Goal: Task Accomplishment & Management: Use online tool/utility

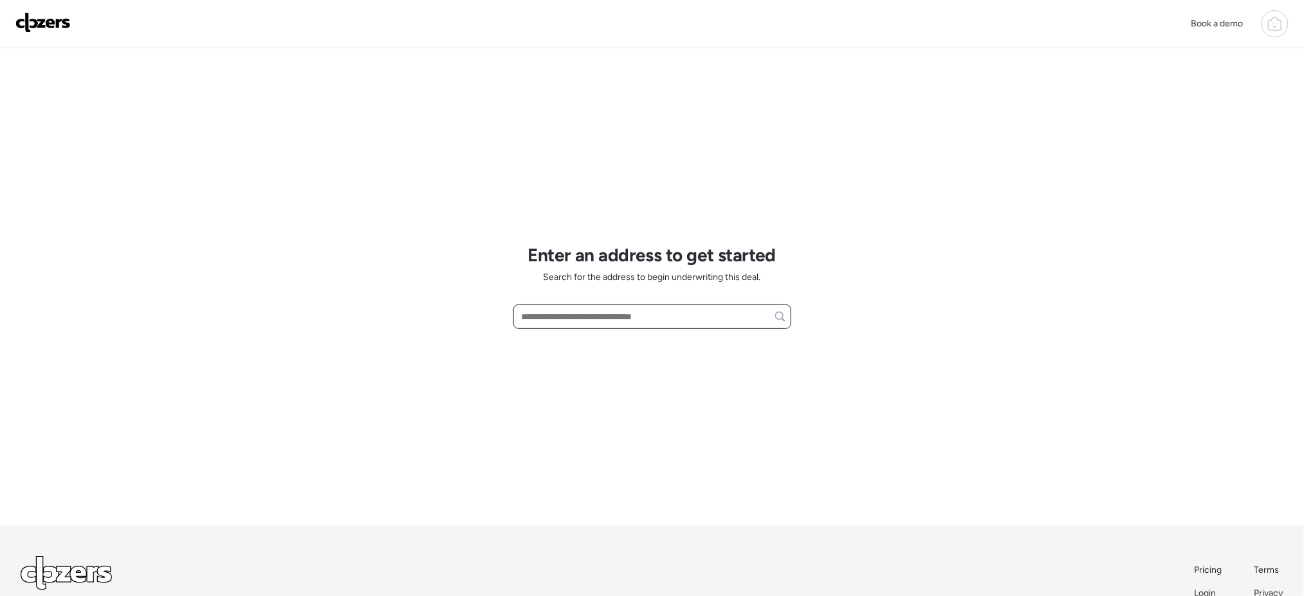
click at [602, 319] on input "text" at bounding box center [652, 317] width 266 height 18
paste input "**********"
drag, startPoint x: 702, startPoint y: 322, endPoint x: 599, endPoint y: 313, distance: 103.3
click at [599, 313] on input "**********" at bounding box center [652, 317] width 266 height 18
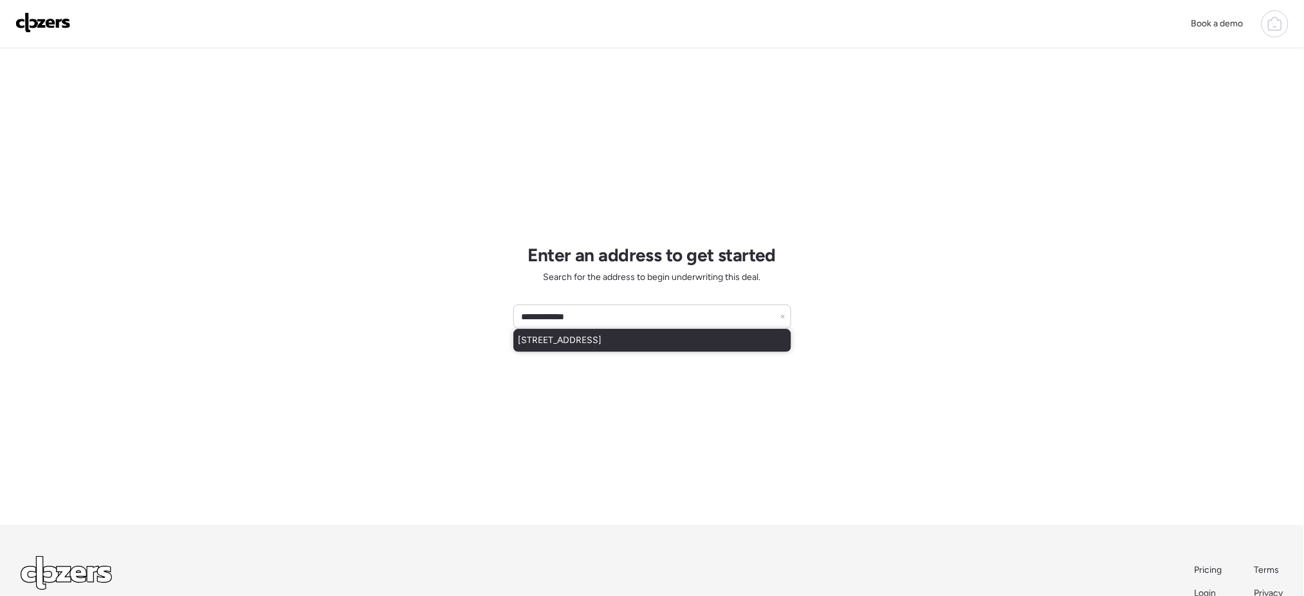
click at [602, 342] on span "2620 Trent Rd, Palm Harbor, FL, 34684" at bounding box center [561, 340] width 84 height 13
type input "**********"
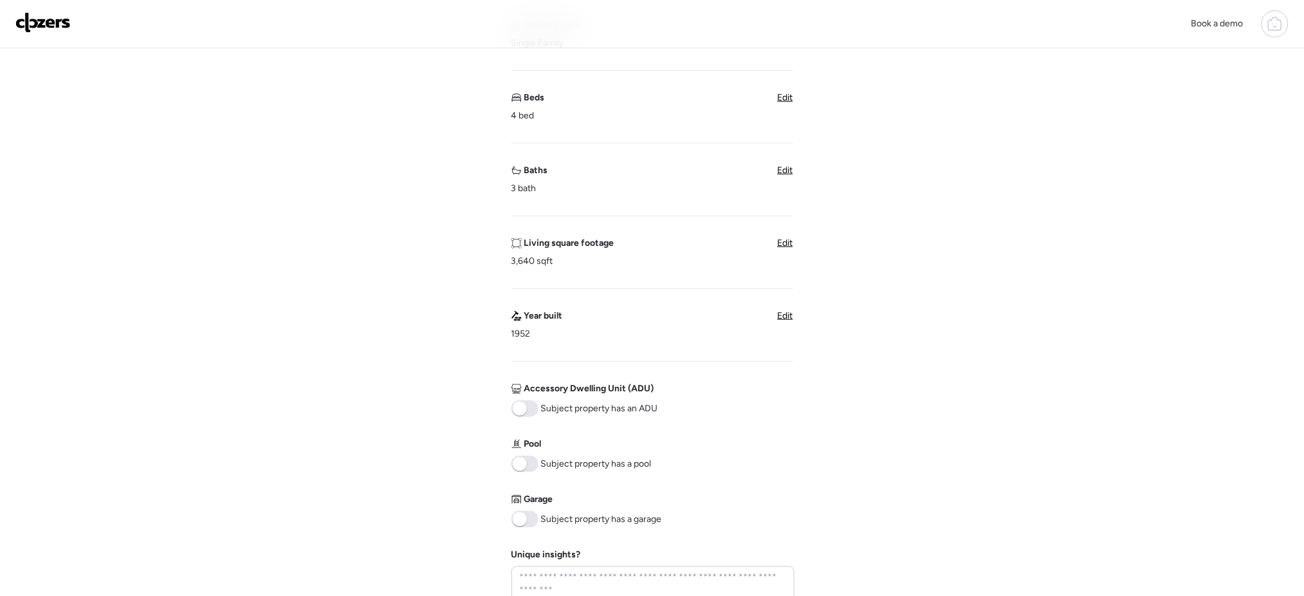
scroll to position [199, 0]
click at [529, 519] on span at bounding box center [525, 520] width 27 height 17
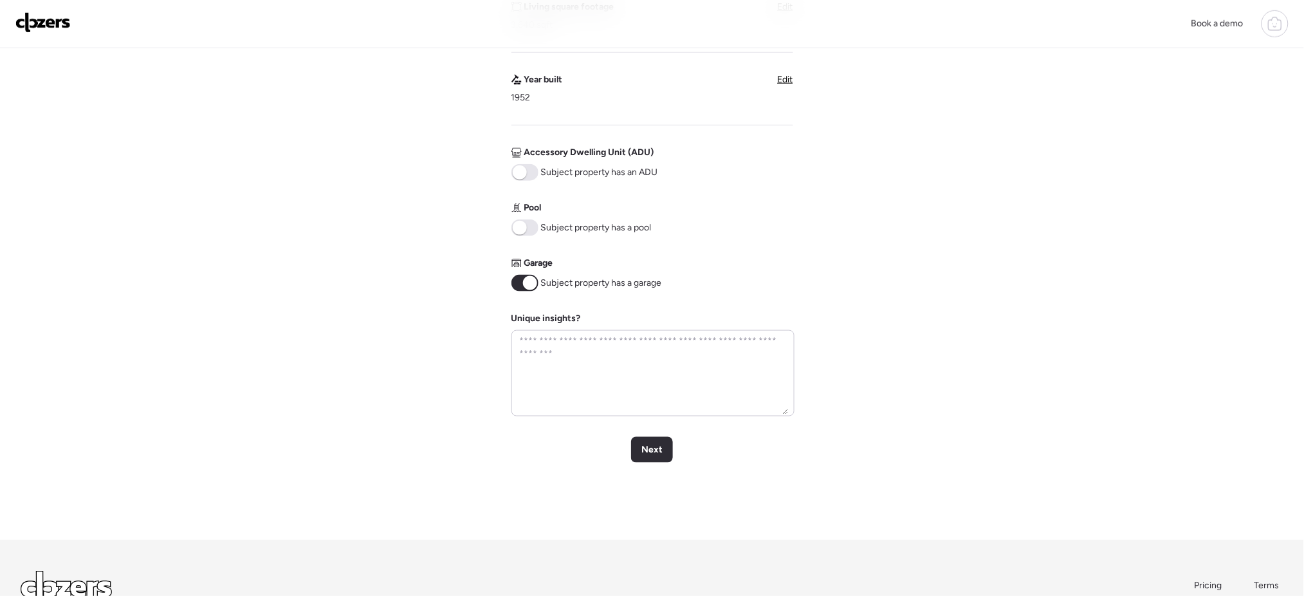
scroll to position [434, 0]
click at [647, 378] on textarea at bounding box center [653, 376] width 272 height 82
type textarea "**********"
click at [650, 453] on span "Next" at bounding box center [651, 452] width 21 height 13
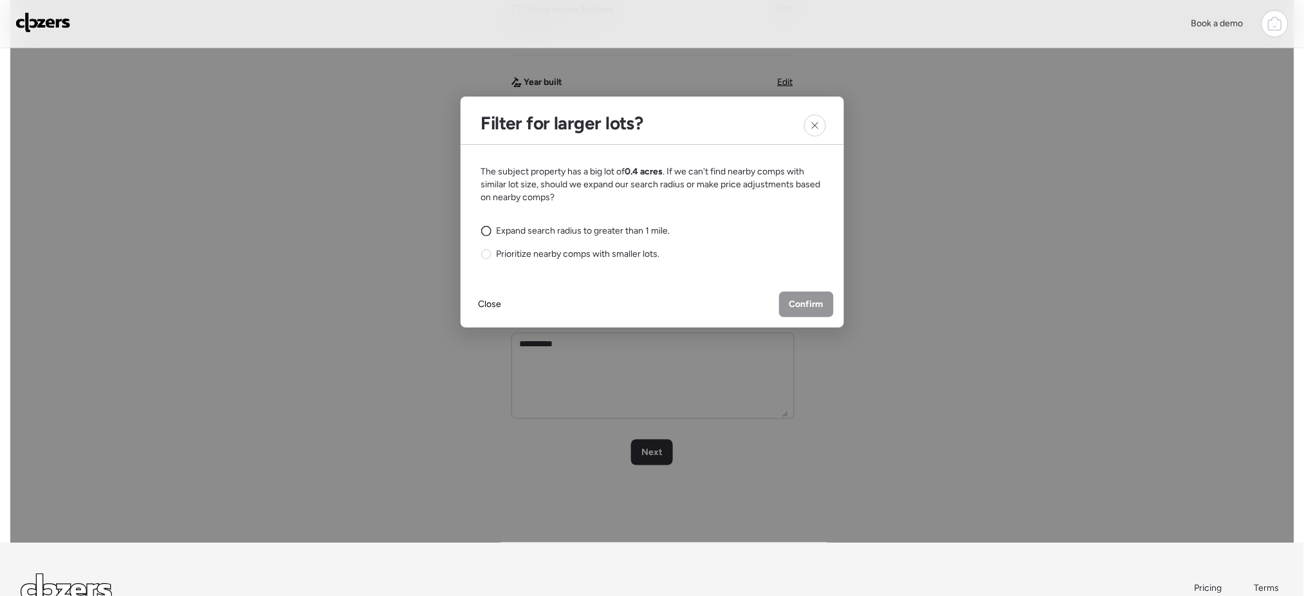
click at [565, 232] on span "Expand search radius to greater than 1 mile." at bounding box center [584, 231] width 174 height 13
click at [813, 306] on span "Confirm" at bounding box center [806, 304] width 34 height 13
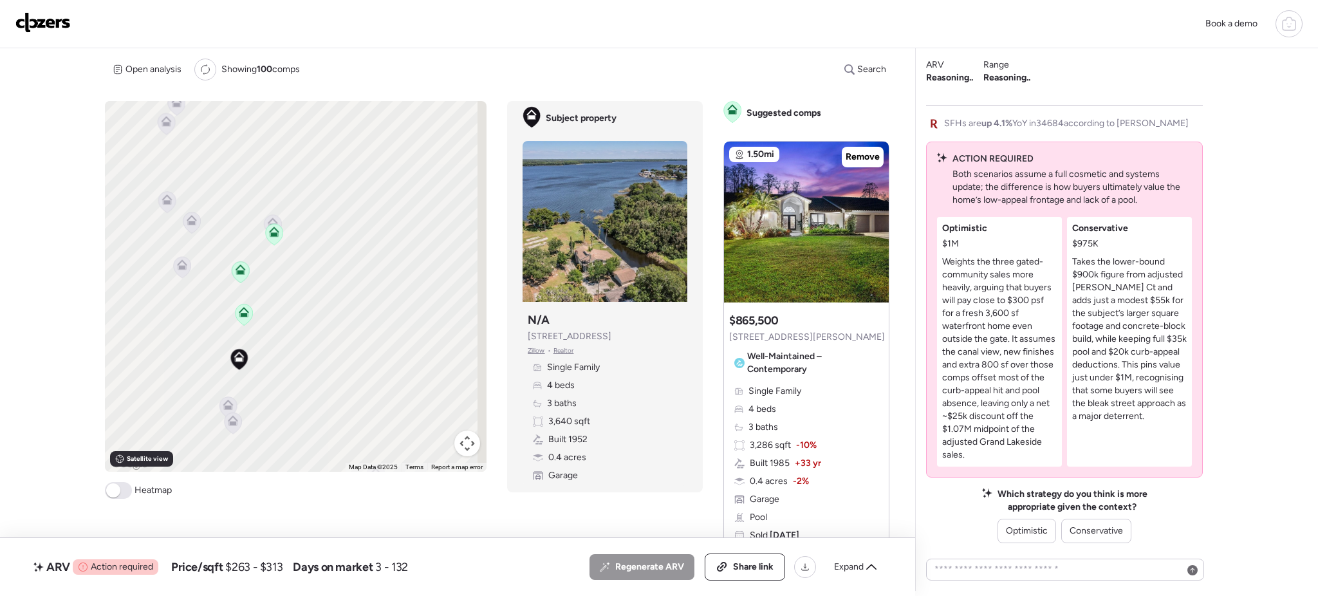
click at [790, 394] on span "Single Family" at bounding box center [774, 391] width 53 height 13
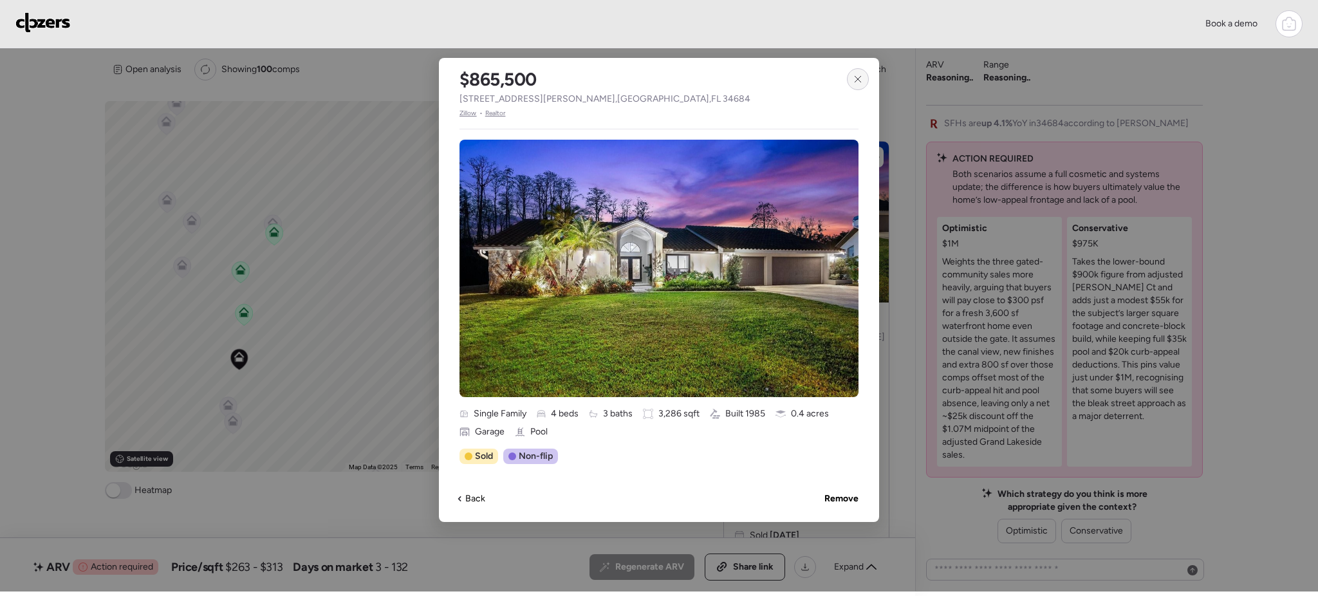
click at [858, 77] on icon at bounding box center [858, 79] width 10 height 10
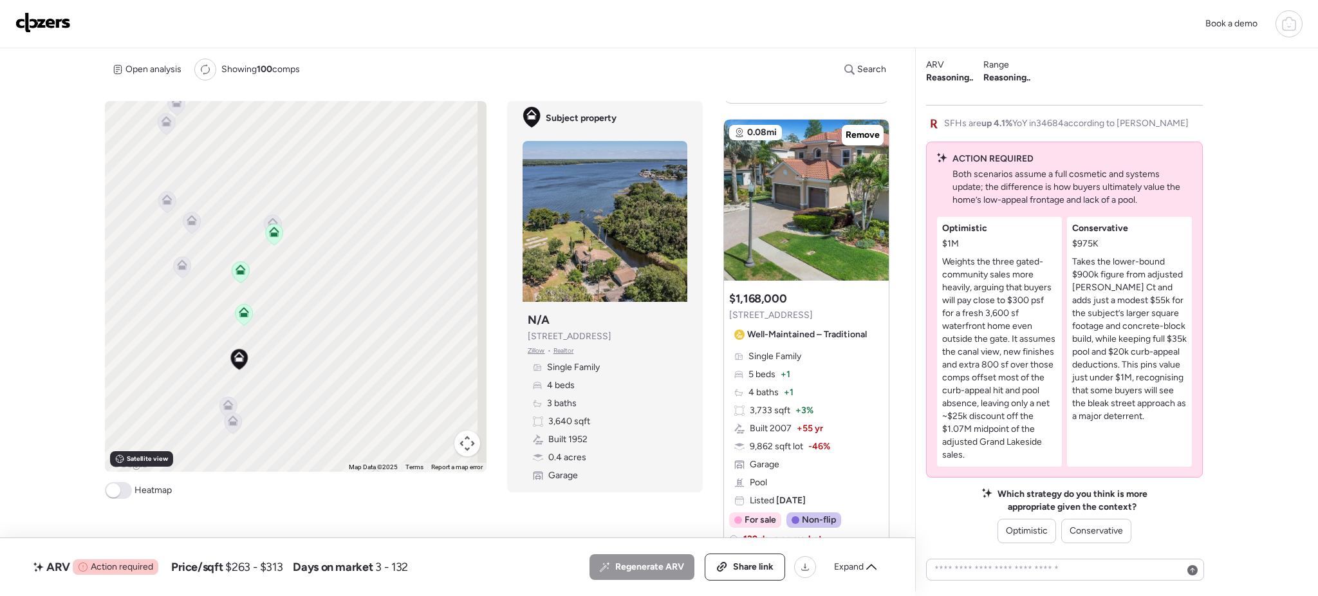
scroll to position [453, 0]
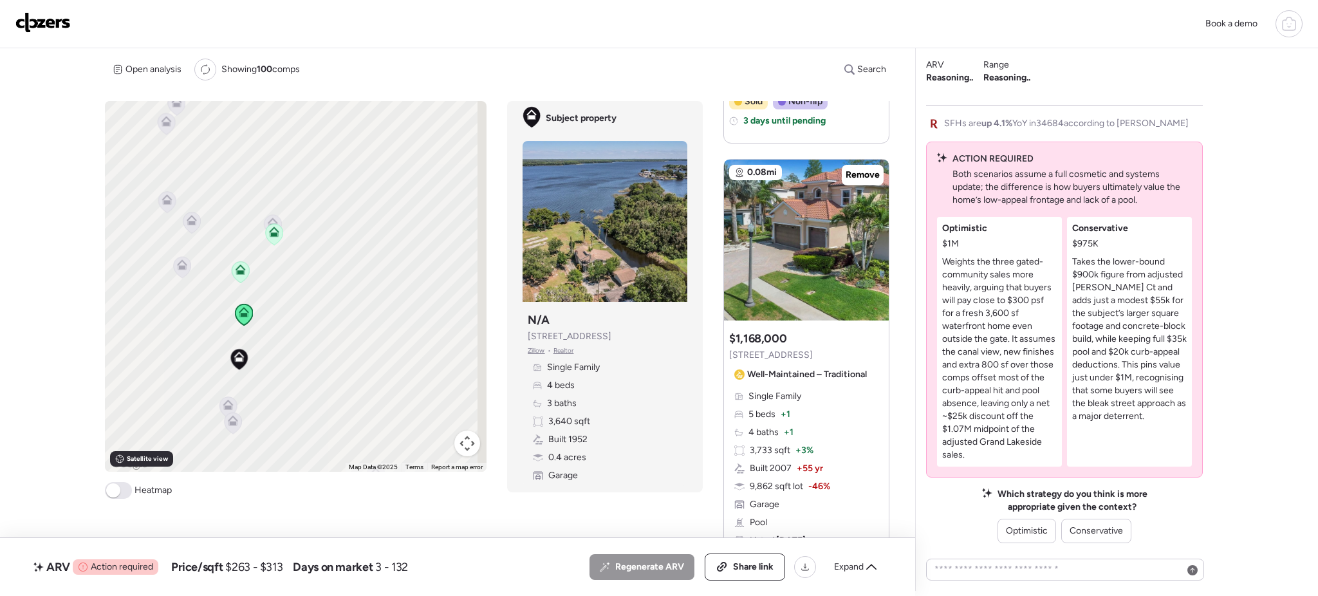
click at [829, 364] on div "Suggested comp $1,168,000 2630 Grand Lakeside Dr Well-Maintained – Traditional" at bounding box center [800, 358] width 143 height 54
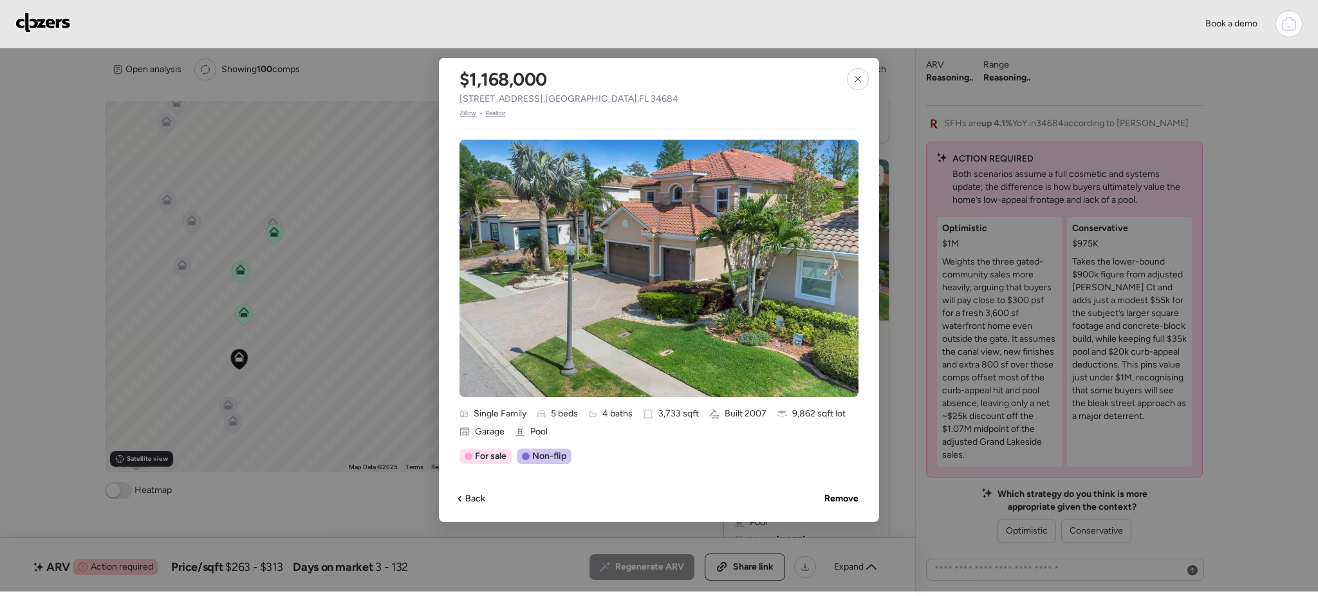
click at [870, 80] on div "$1,168,000 2630 Grand Lakeside Dr , Palm Harbor , FL 34684 Zillow • Realtor Sin…" at bounding box center [659, 290] width 440 height 464
click at [860, 81] on icon at bounding box center [858, 79] width 10 height 10
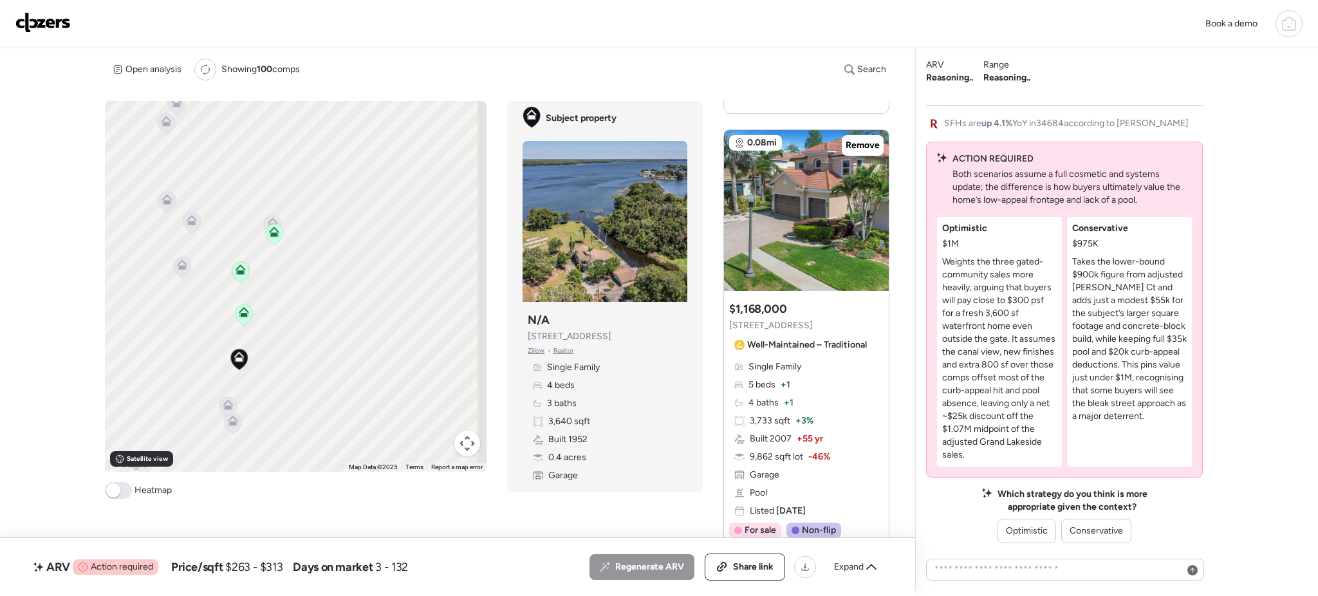
scroll to position [479, 0]
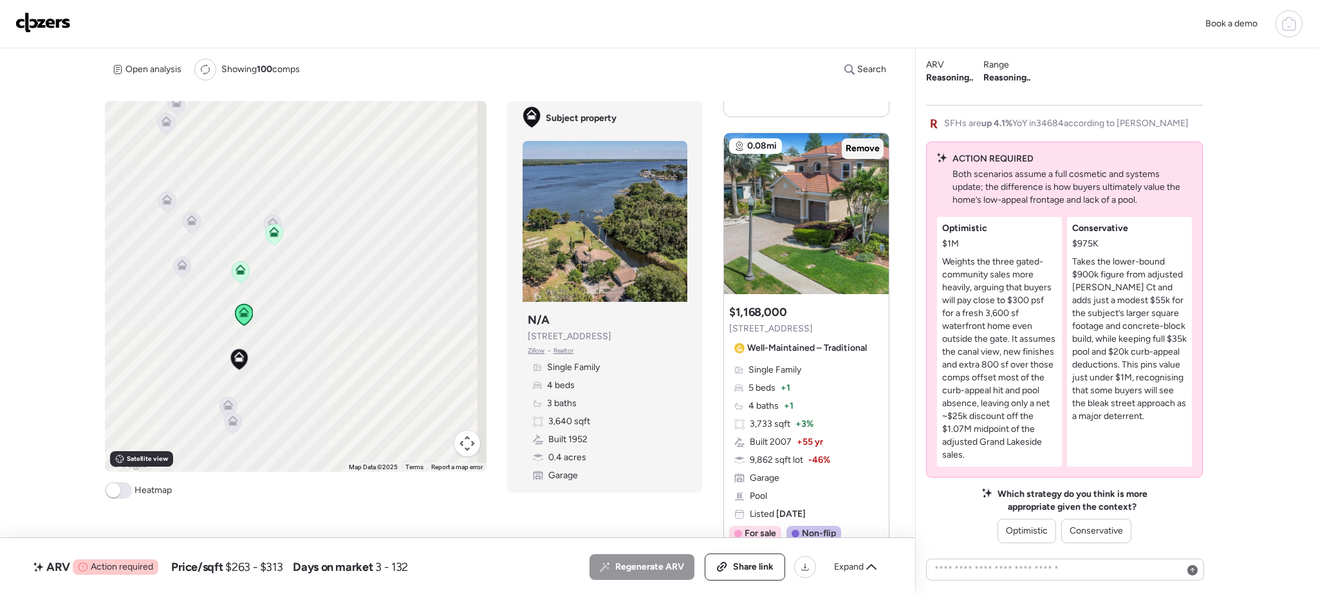
click at [856, 148] on span "Remove" at bounding box center [862, 148] width 34 height 13
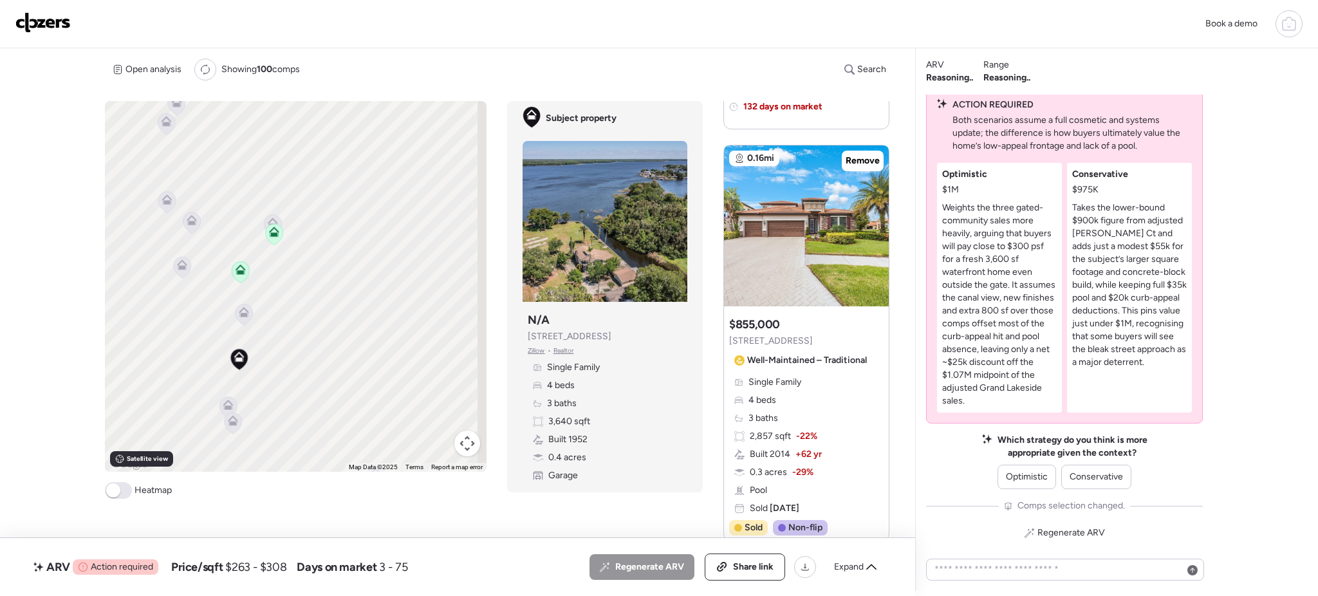
scroll to position [921, 0]
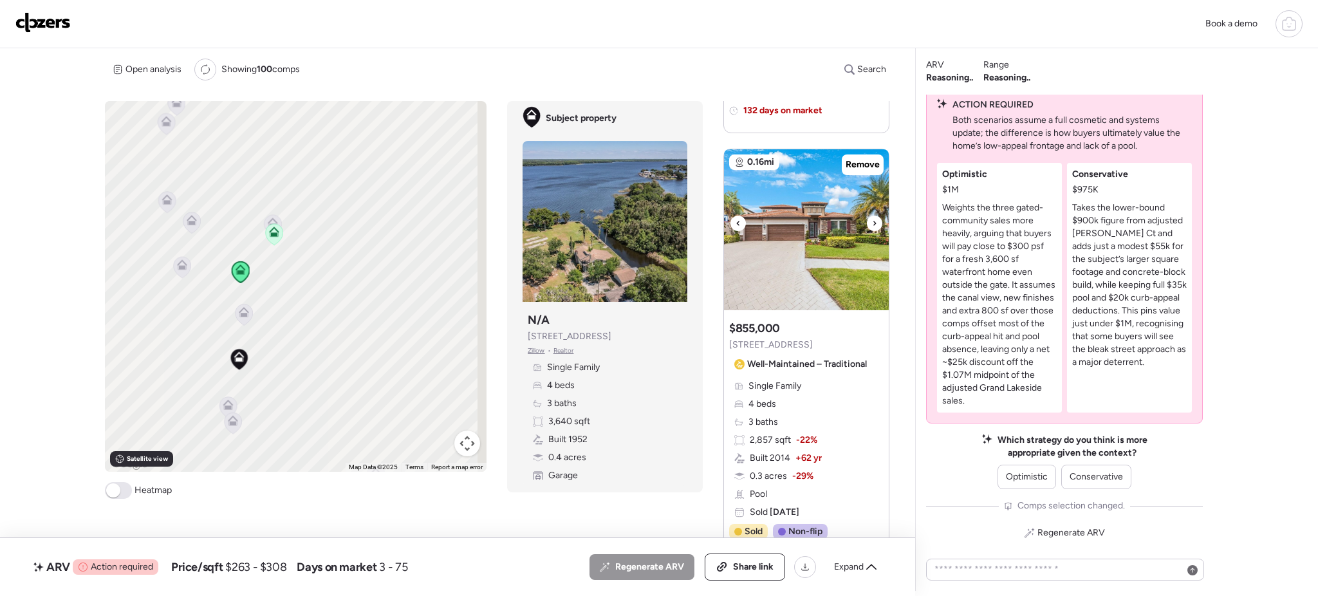
click at [872, 223] on icon at bounding box center [874, 223] width 5 height 15
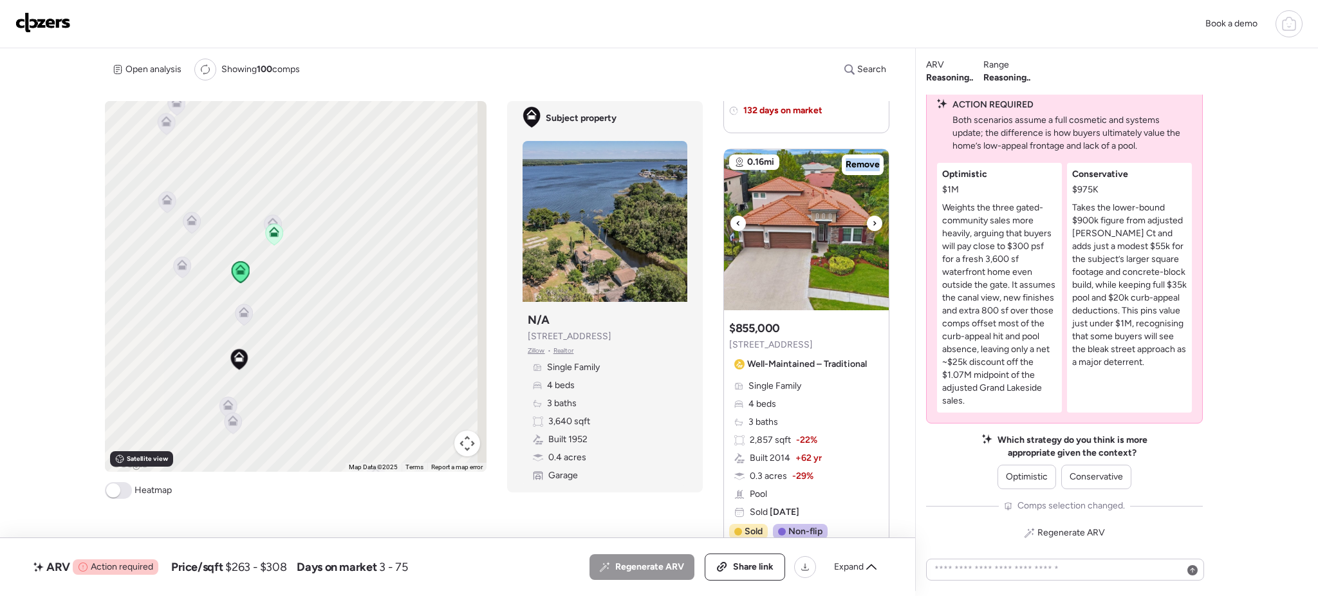
click at [872, 223] on icon at bounding box center [874, 223] width 5 height 15
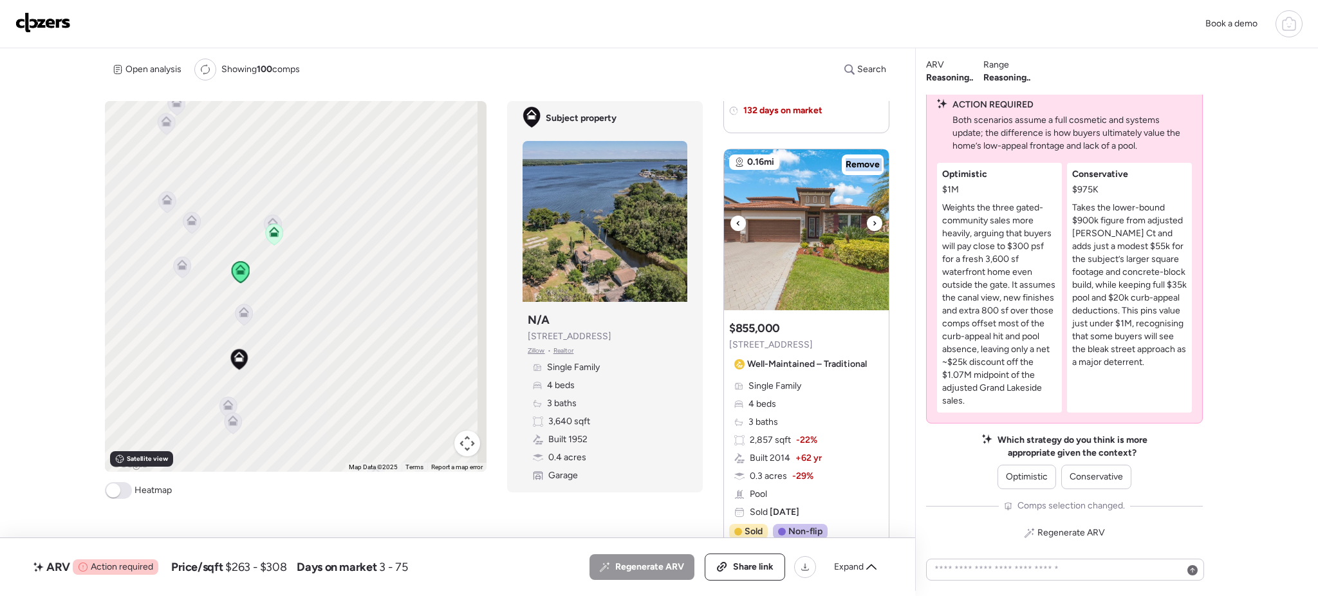
click at [872, 223] on icon at bounding box center [874, 223] width 5 height 15
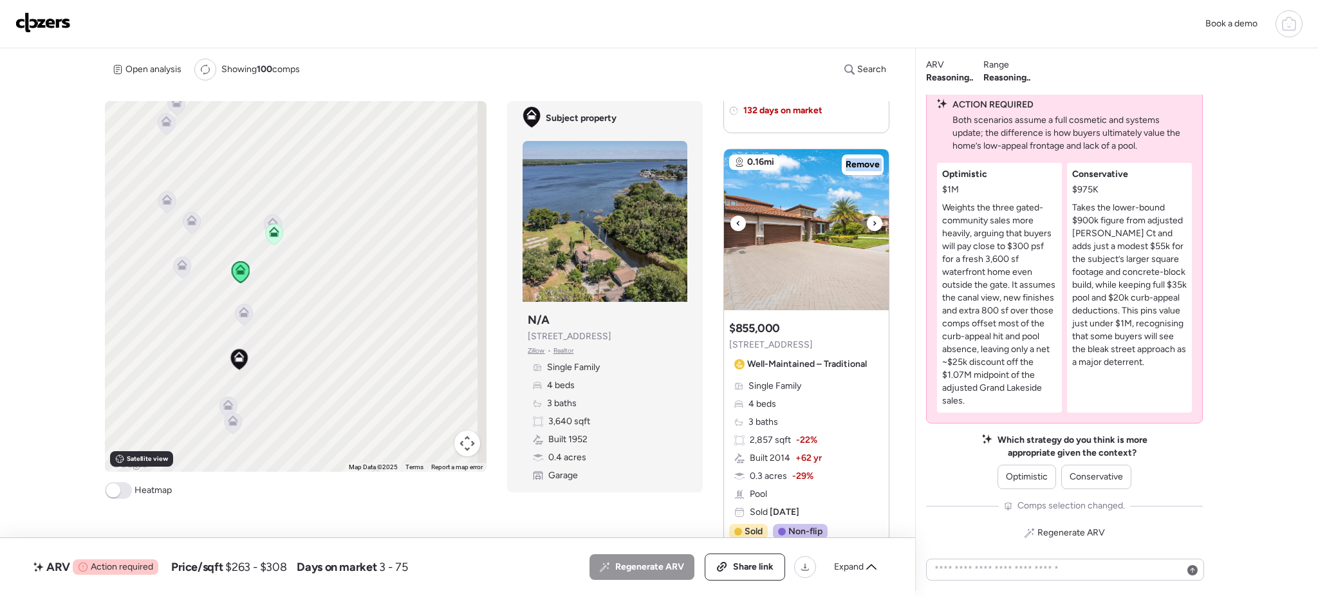
click at [872, 223] on icon at bounding box center [874, 223] width 5 height 15
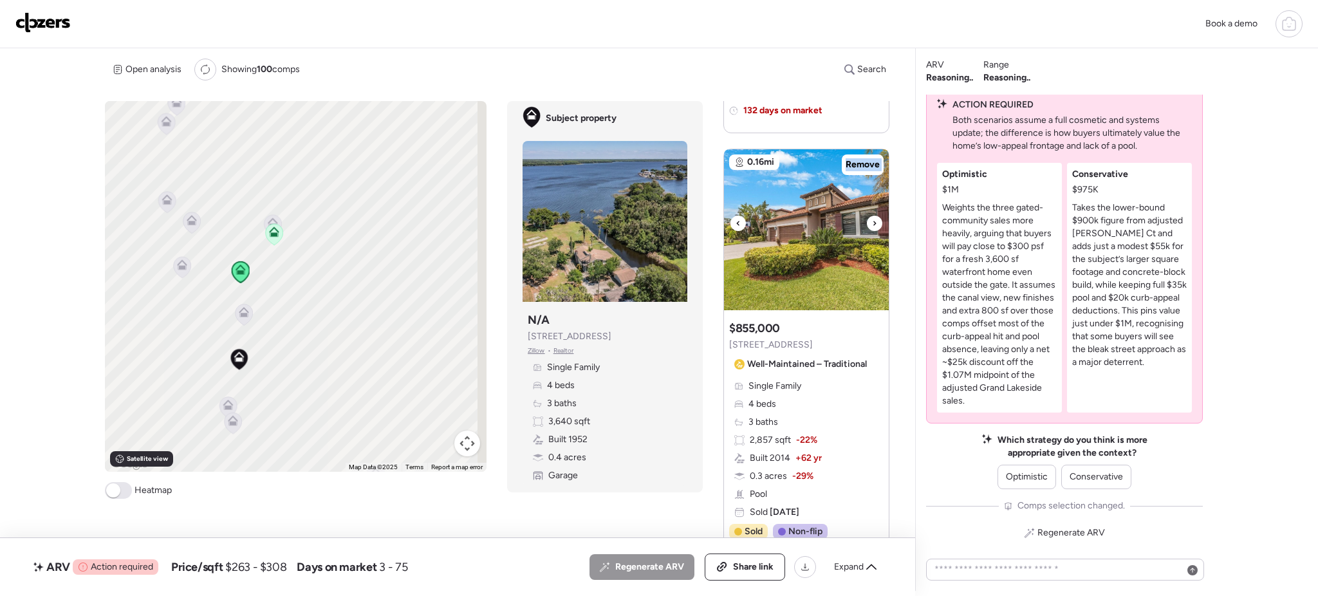
click at [872, 223] on icon at bounding box center [874, 223] width 5 height 15
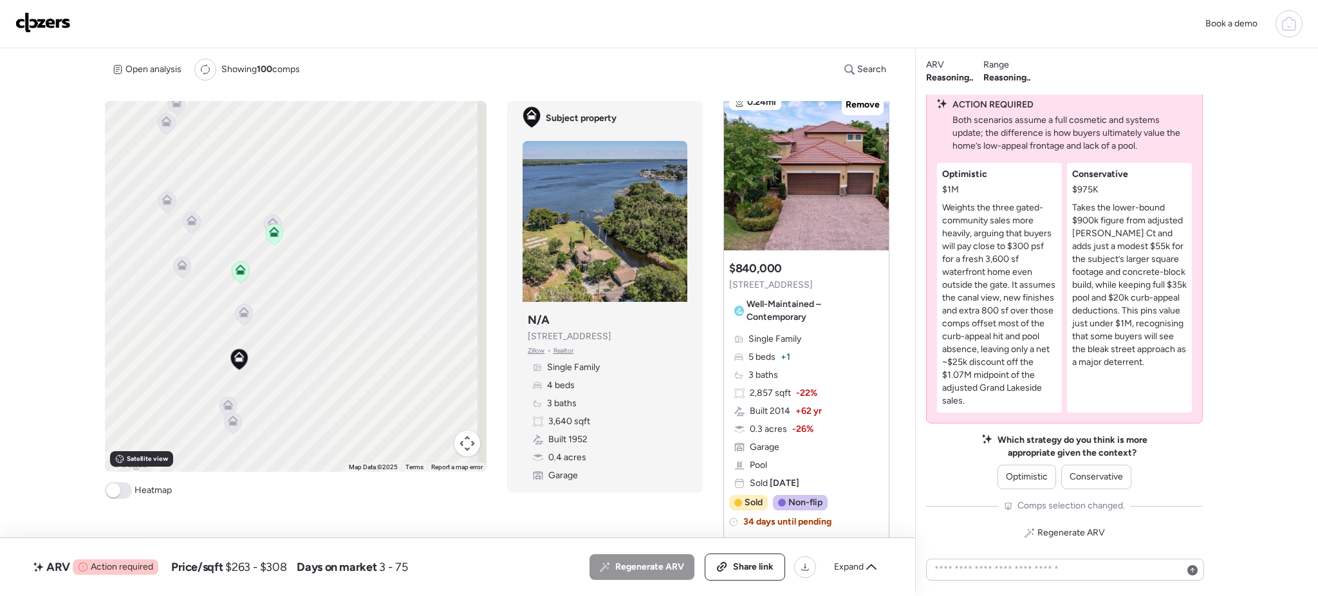
scroll to position [1382, 0]
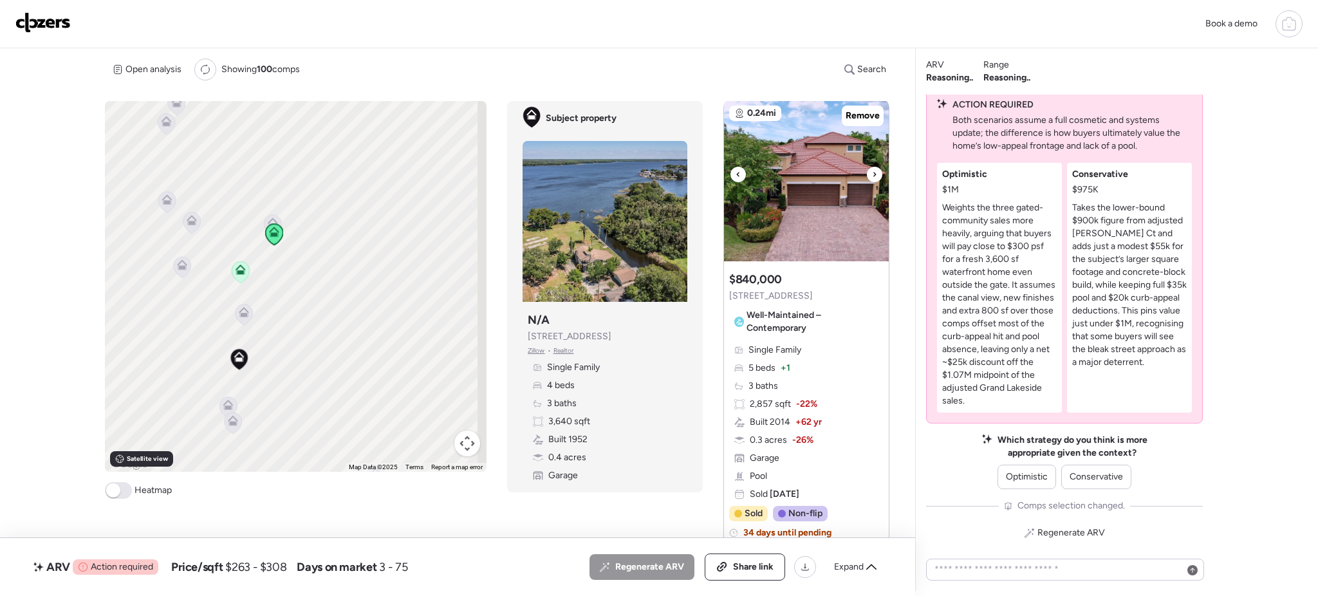
click at [872, 169] on icon at bounding box center [874, 174] width 5 height 15
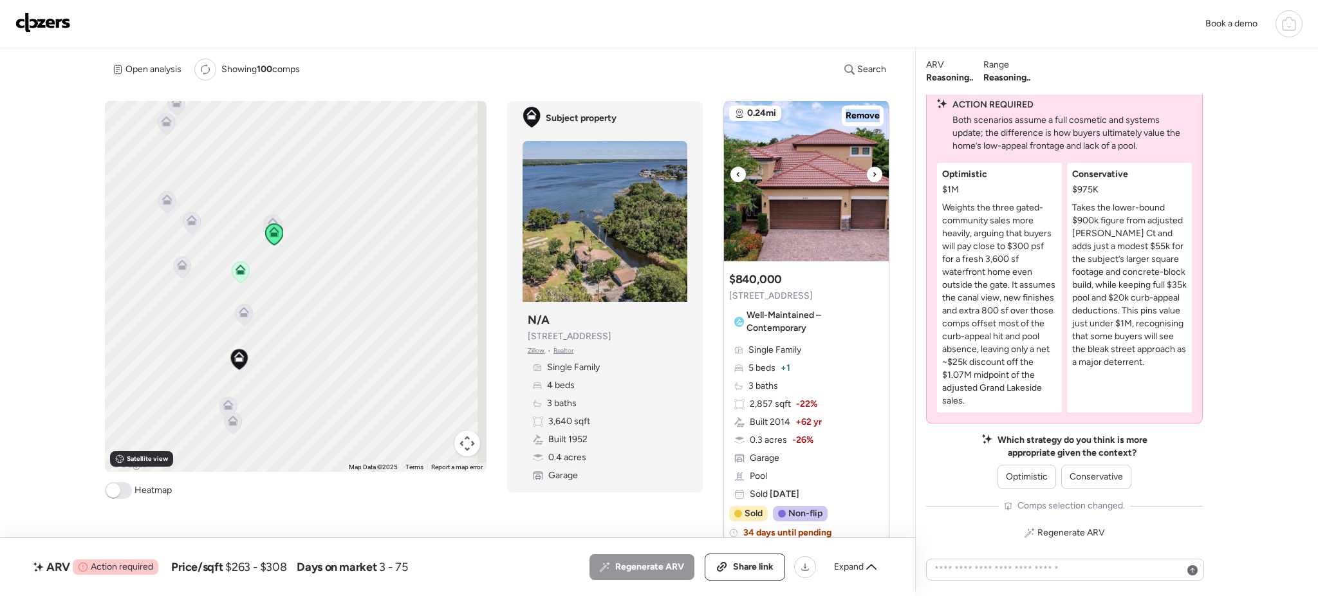
click at [872, 169] on icon at bounding box center [874, 174] width 5 height 15
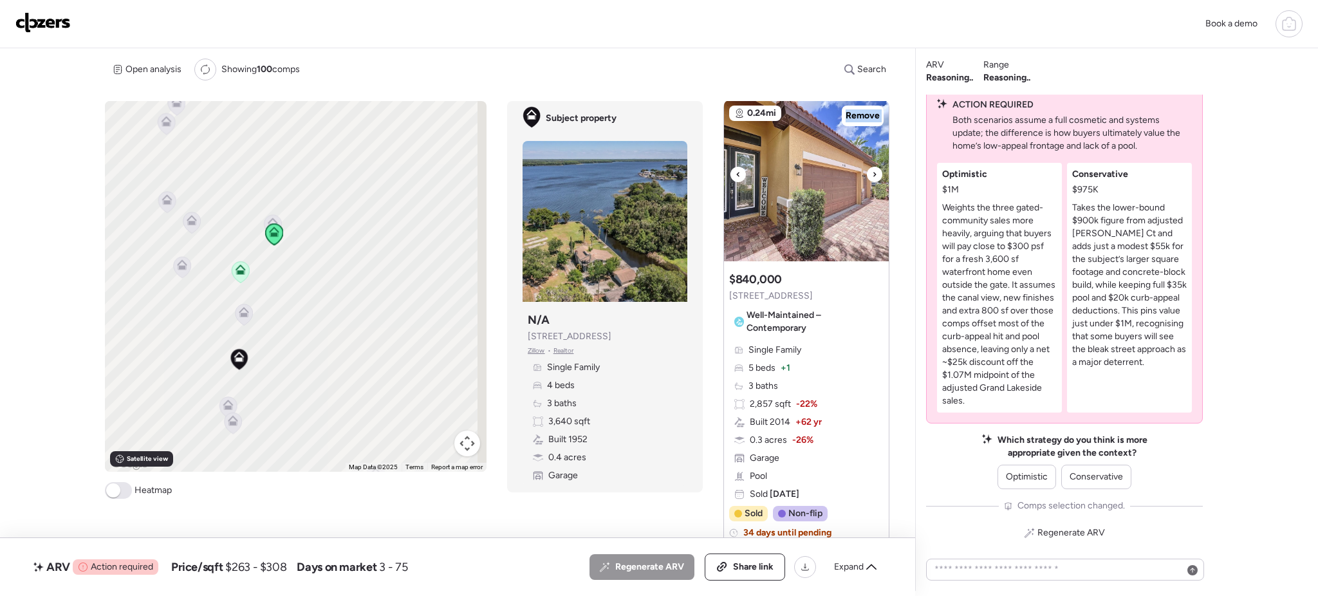
click at [872, 169] on icon at bounding box center [874, 174] width 5 height 15
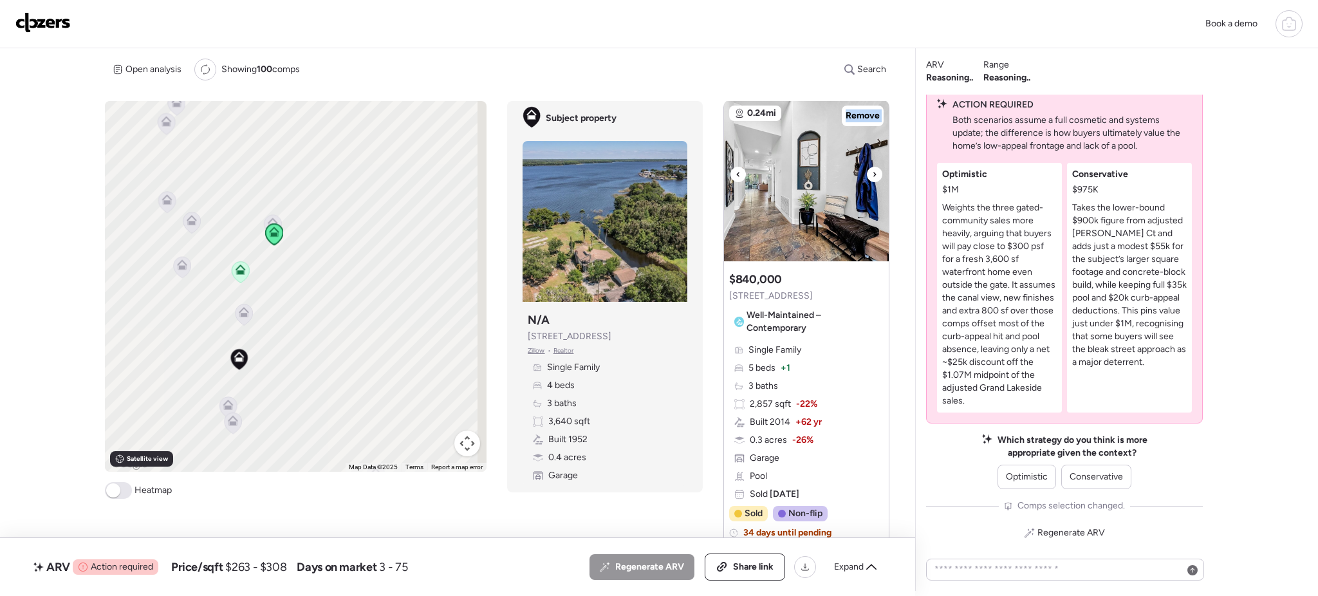
click at [872, 169] on icon at bounding box center [874, 174] width 5 height 15
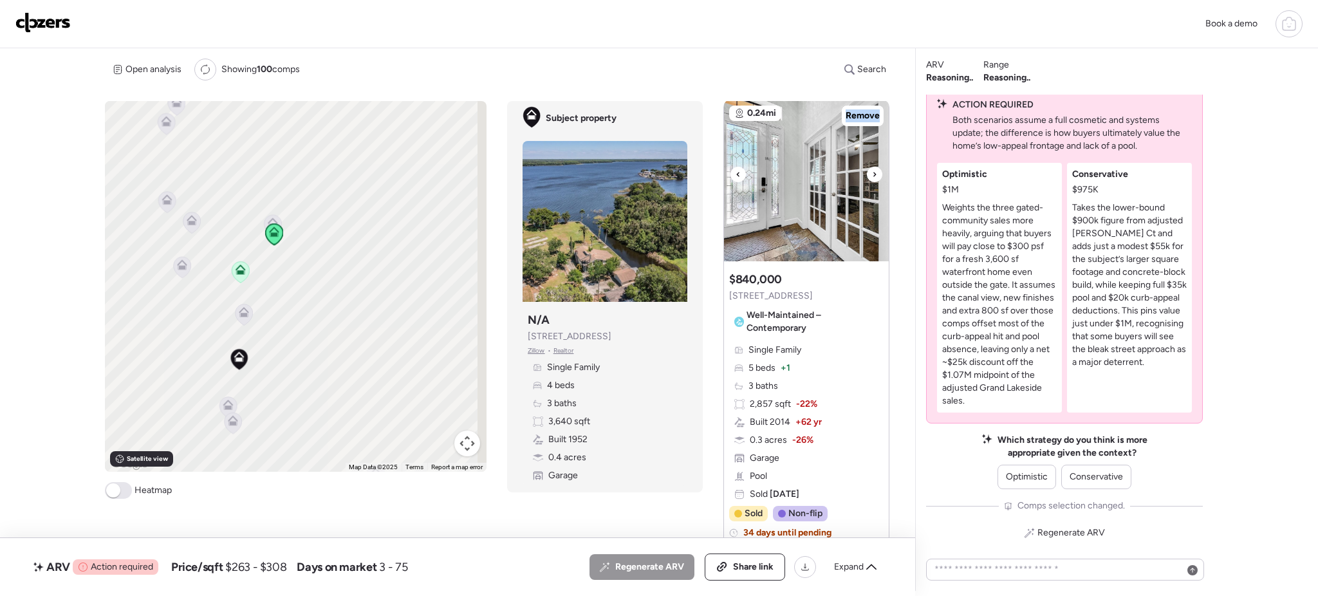
click at [872, 169] on icon at bounding box center [874, 174] width 5 height 15
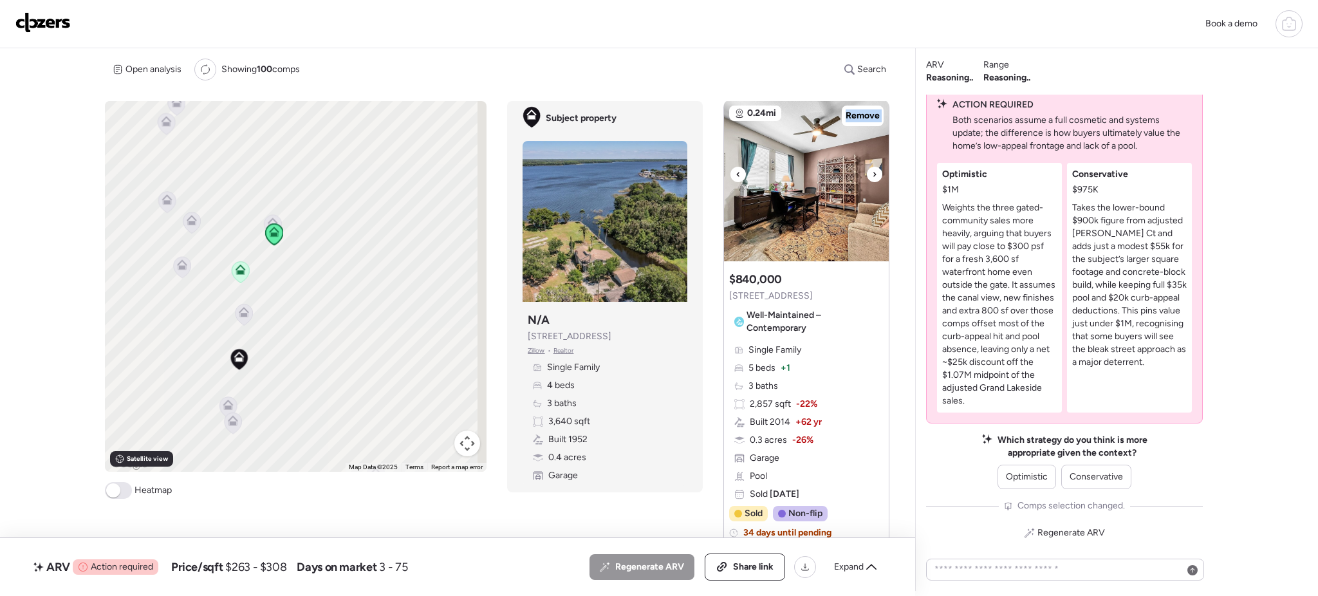
click at [872, 169] on icon at bounding box center [874, 174] width 5 height 15
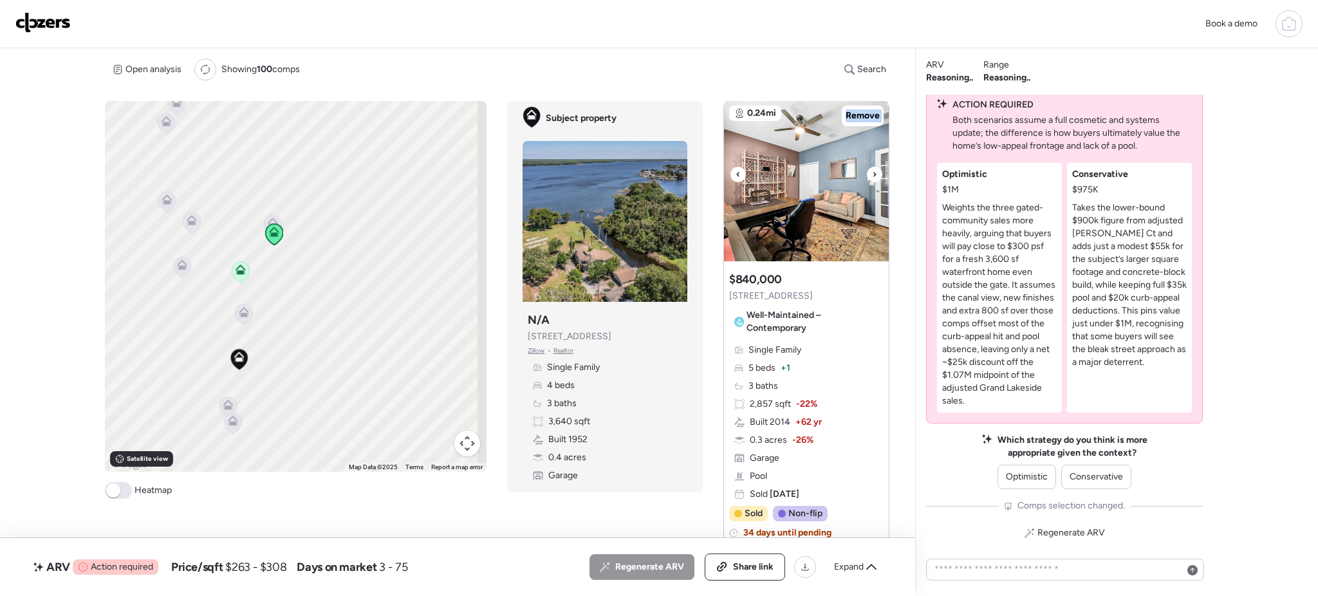
click at [872, 169] on icon at bounding box center [874, 174] width 5 height 15
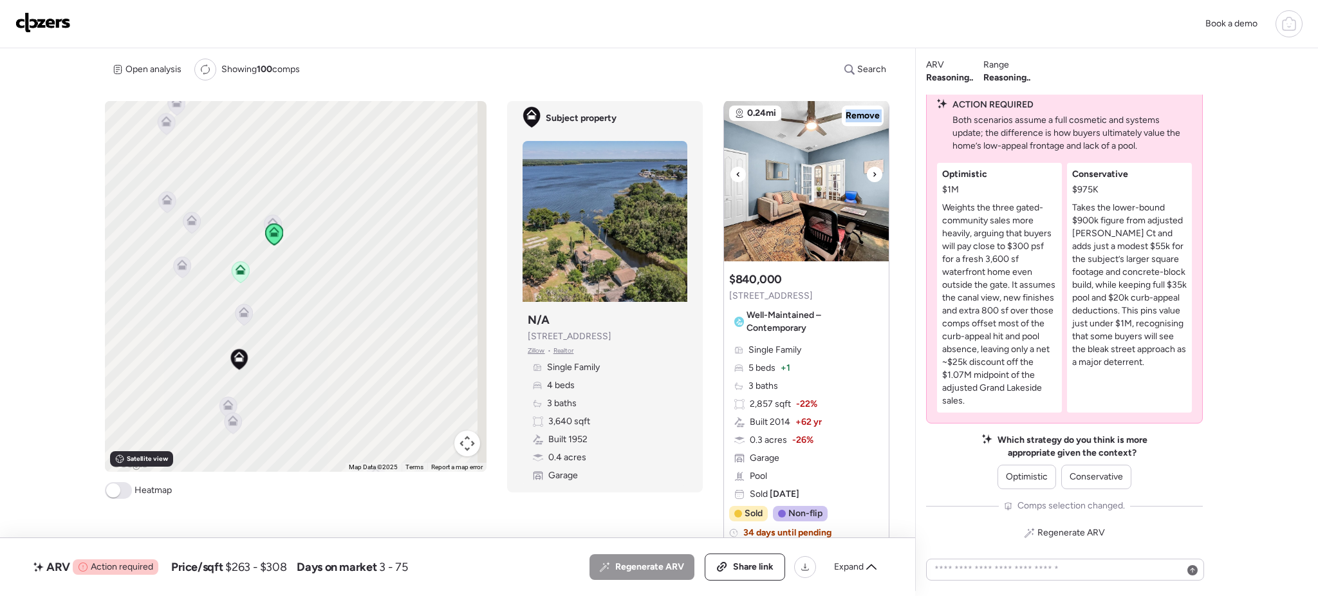
click at [872, 169] on icon at bounding box center [874, 174] width 5 height 15
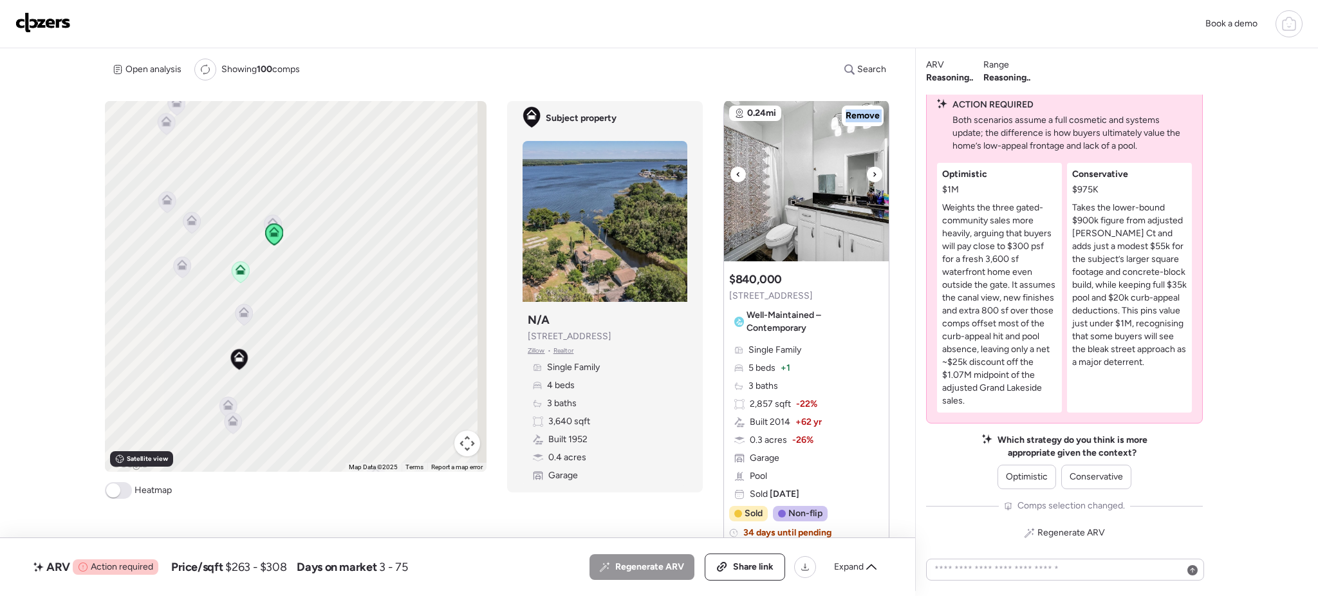
click at [872, 169] on icon at bounding box center [874, 174] width 5 height 15
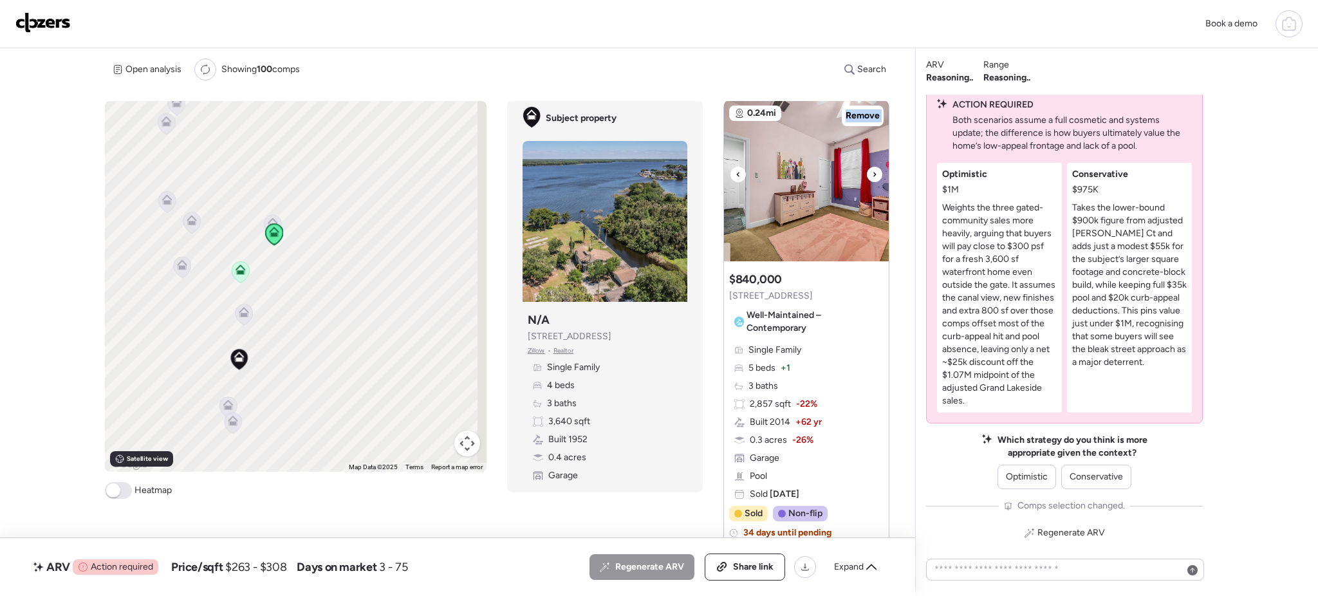
click at [872, 169] on icon at bounding box center [874, 174] width 5 height 15
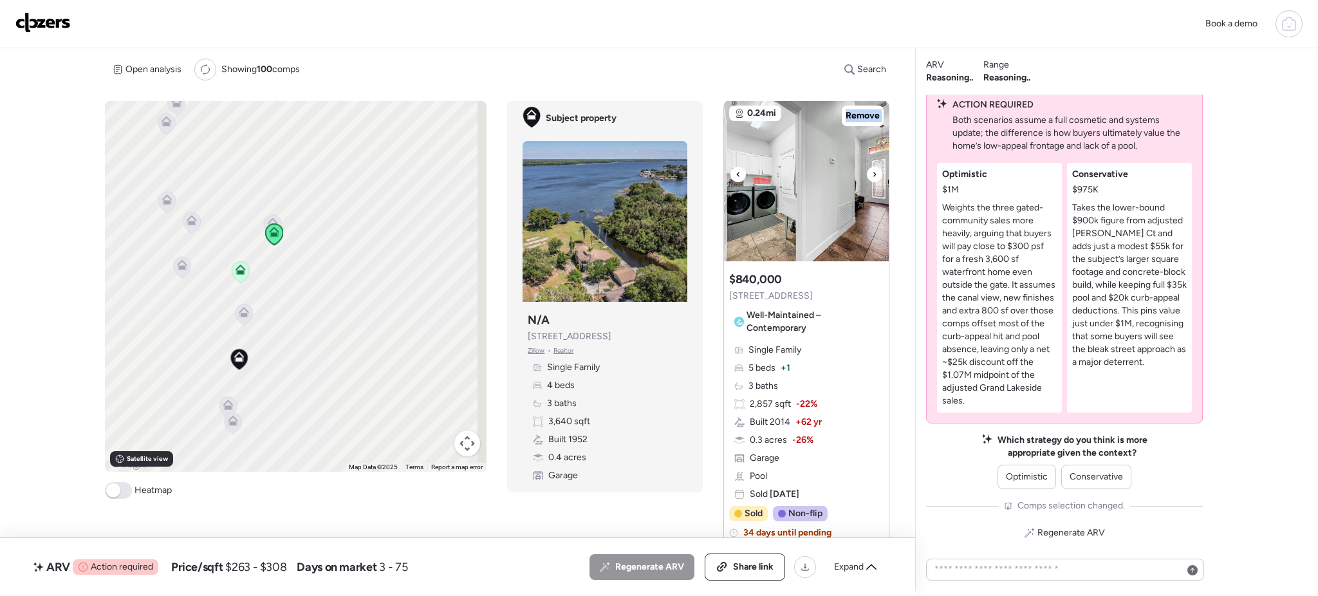
click at [872, 169] on icon at bounding box center [874, 174] width 5 height 15
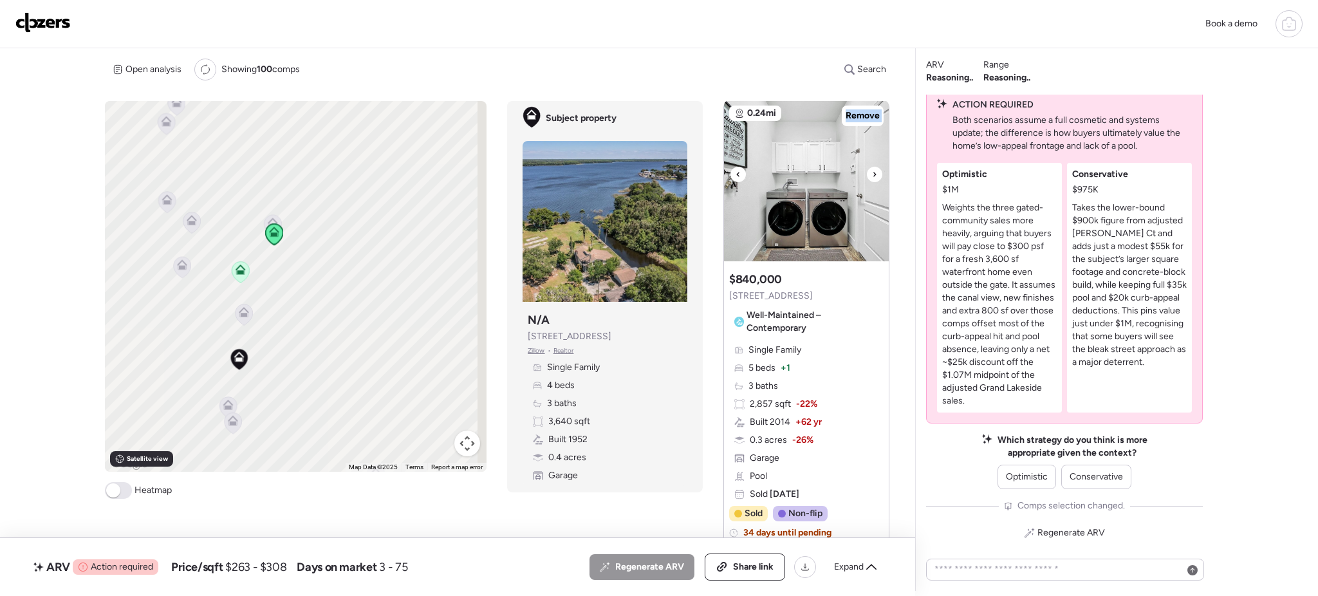
click at [872, 169] on icon at bounding box center [874, 174] width 5 height 15
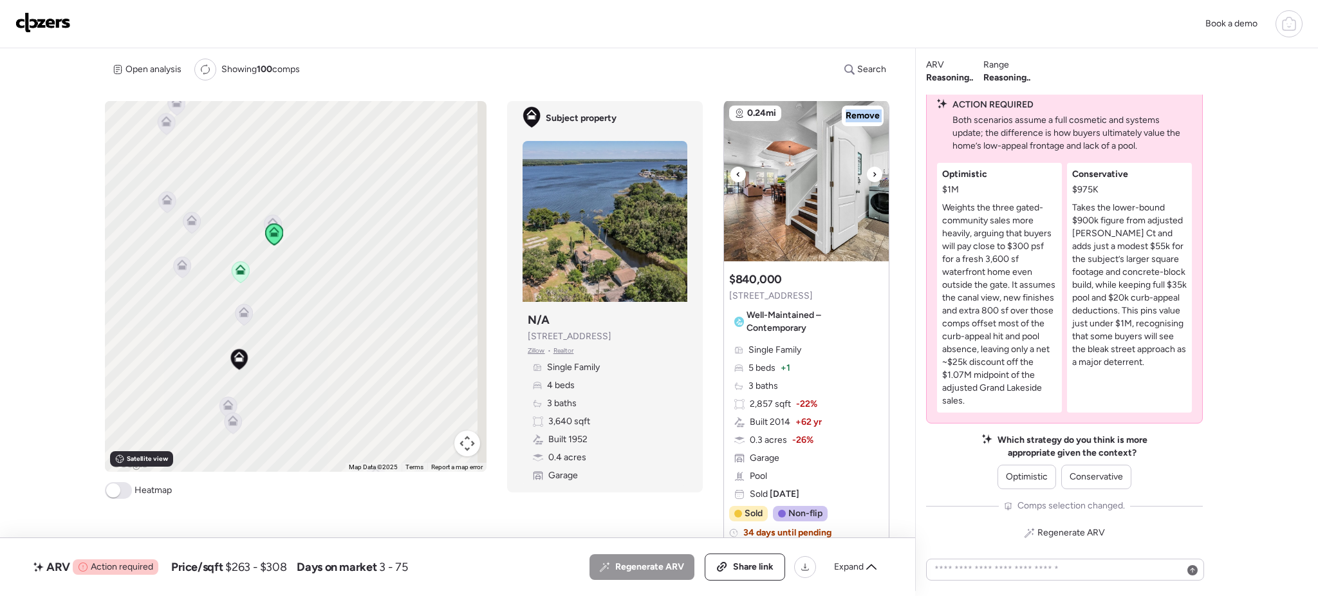
click at [872, 169] on icon at bounding box center [874, 174] width 5 height 15
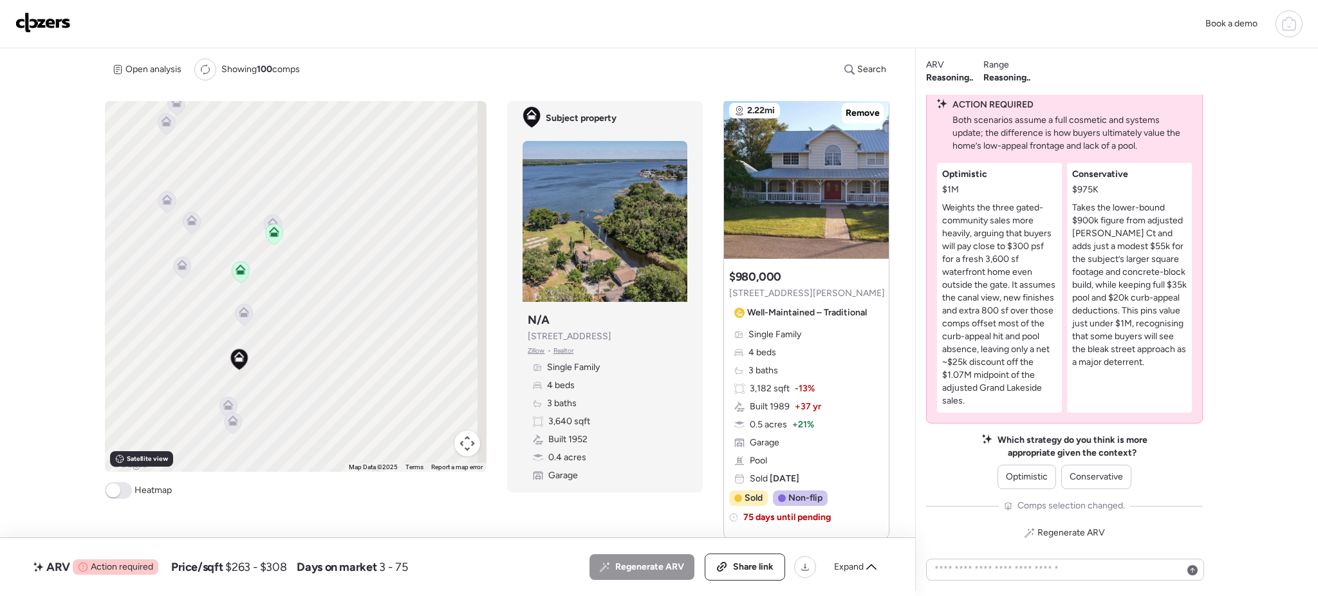
scroll to position [1859, 0]
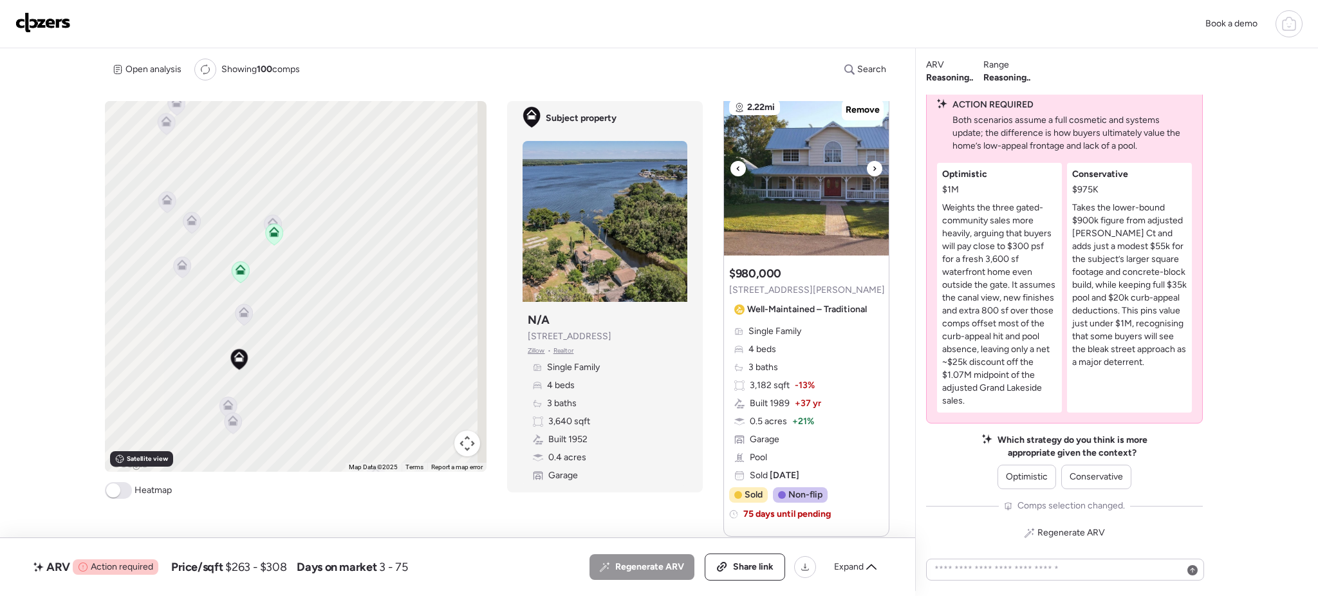
click at [872, 164] on icon at bounding box center [874, 168] width 5 height 15
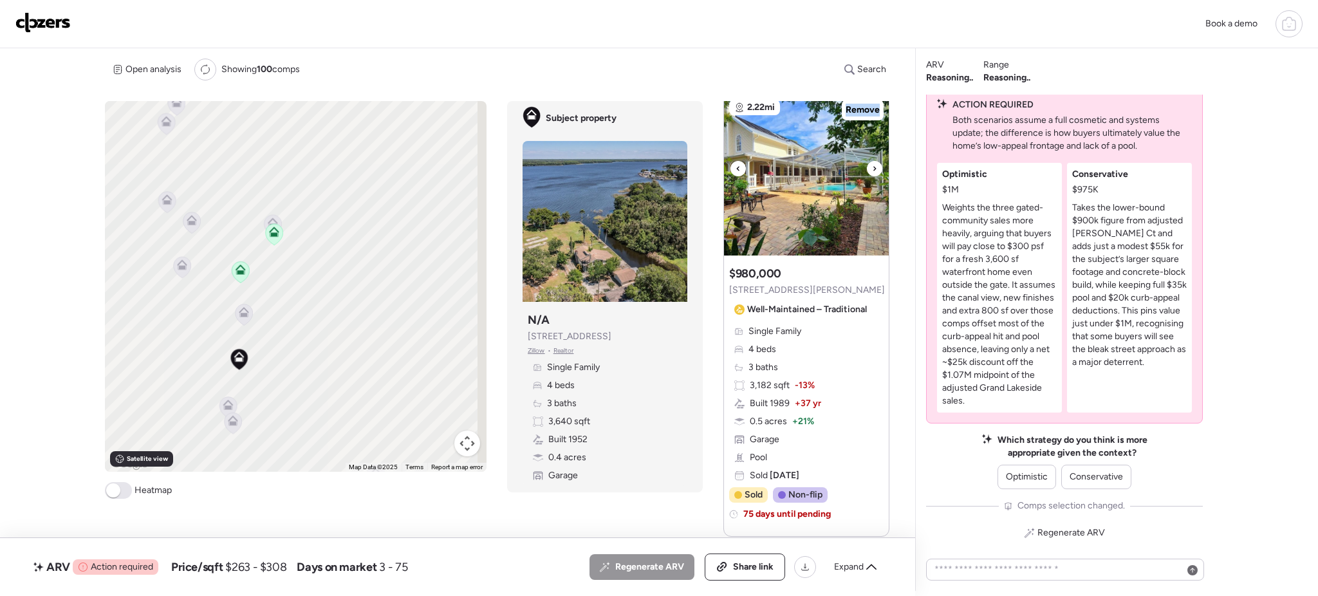
click at [872, 164] on icon at bounding box center [874, 168] width 5 height 15
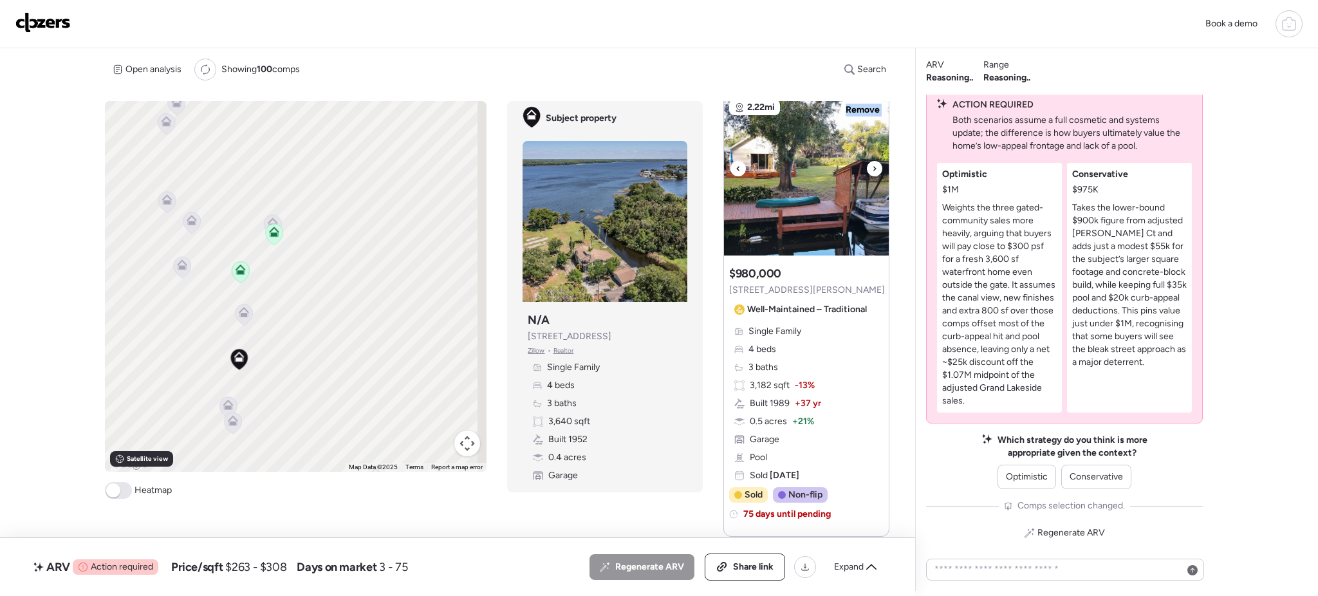
click at [872, 164] on icon at bounding box center [874, 168] width 5 height 15
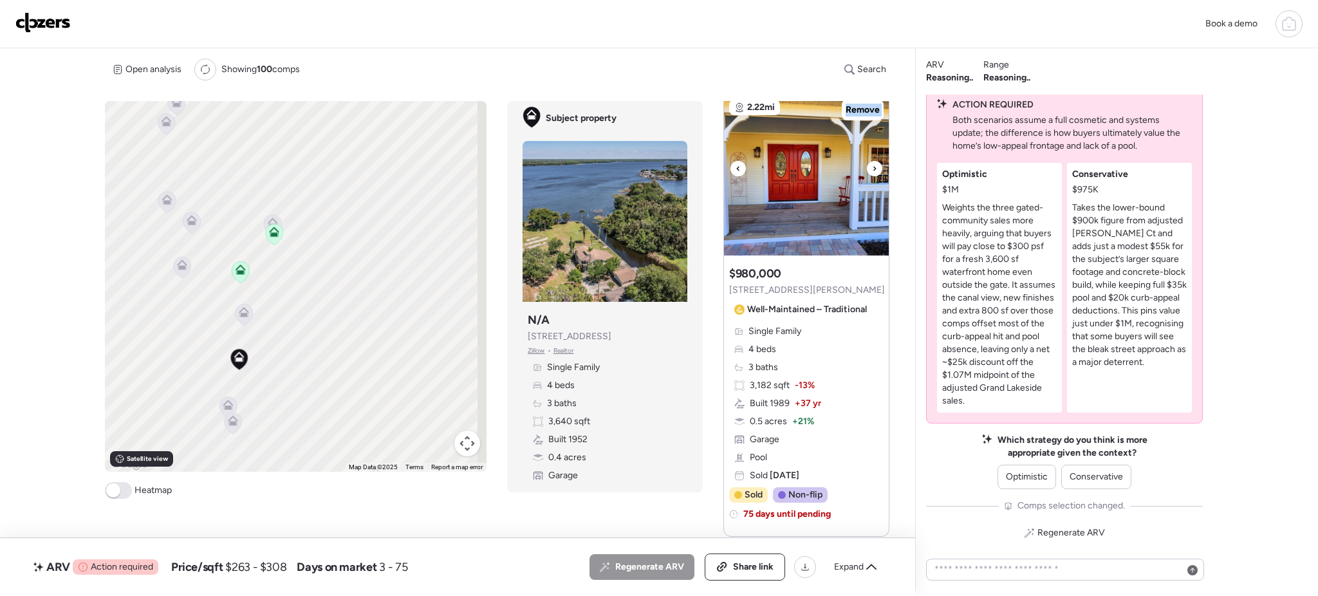
click at [872, 164] on icon at bounding box center [874, 168] width 5 height 15
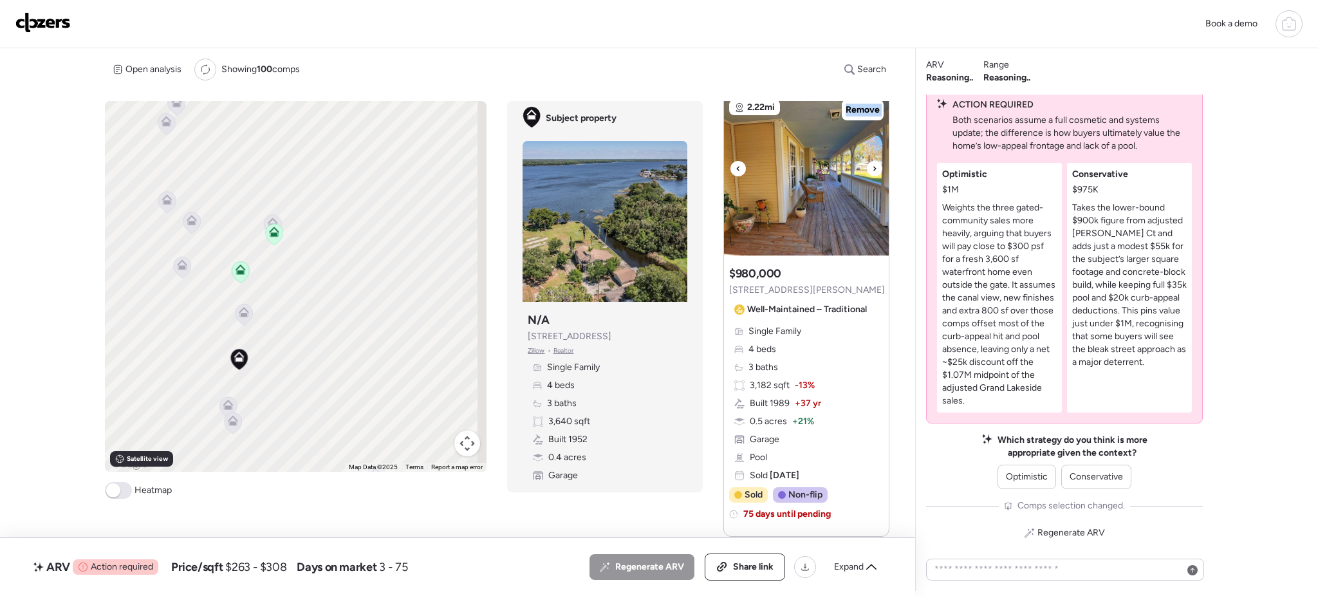
click at [872, 164] on icon at bounding box center [874, 168] width 5 height 15
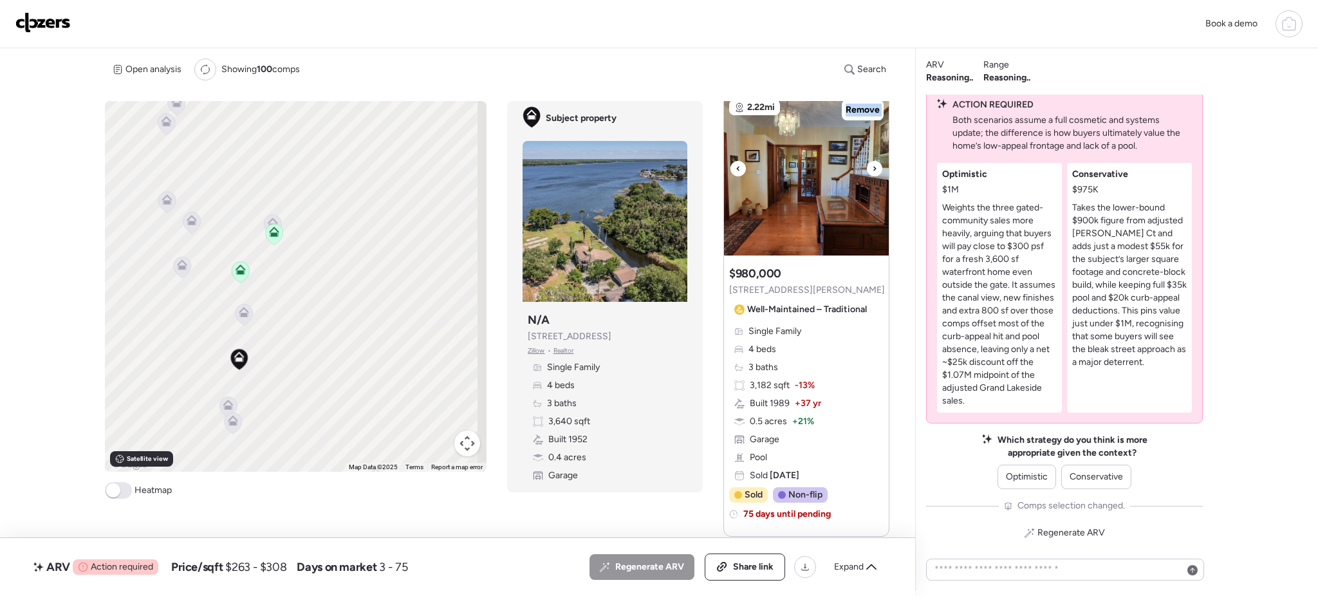
click at [872, 164] on icon at bounding box center [874, 168] width 5 height 15
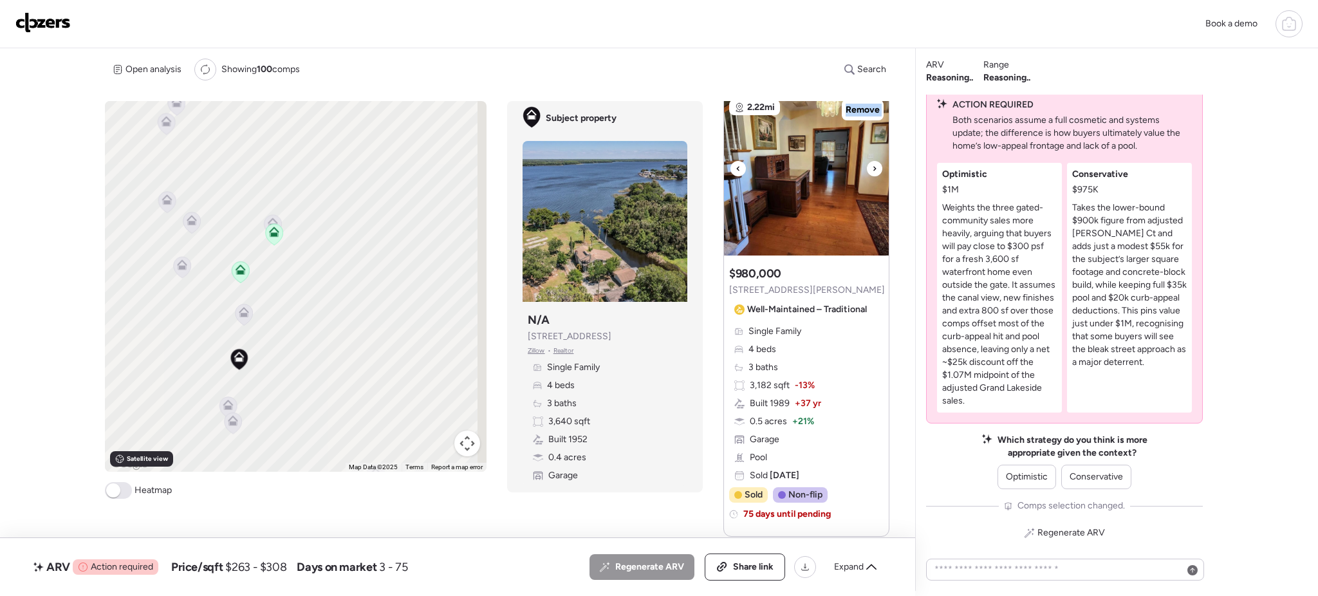
click at [872, 164] on icon at bounding box center [874, 168] width 5 height 15
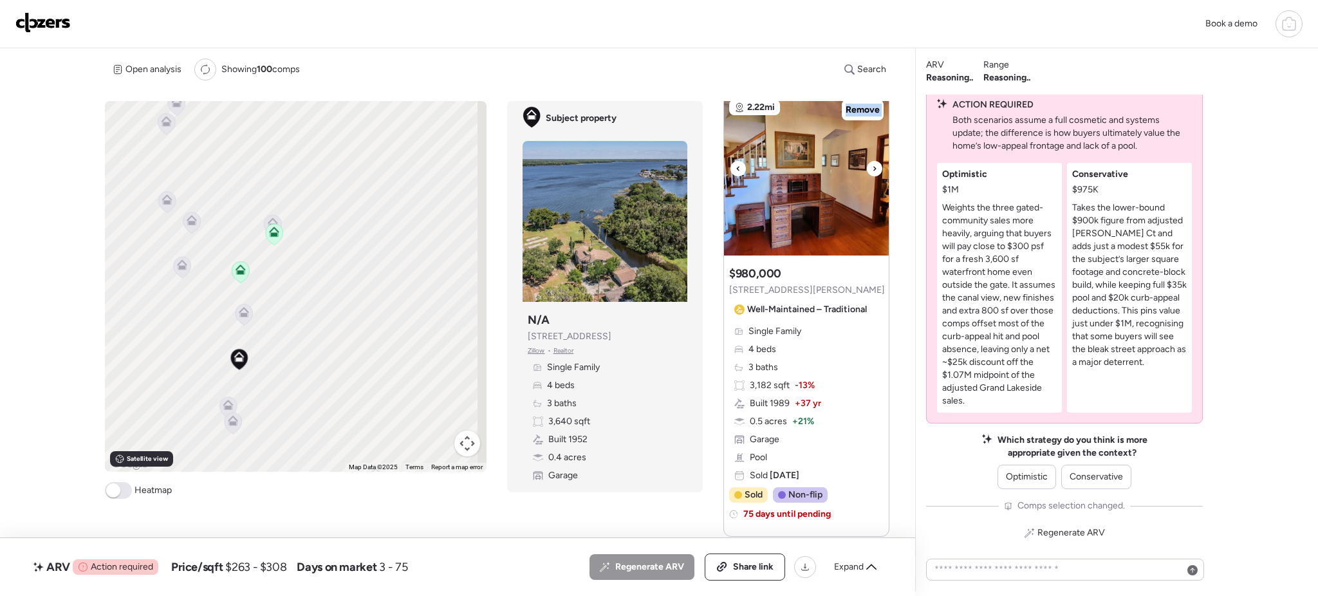
click at [872, 164] on icon at bounding box center [874, 168] width 5 height 15
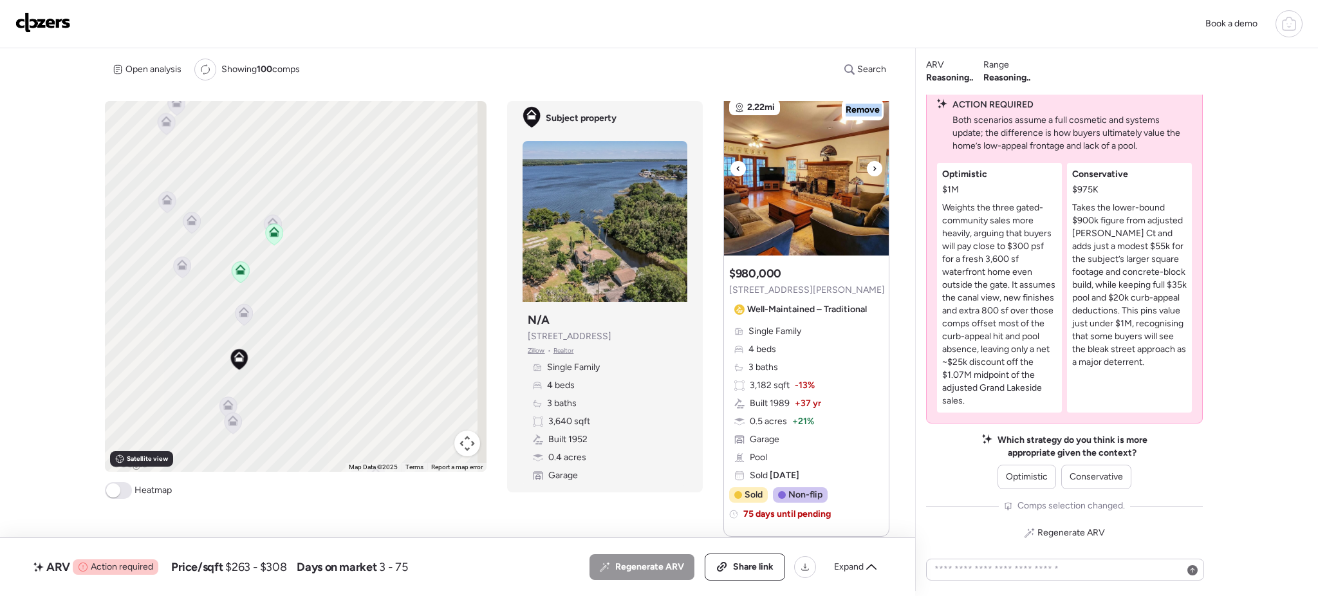
click at [872, 164] on icon at bounding box center [874, 168] width 5 height 15
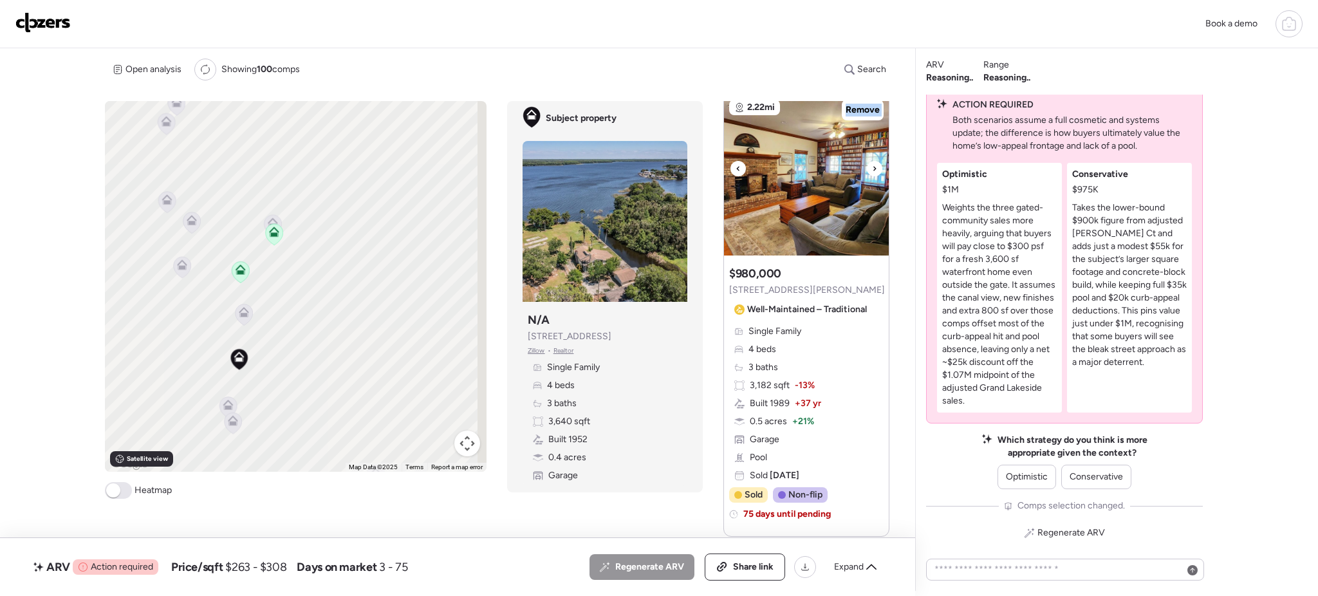
click at [872, 164] on icon at bounding box center [874, 168] width 5 height 15
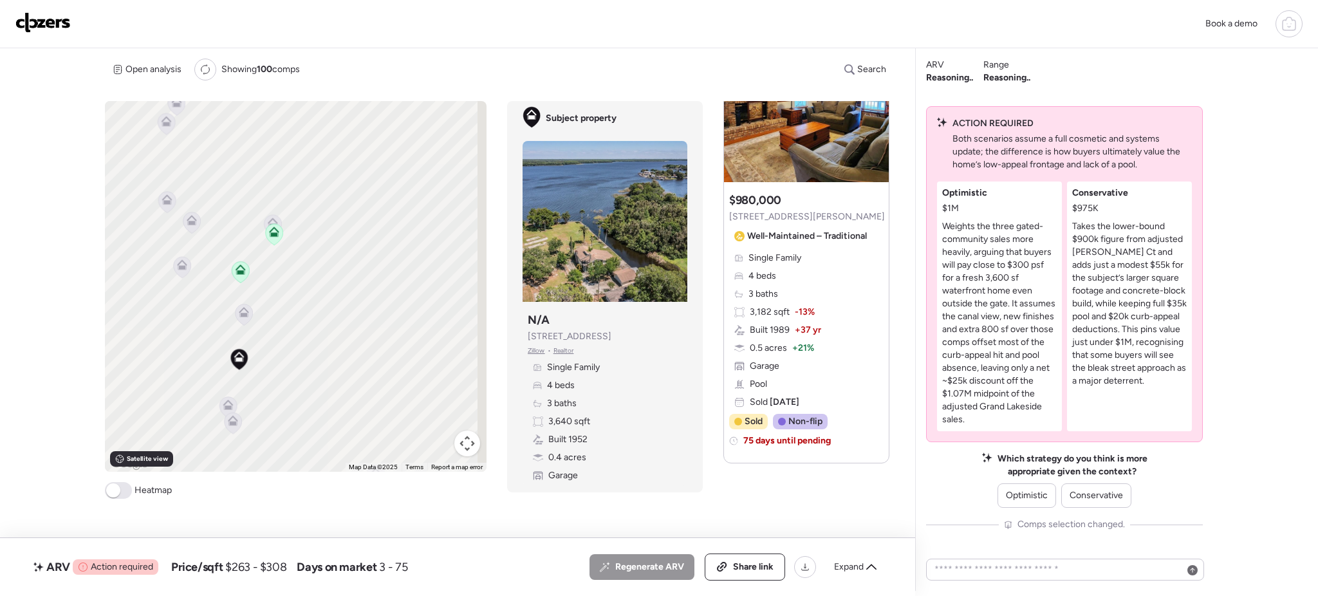
scroll to position [1, 0]
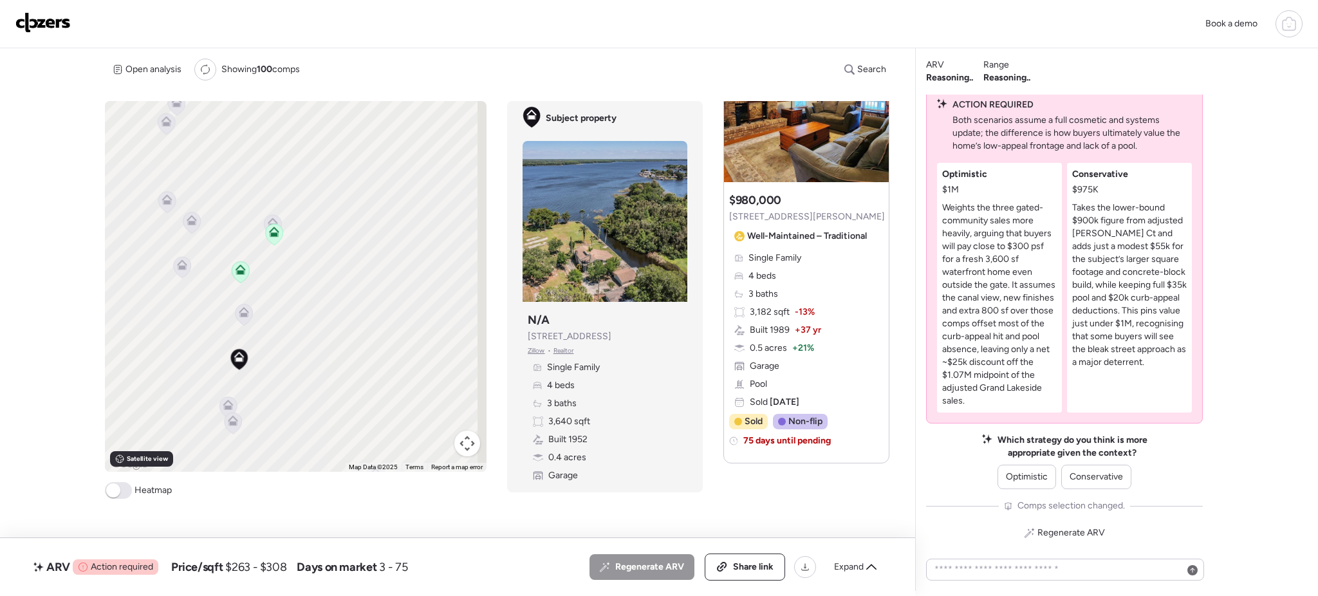
click at [224, 407] on icon at bounding box center [228, 407] width 8 height 4
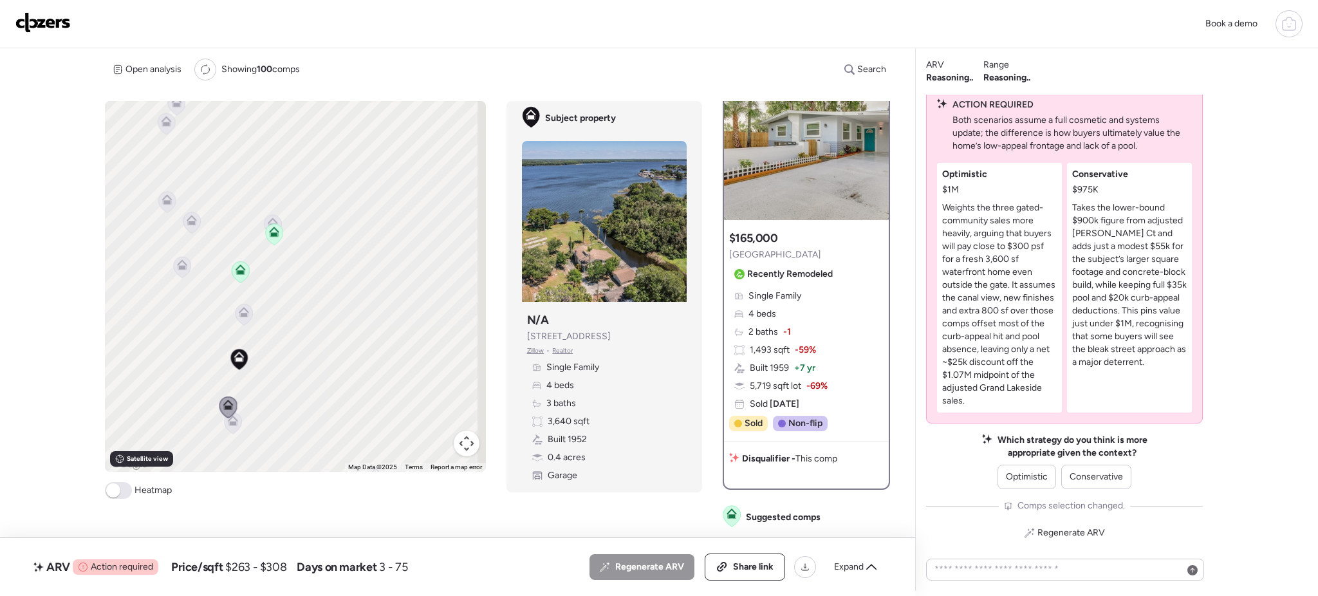
scroll to position [0, 0]
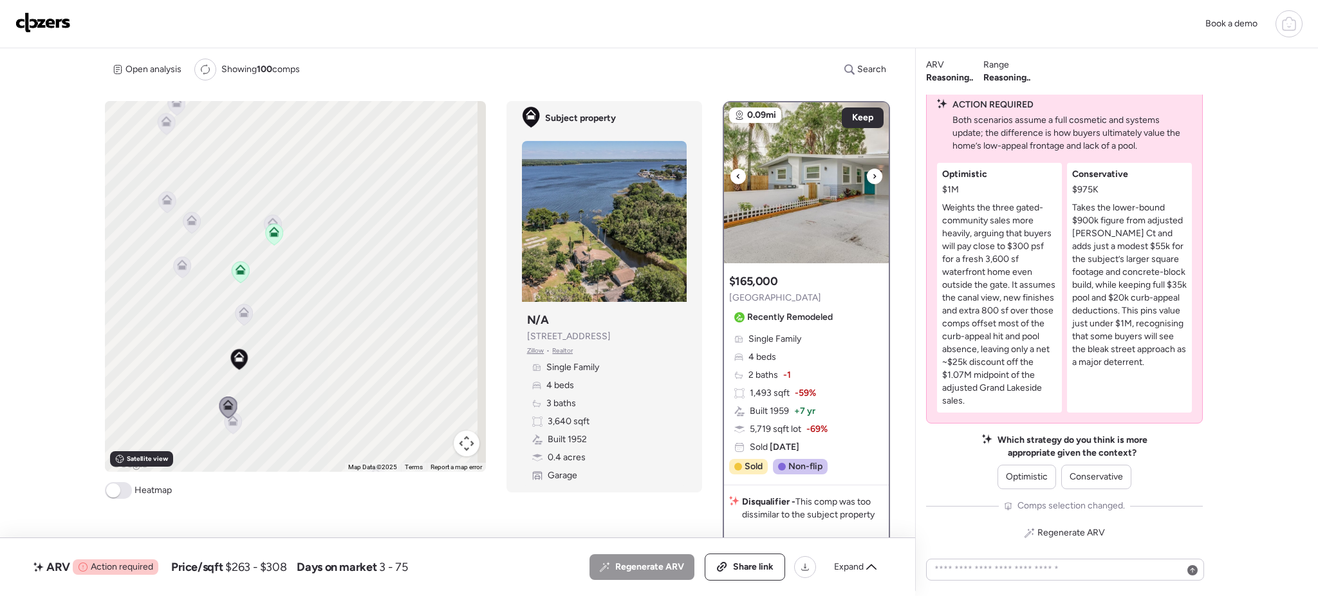
click at [870, 175] on div at bounding box center [874, 176] width 15 height 15
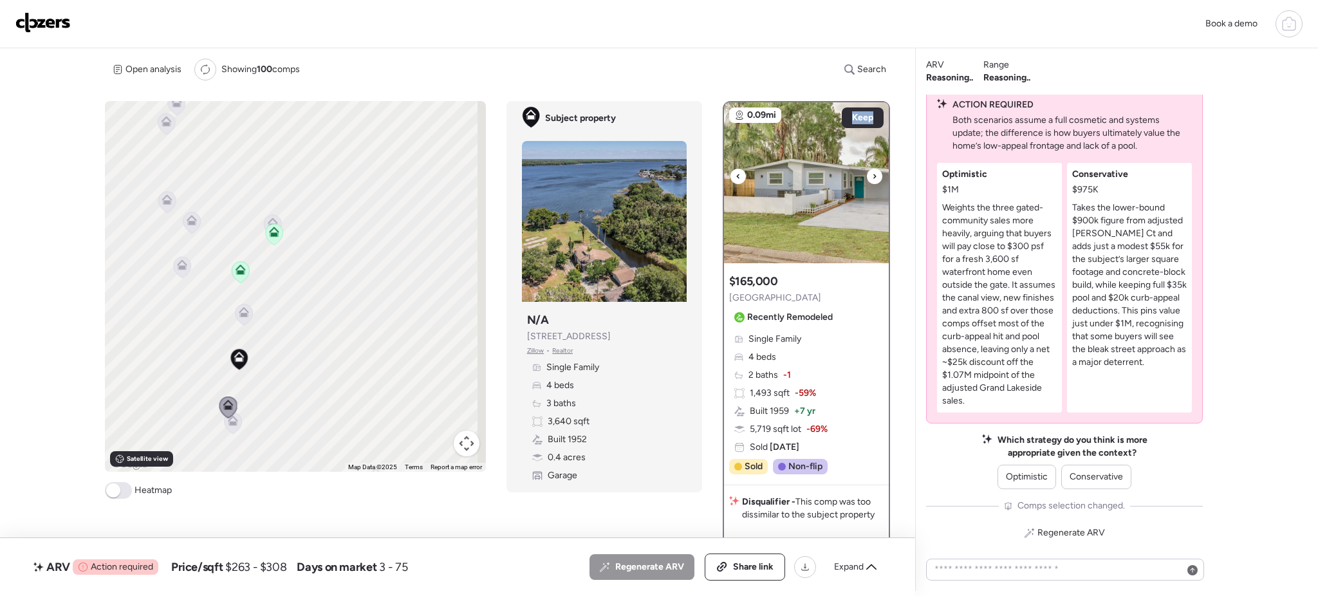
click at [870, 175] on div at bounding box center [874, 176] width 15 height 15
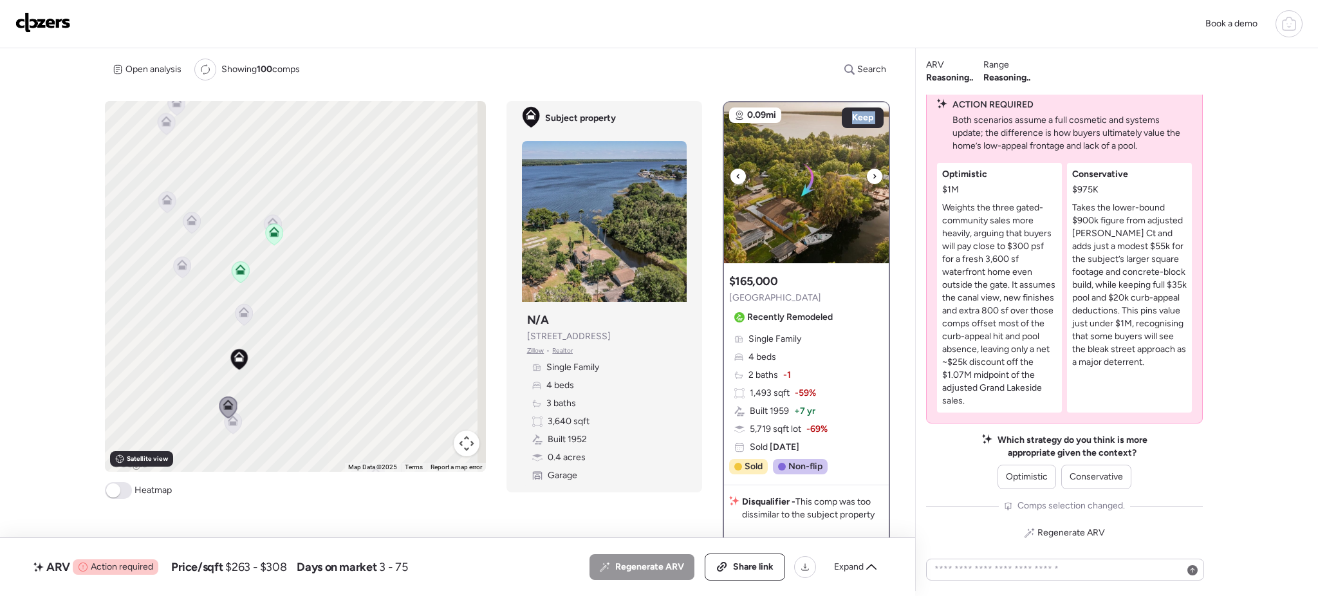
click at [870, 175] on div at bounding box center [874, 176] width 15 height 15
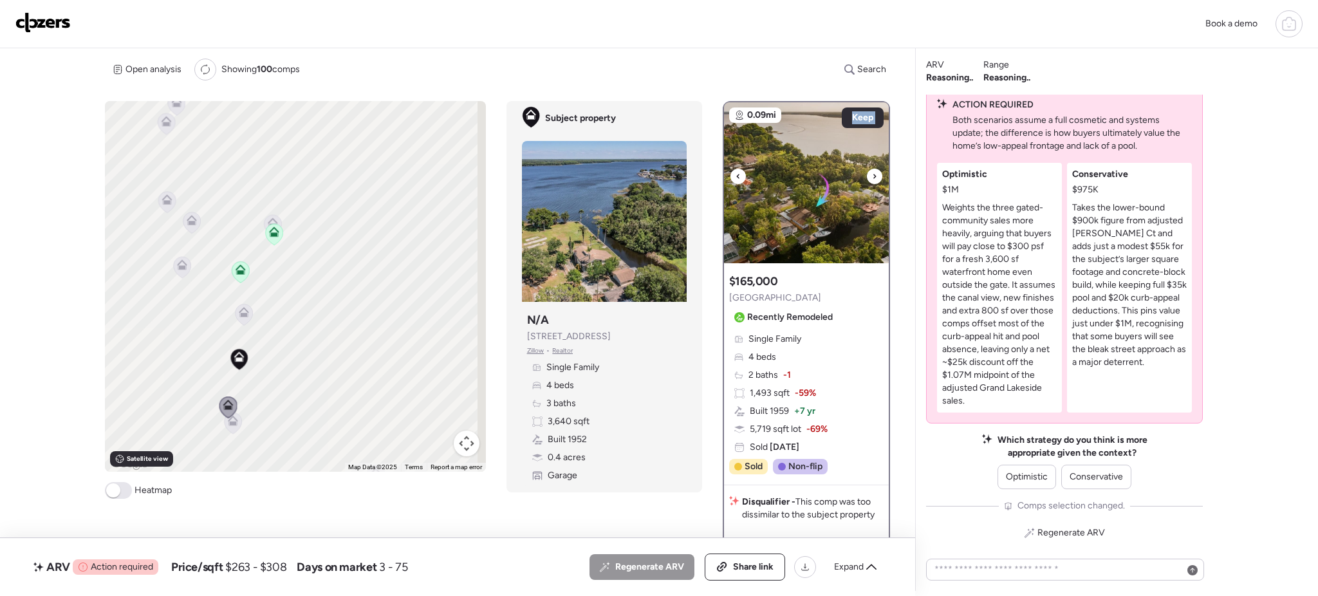
click at [870, 175] on div at bounding box center [874, 176] width 15 height 15
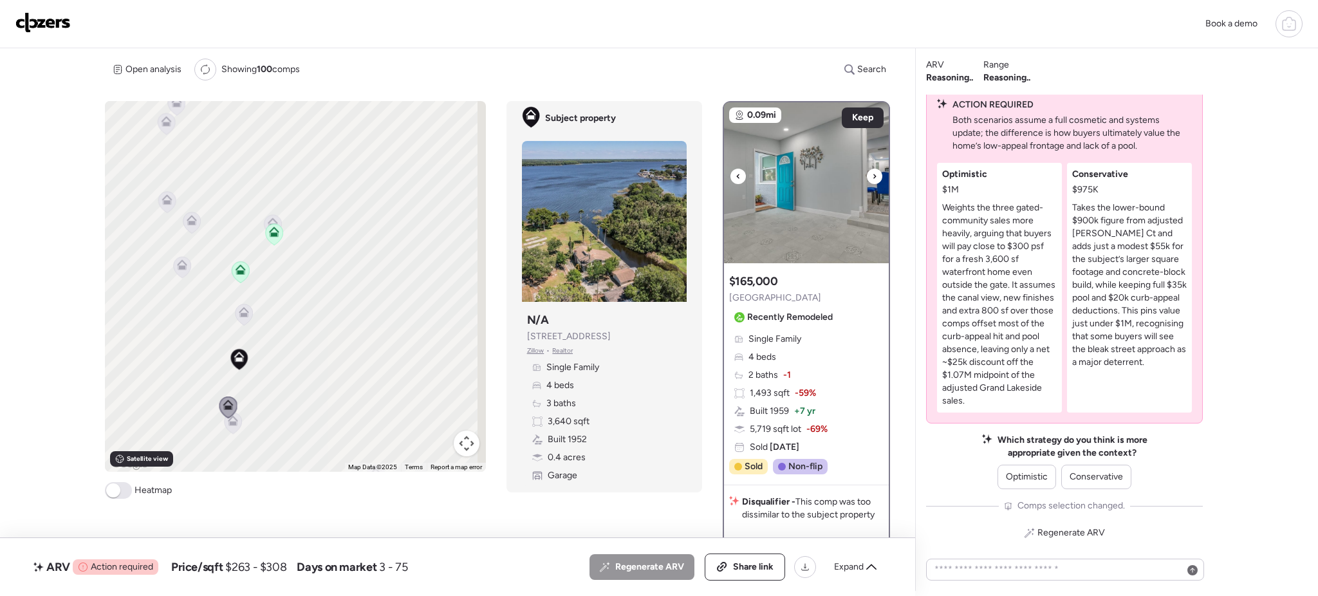
click at [870, 175] on div at bounding box center [874, 176] width 15 height 15
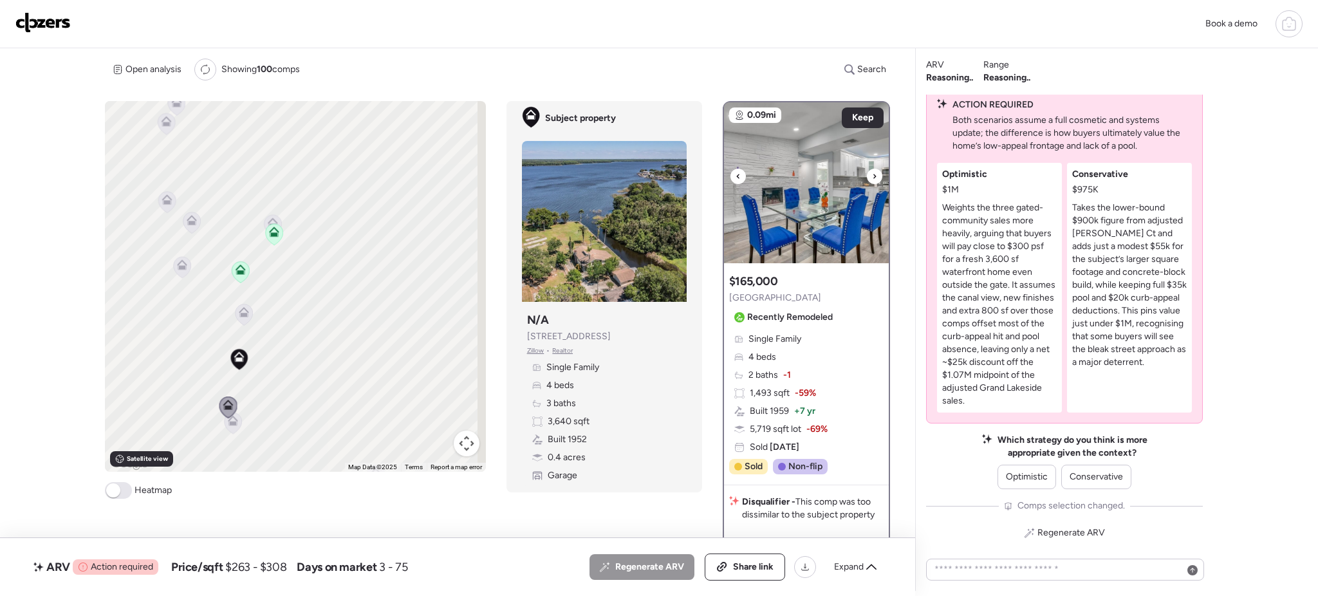
click at [870, 175] on div at bounding box center [874, 176] width 15 height 15
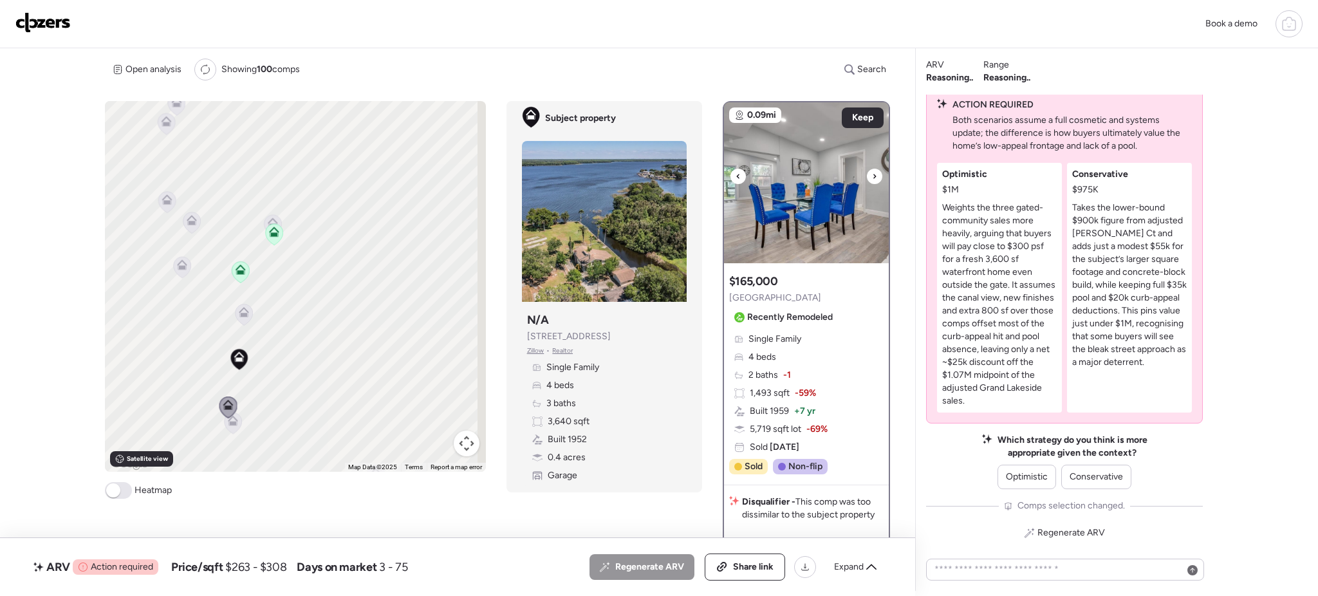
click at [870, 175] on div at bounding box center [874, 176] width 15 height 15
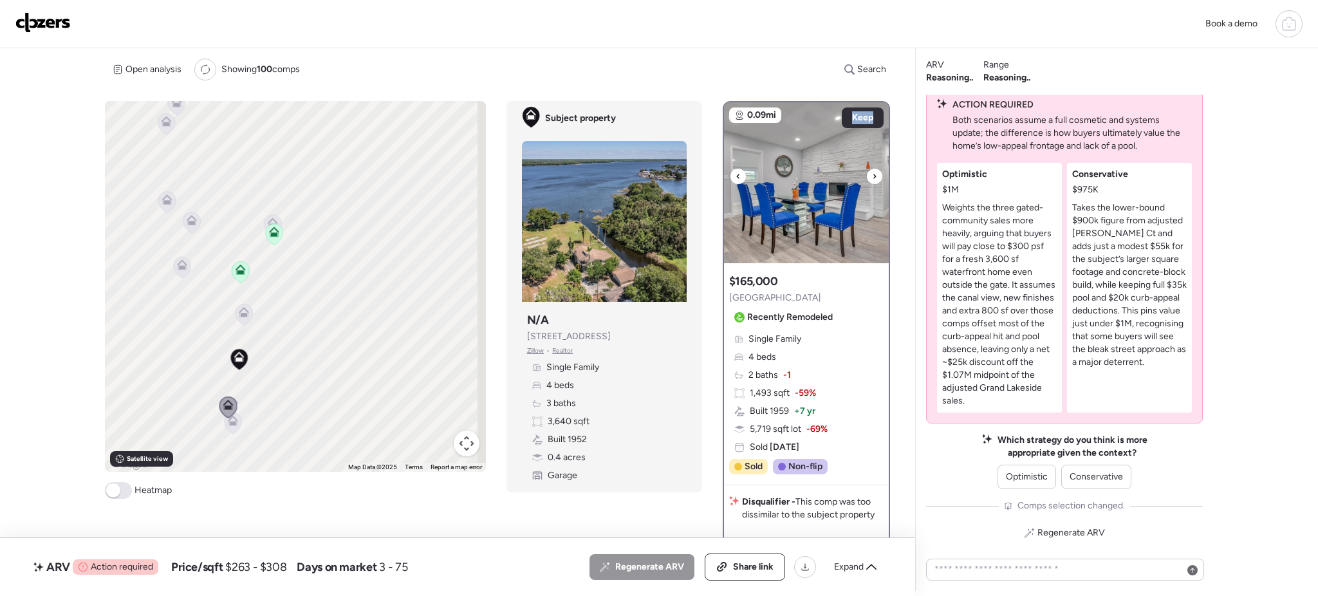
click at [870, 175] on div at bounding box center [874, 176] width 15 height 15
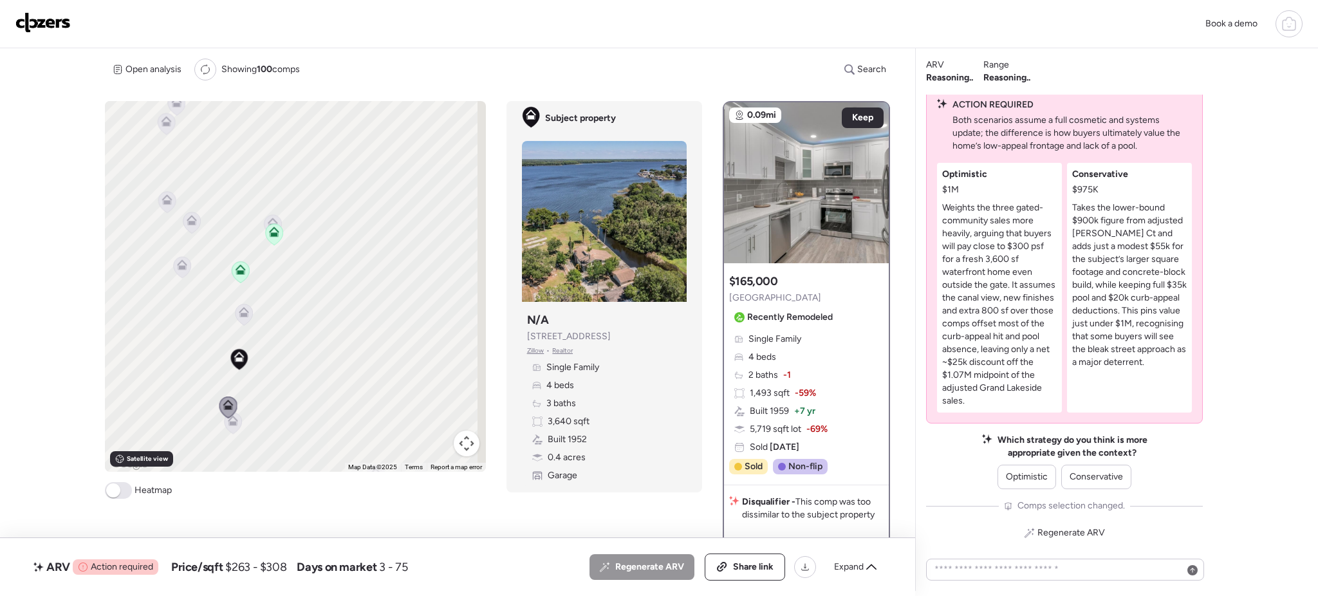
click at [765, 300] on span "2608 Cyprus Dr" at bounding box center [775, 297] width 92 height 13
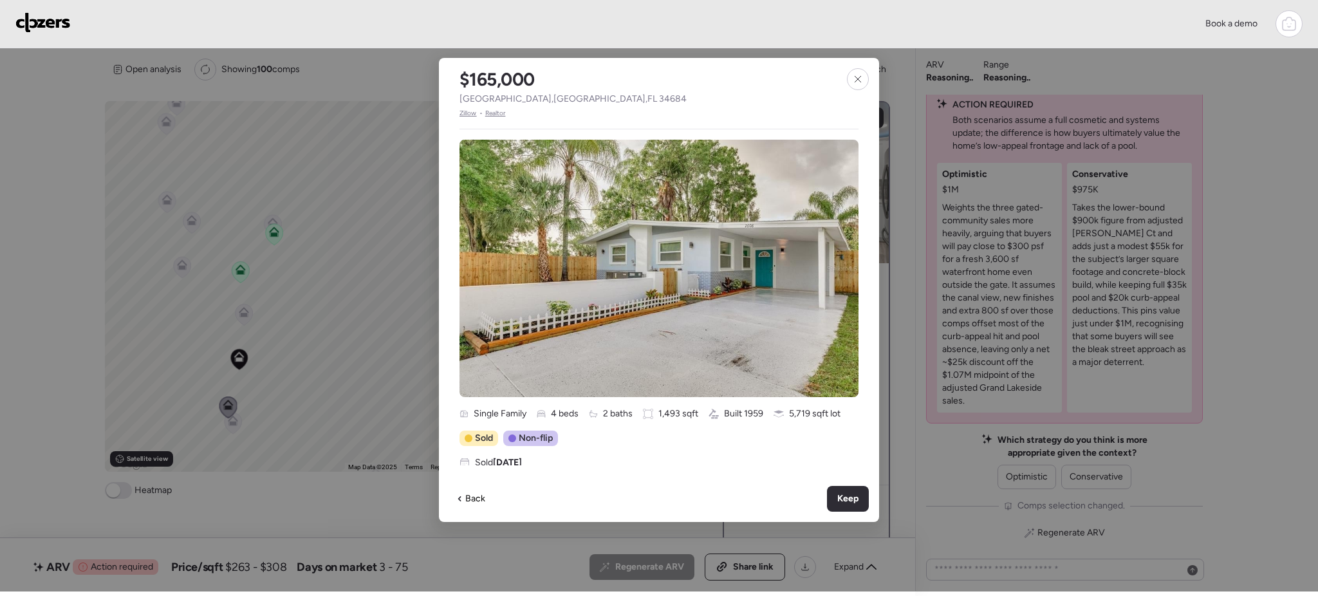
click at [467, 111] on span "Zillow" at bounding box center [467, 113] width 17 height 10
click at [860, 77] on icon at bounding box center [858, 79] width 10 height 10
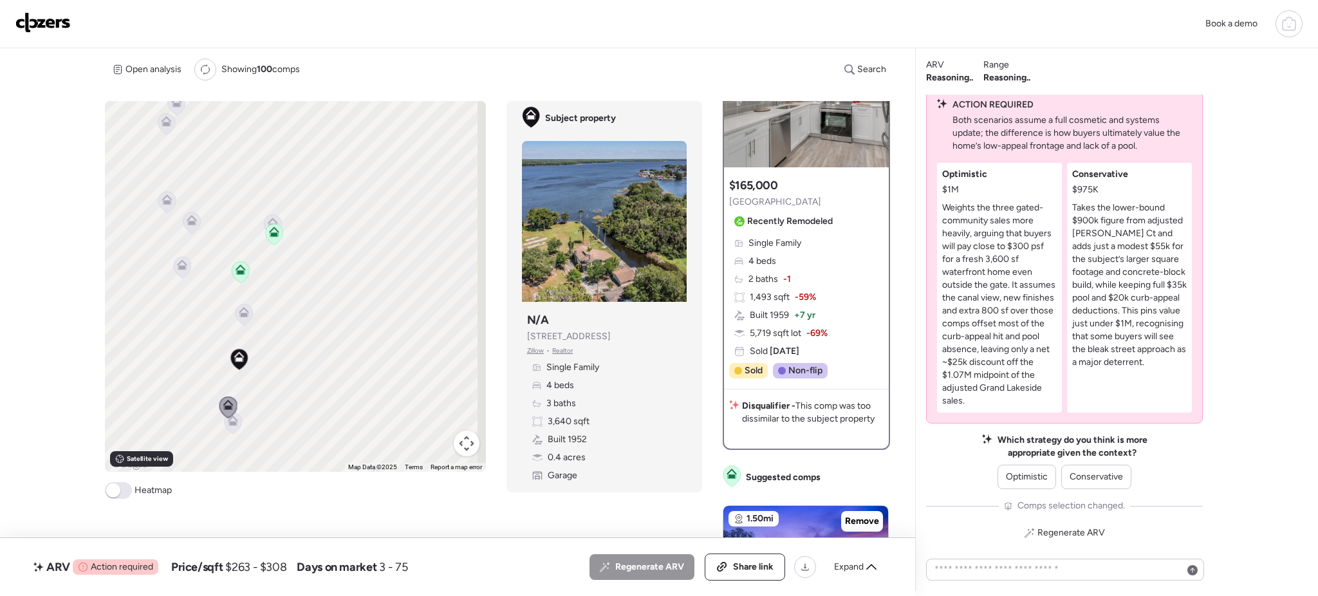
scroll to position [100, 0]
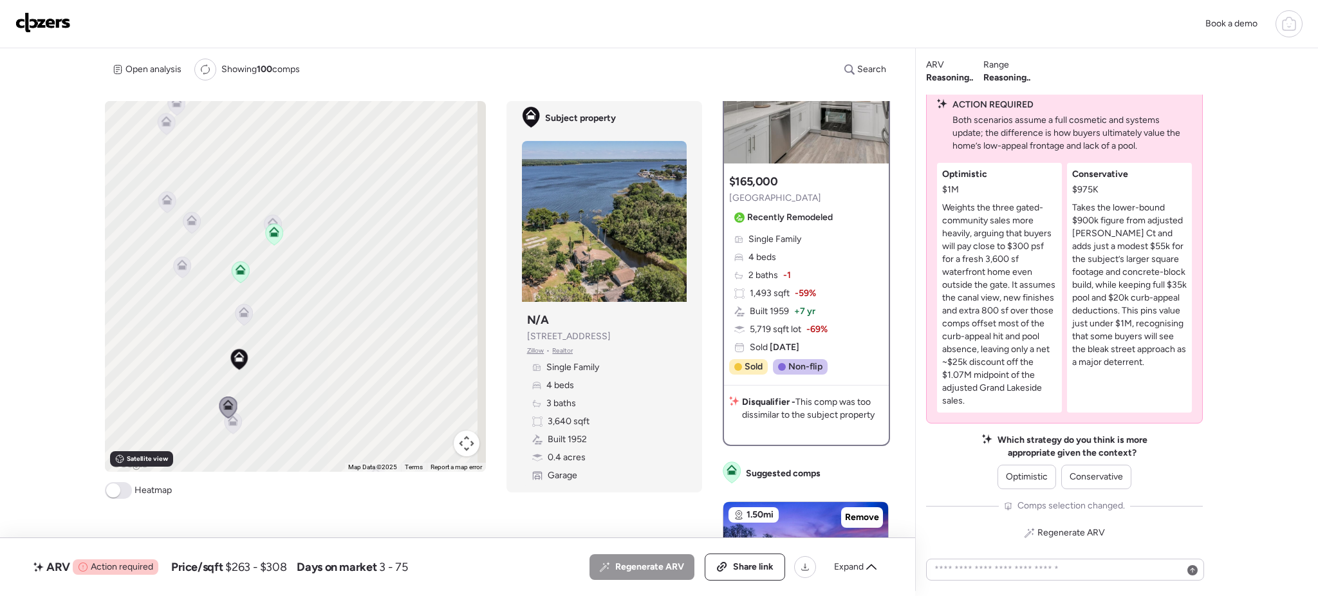
click at [230, 423] on icon at bounding box center [232, 423] width 8 height 4
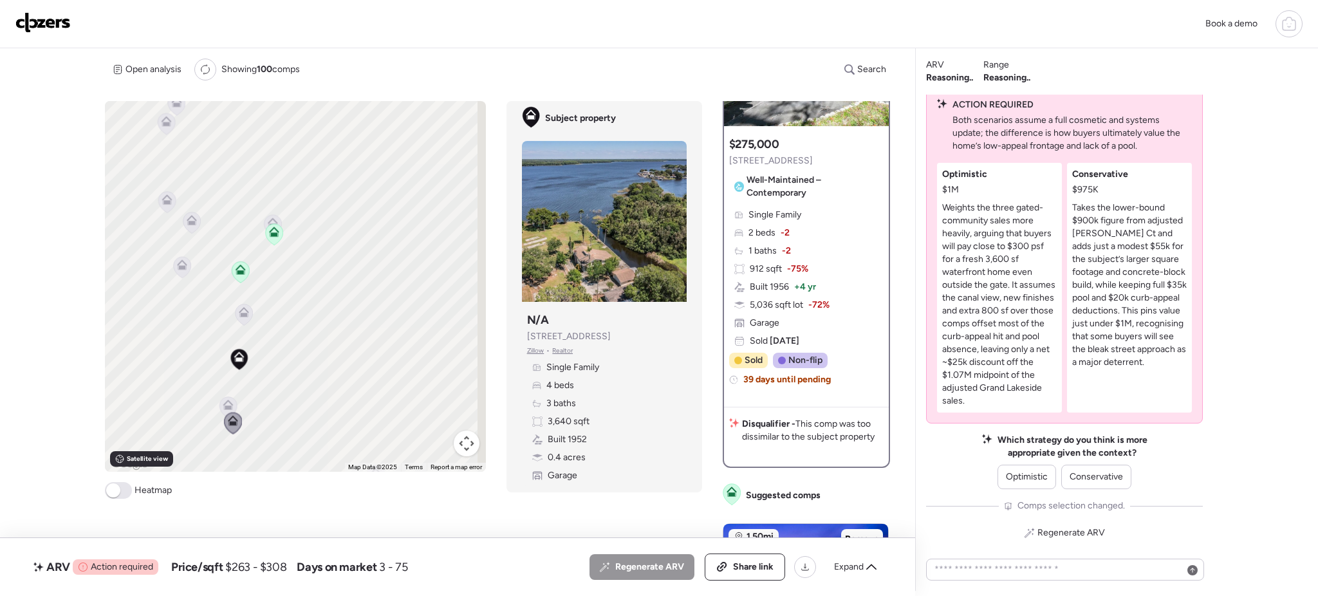
scroll to position [133, 0]
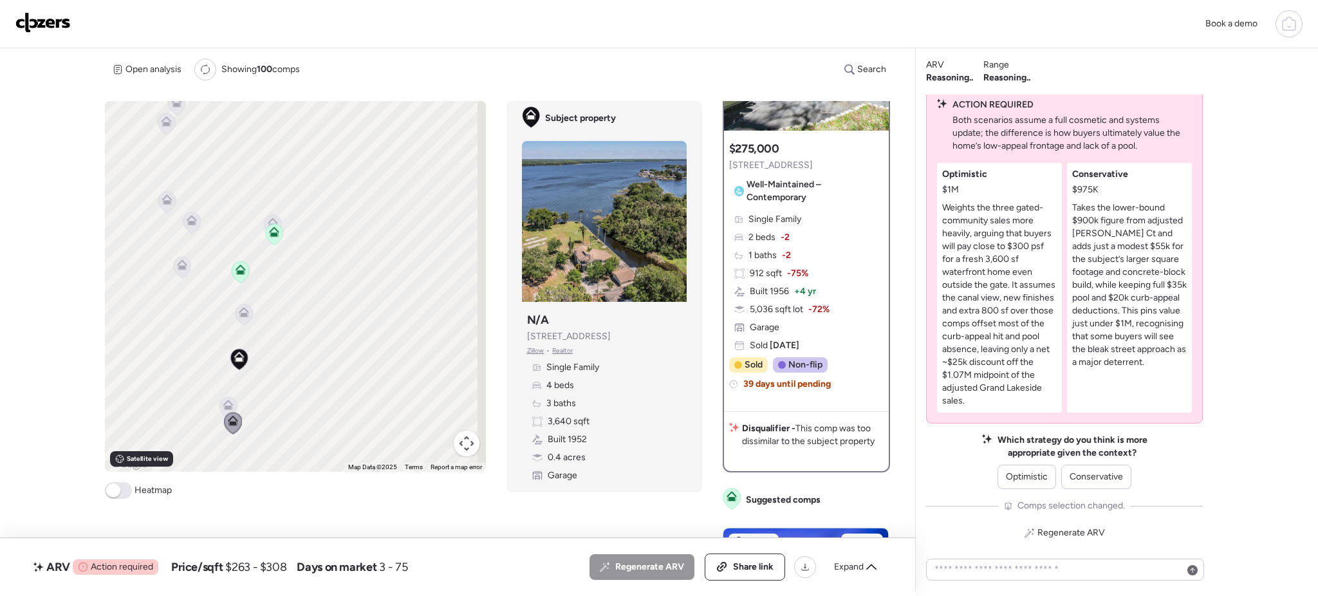
click at [224, 407] on icon at bounding box center [228, 407] width 8 height 4
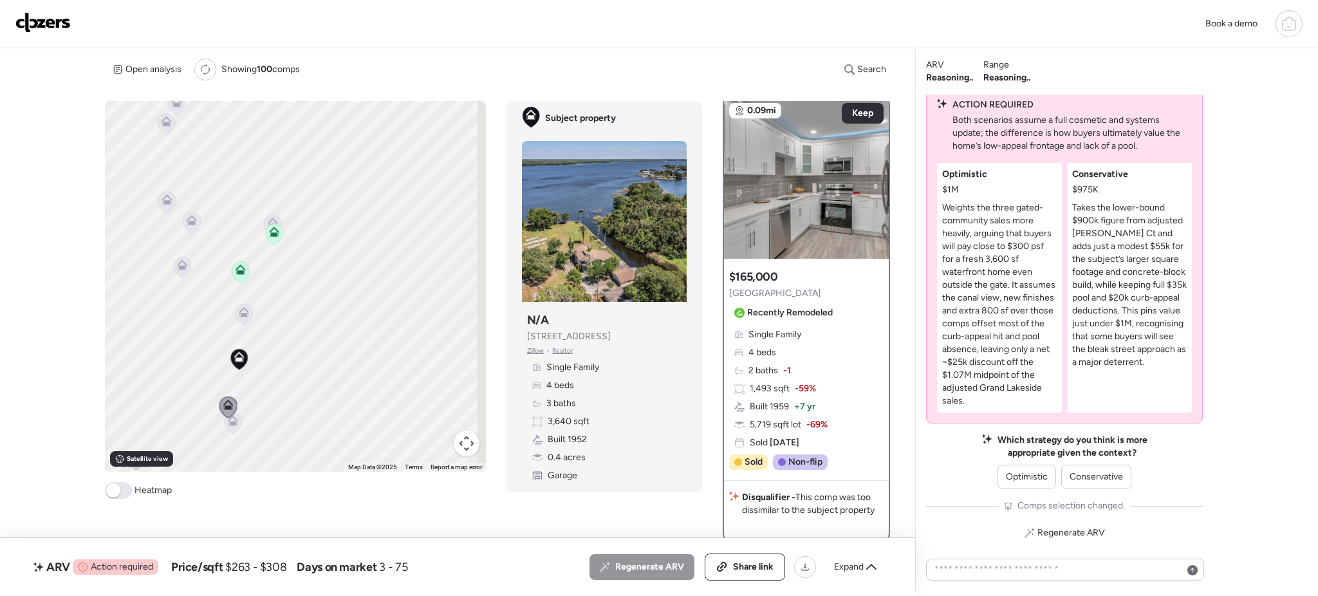
scroll to position [0, 0]
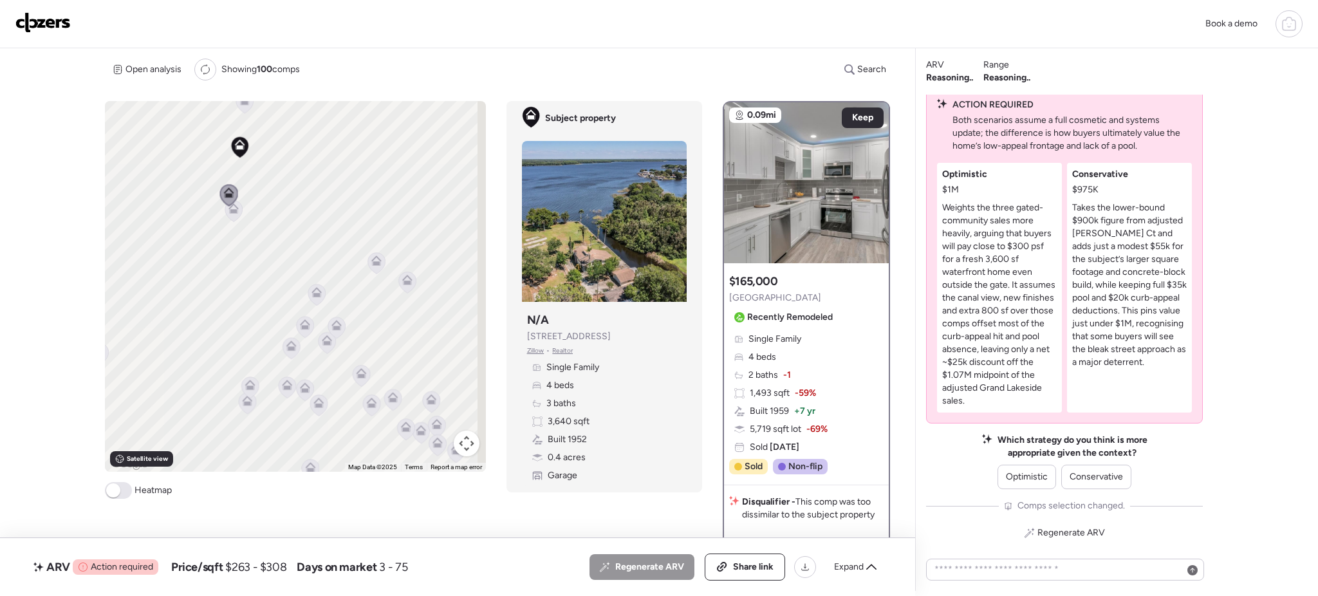
drag, startPoint x: 226, startPoint y: 425, endPoint x: 228, endPoint y: 203, distance: 222.0
click at [295, 286] on div at bounding box center [485, 286] width 381 height 0
click at [311, 293] on icon at bounding box center [316, 292] width 10 height 10
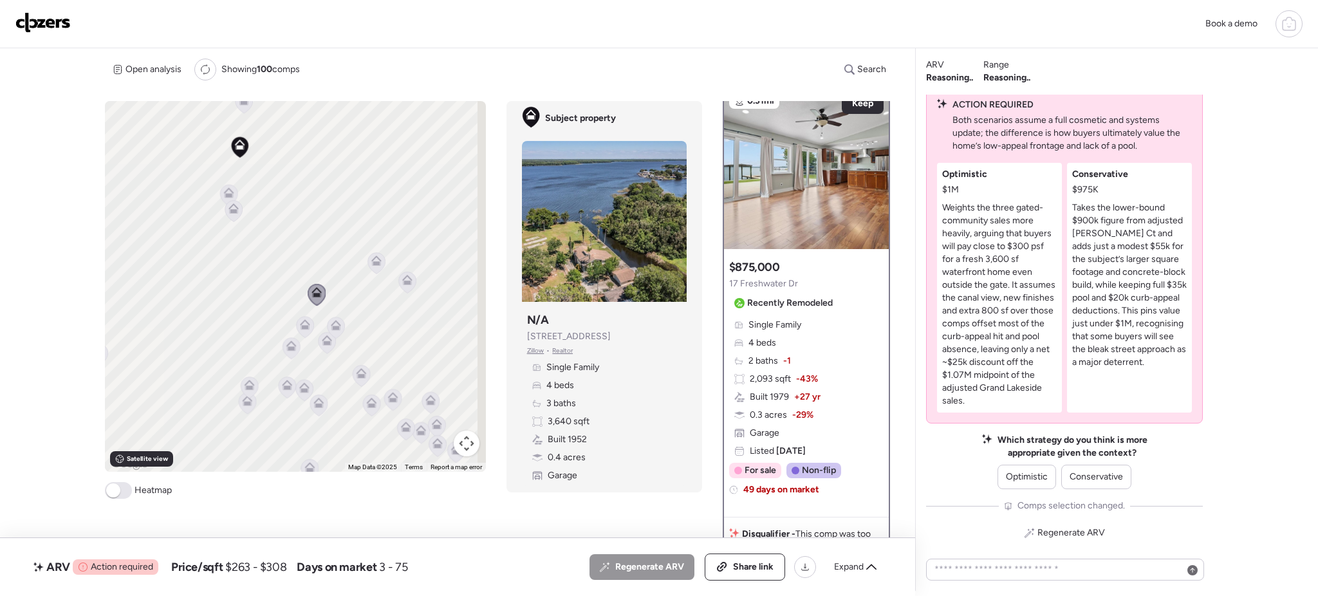
scroll to position [5, 0]
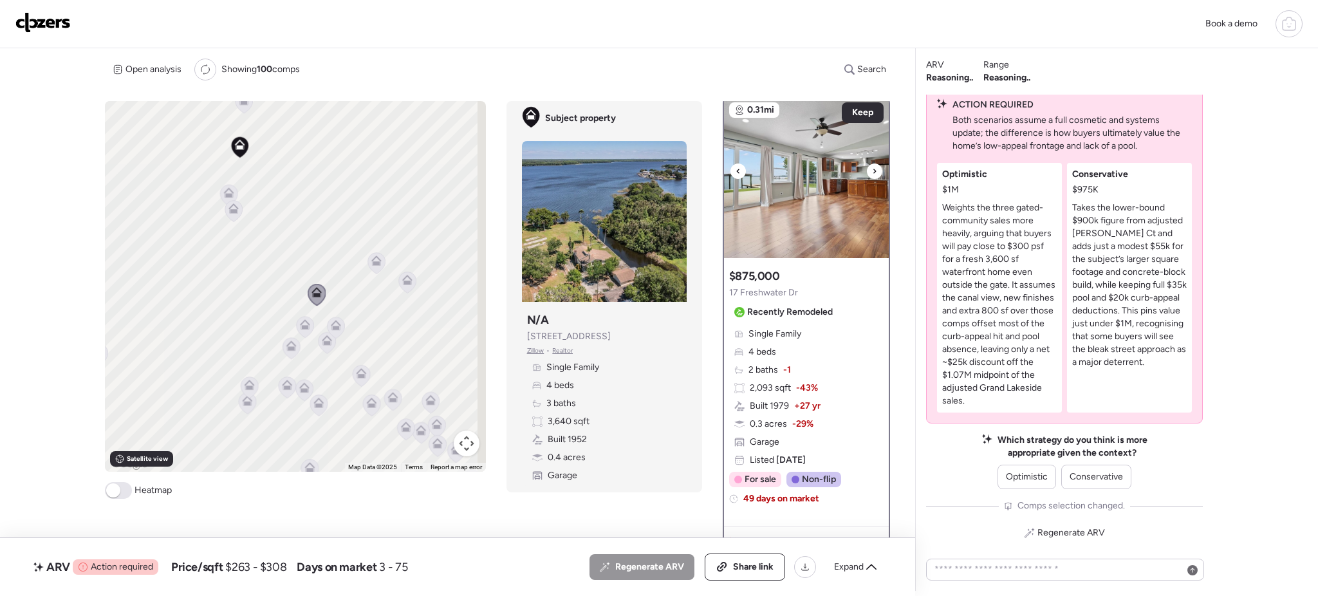
click at [861, 180] on img at bounding box center [806, 177] width 165 height 161
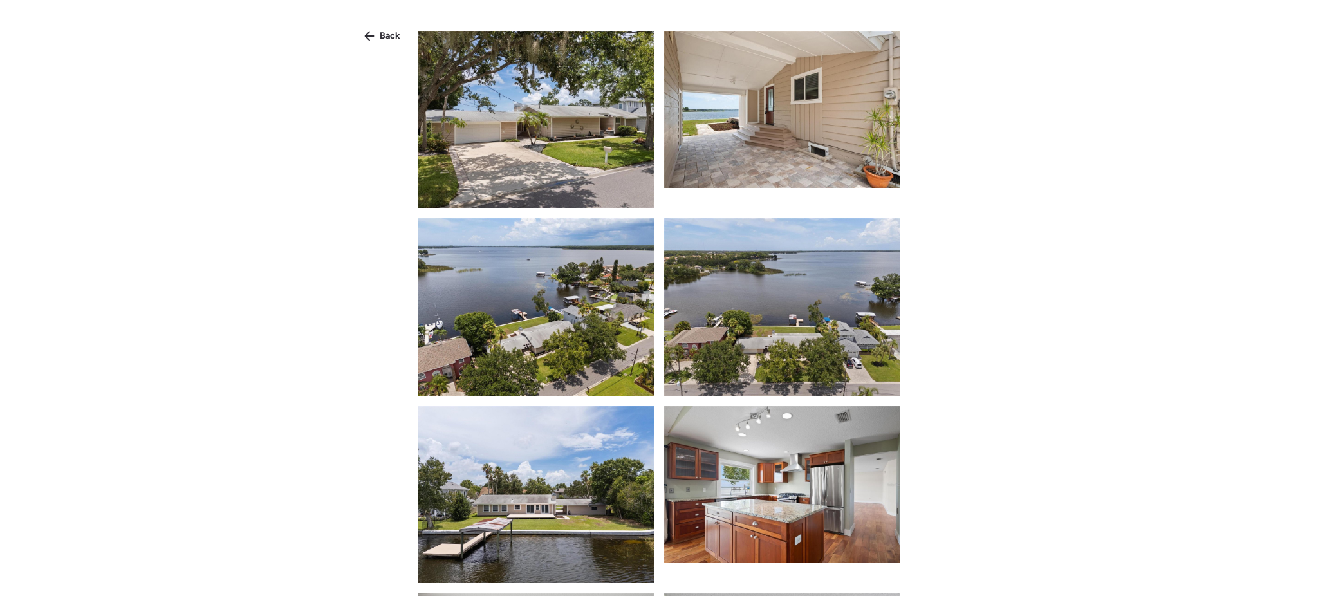
click at [861, 180] on img at bounding box center [782, 109] width 236 height 157
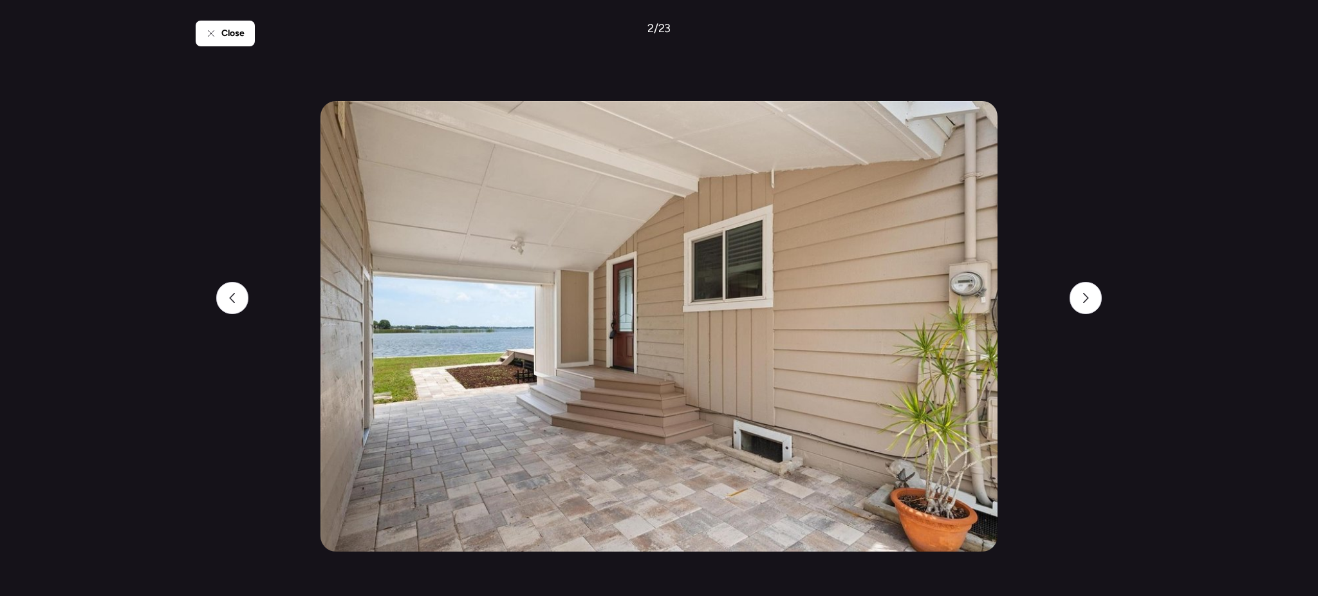
click at [861, 180] on img at bounding box center [658, 326] width 676 height 450
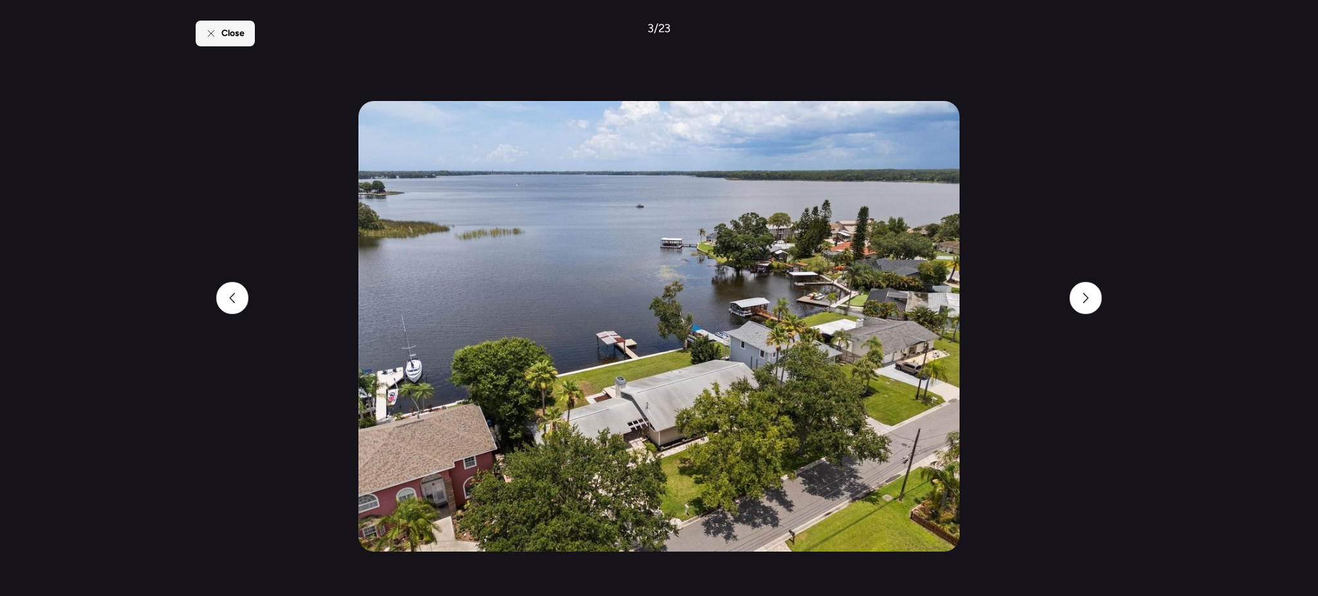
click at [230, 42] on div "Close" at bounding box center [225, 34] width 59 height 26
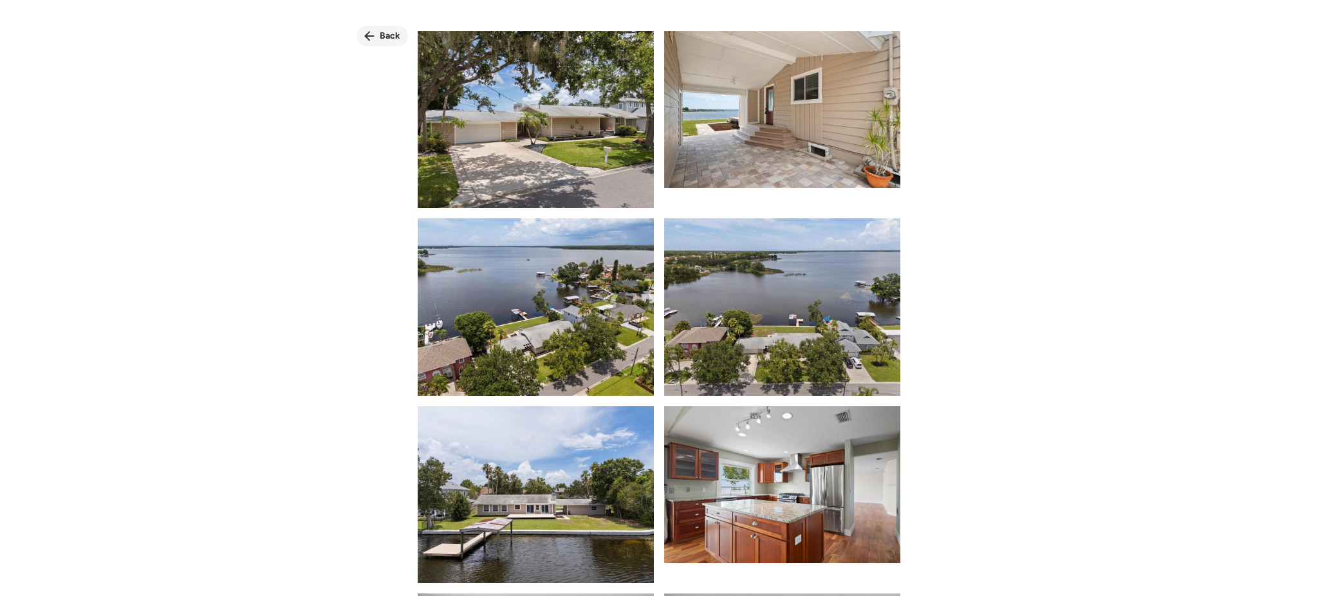
click at [369, 34] on icon at bounding box center [369, 36] width 10 height 10
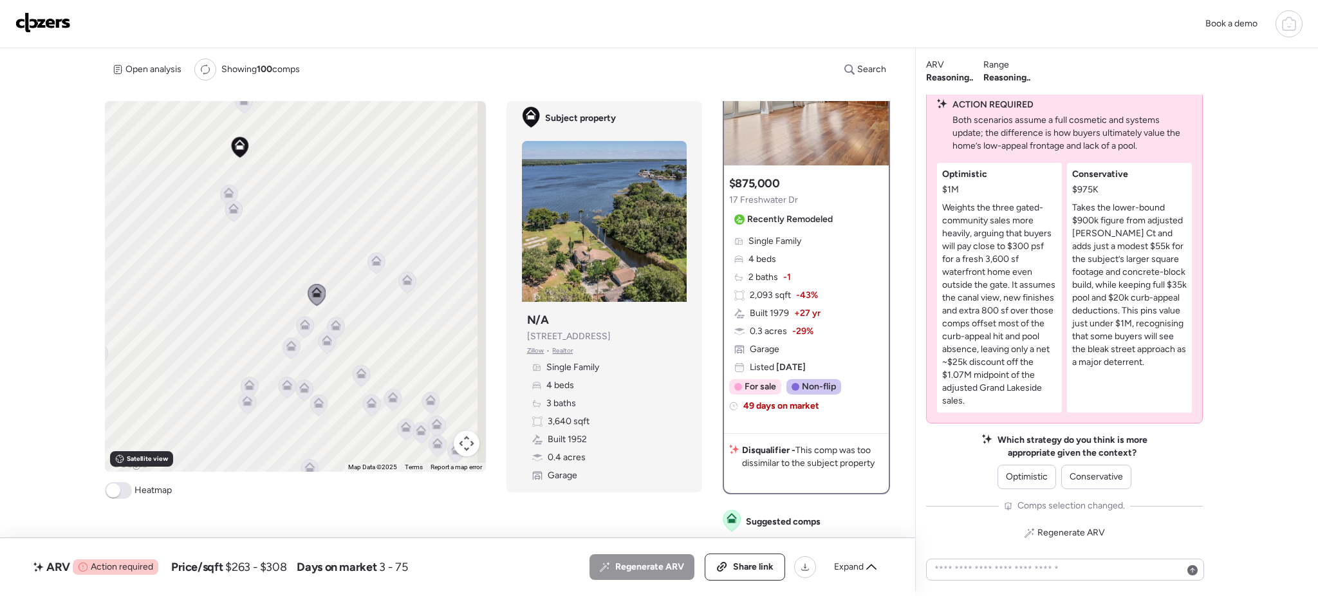
scroll to position [80, 0]
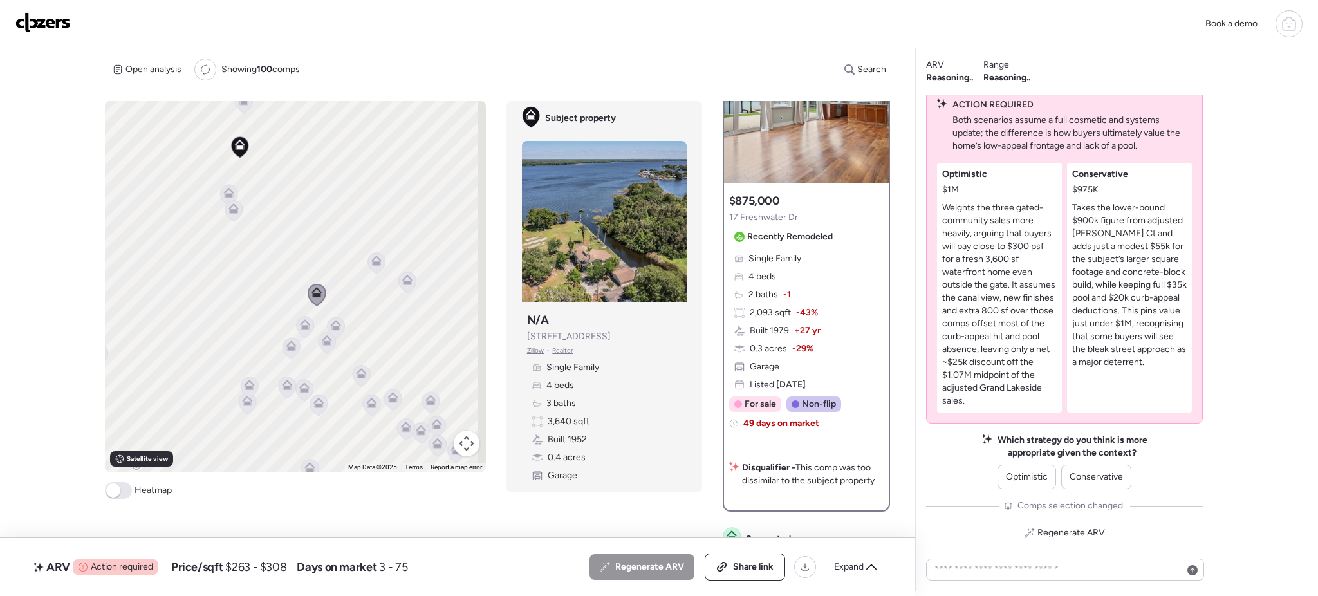
click at [331, 324] on icon at bounding box center [336, 325] width 10 height 10
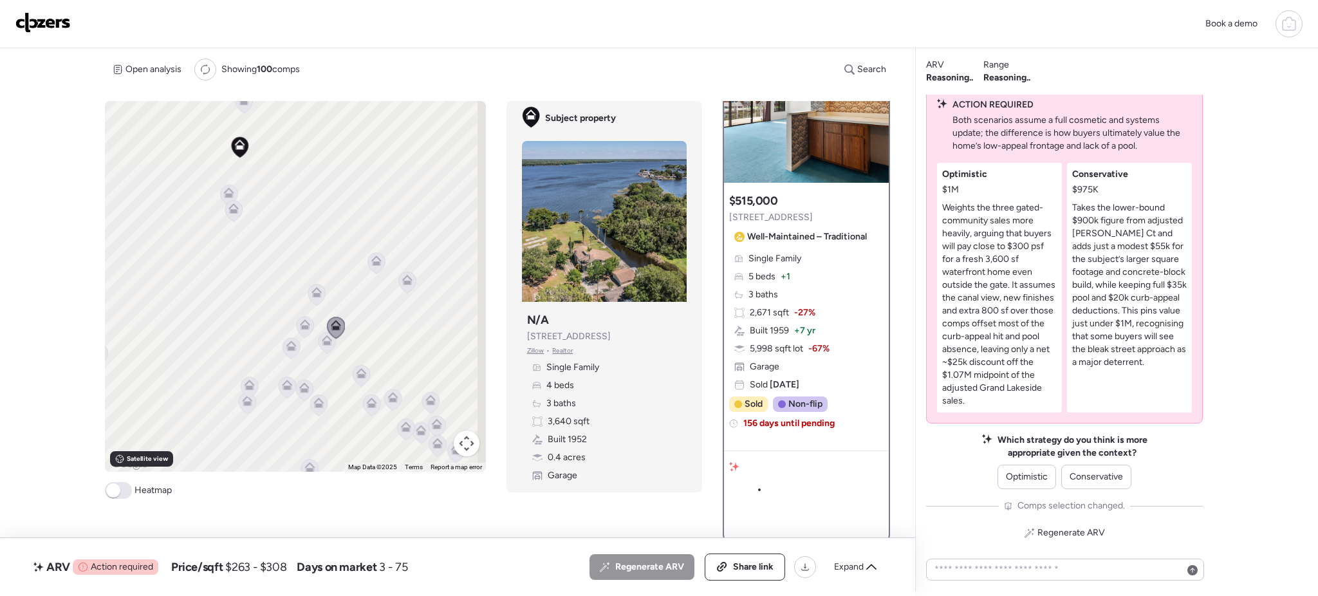
scroll to position [0, 0]
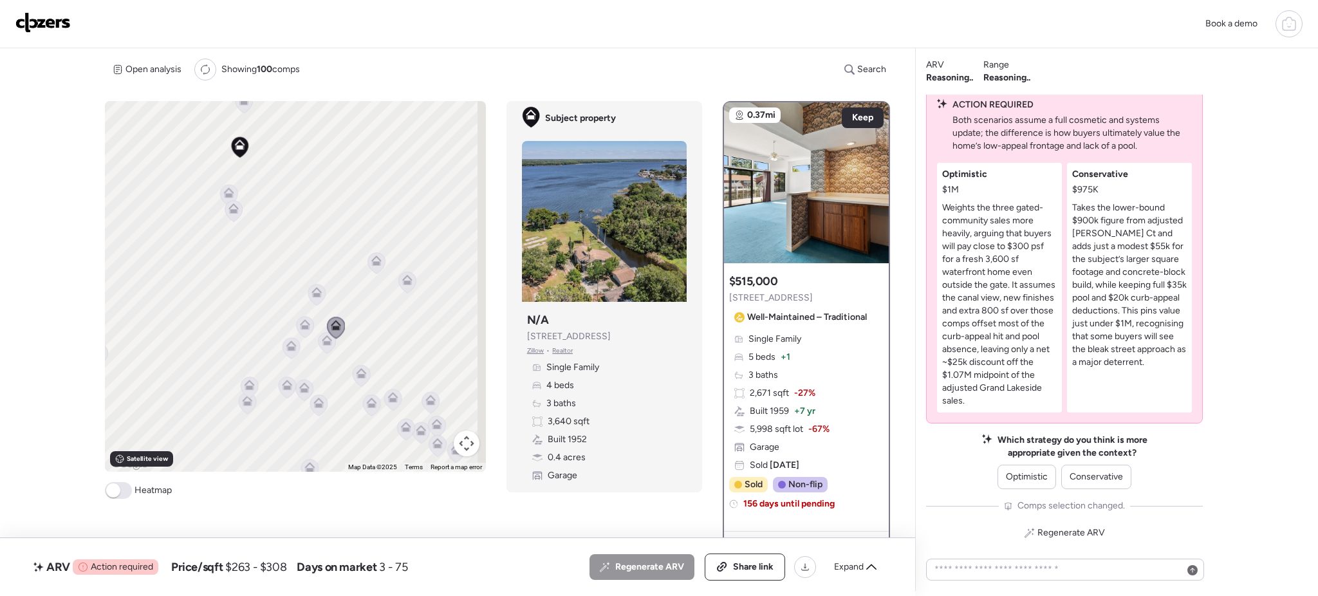
click at [300, 327] on icon at bounding box center [304, 327] width 8 height 4
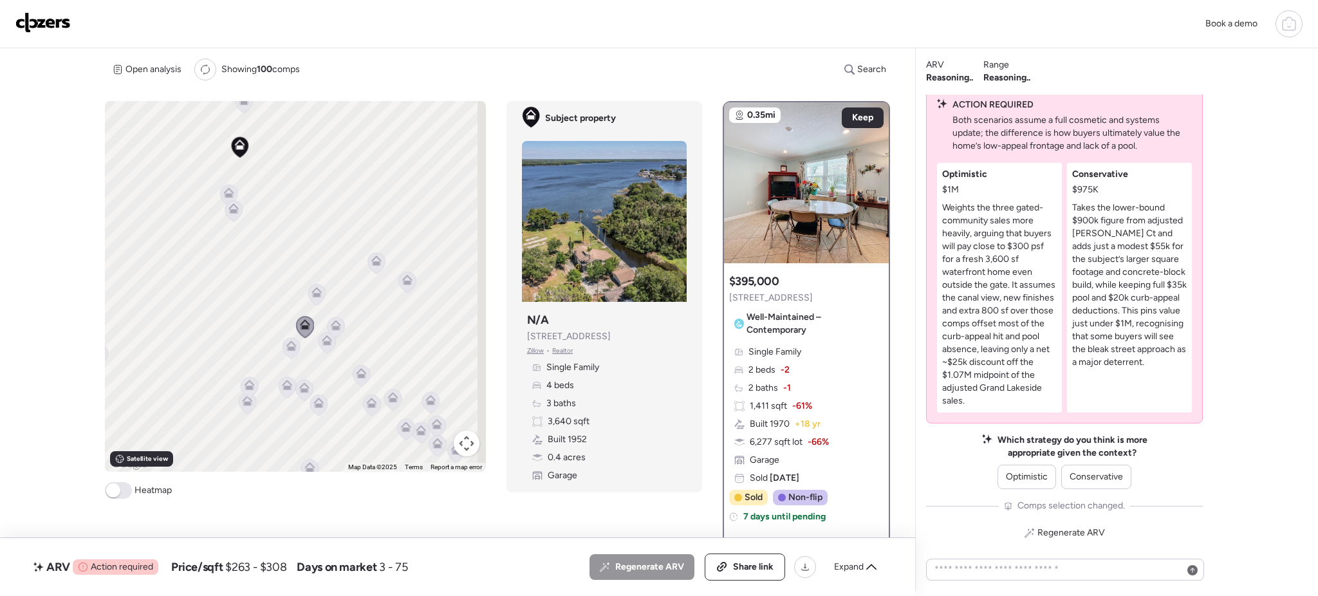
click at [324, 344] on icon at bounding box center [326, 343] width 8 height 4
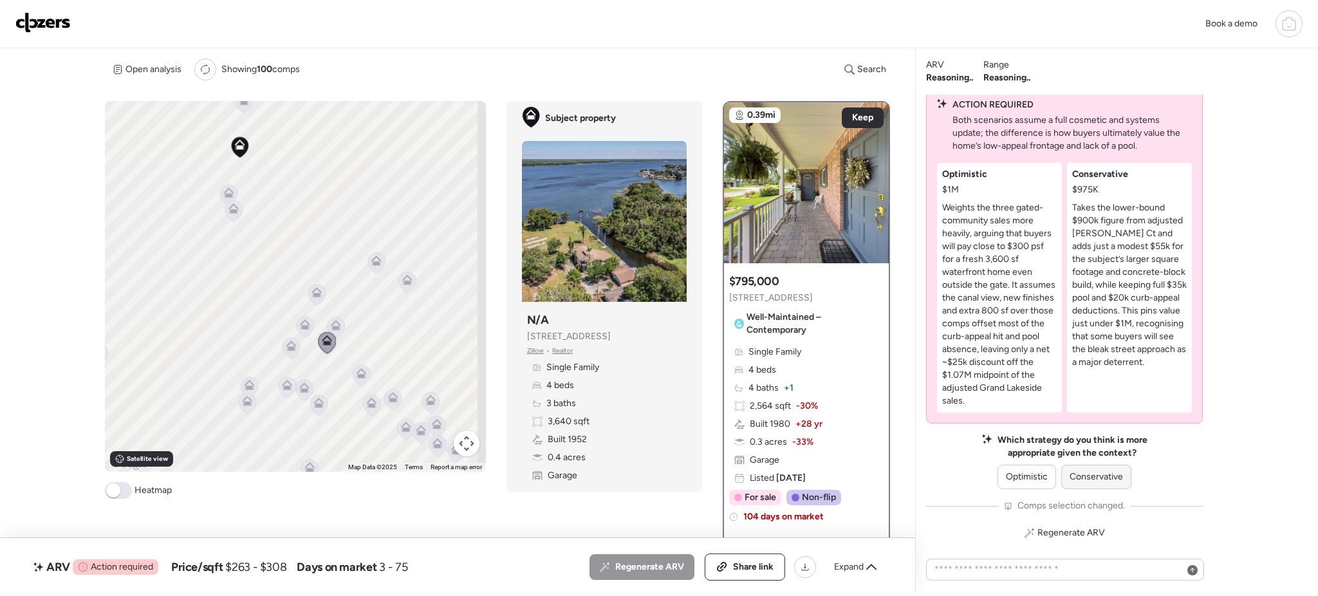
click at [1082, 472] on span "Conservative" at bounding box center [1095, 476] width 53 height 13
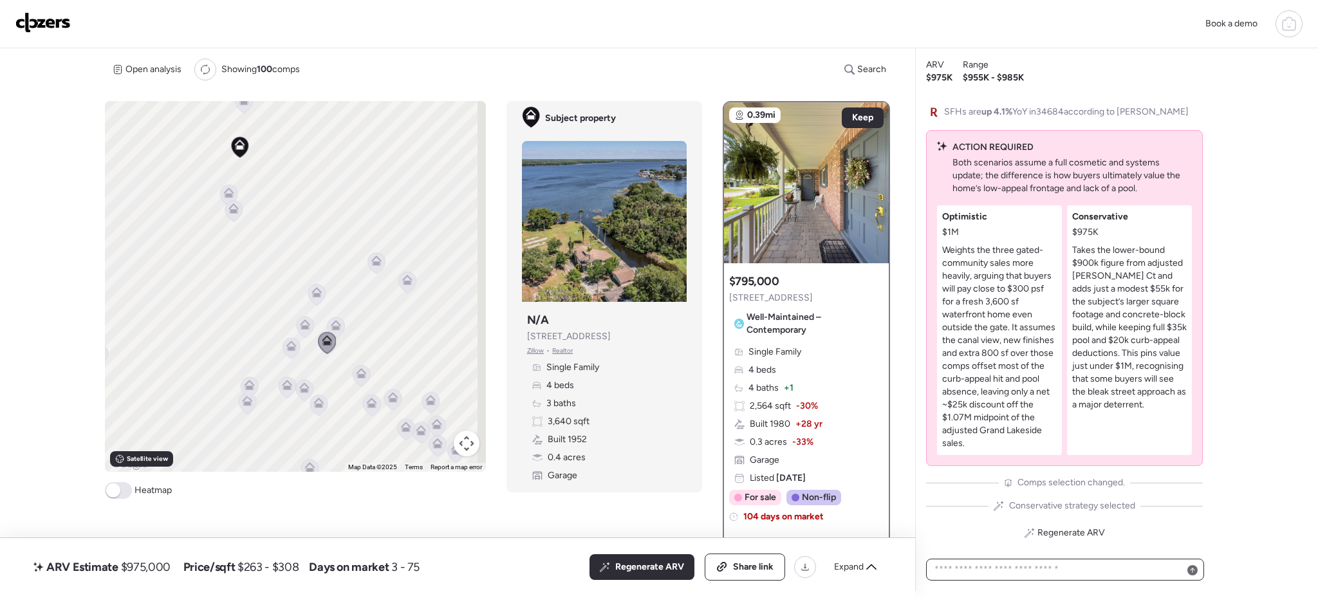
click at [1034, 570] on textarea at bounding box center [1065, 569] width 266 height 18
click at [1073, 573] on textarea "**********" at bounding box center [1065, 571] width 266 height 23
click at [1155, 571] on textarea "**********" at bounding box center [1065, 571] width 266 height 23
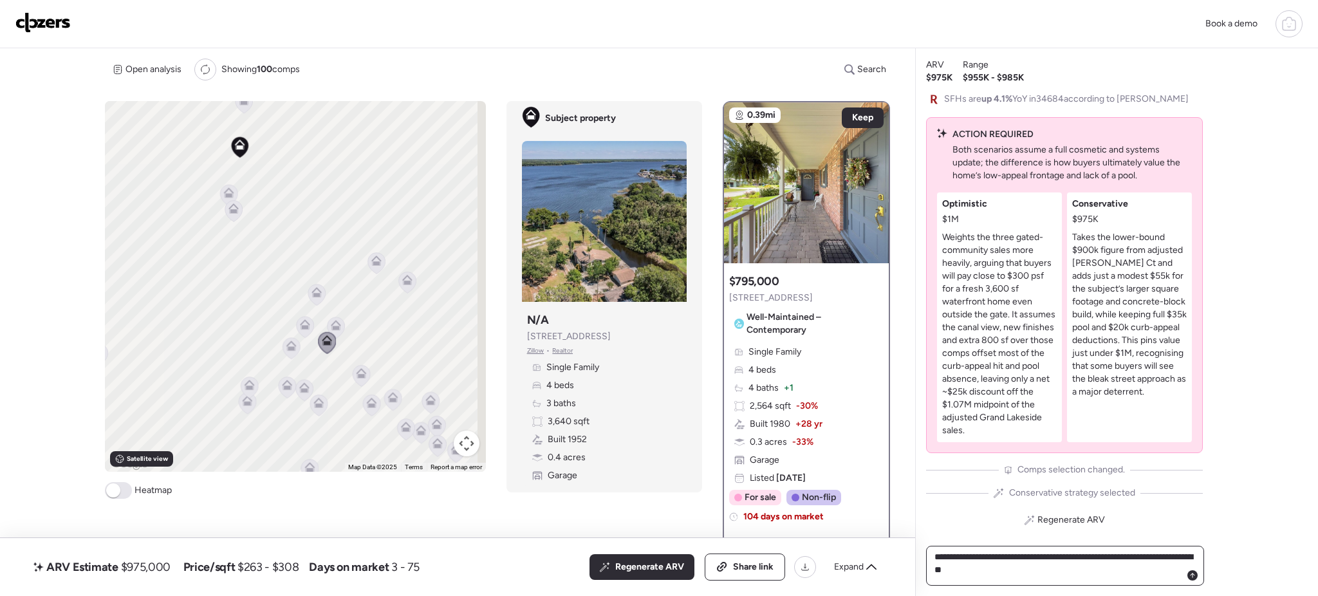
click at [983, 554] on textarea "**********" at bounding box center [1065, 566] width 266 height 36
click at [1071, 575] on textarea "**********" at bounding box center [1065, 566] width 266 height 36
type textarea "**********"
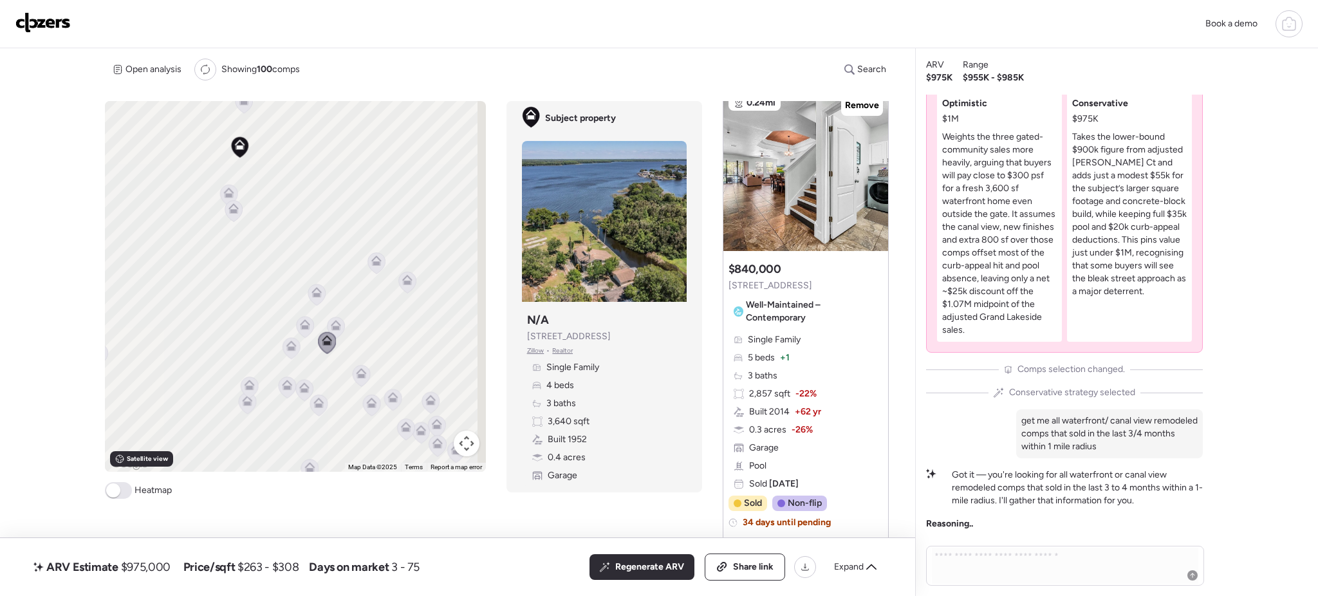
scroll to position [1903, 0]
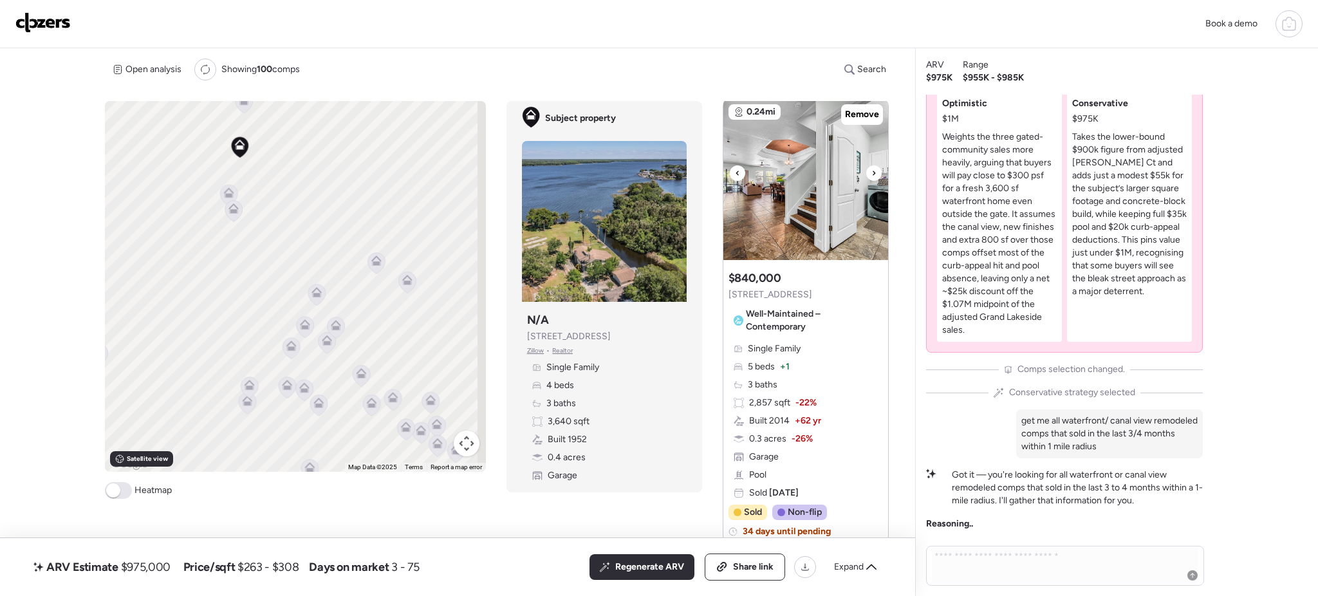
click at [871, 171] on icon at bounding box center [873, 172] width 5 height 15
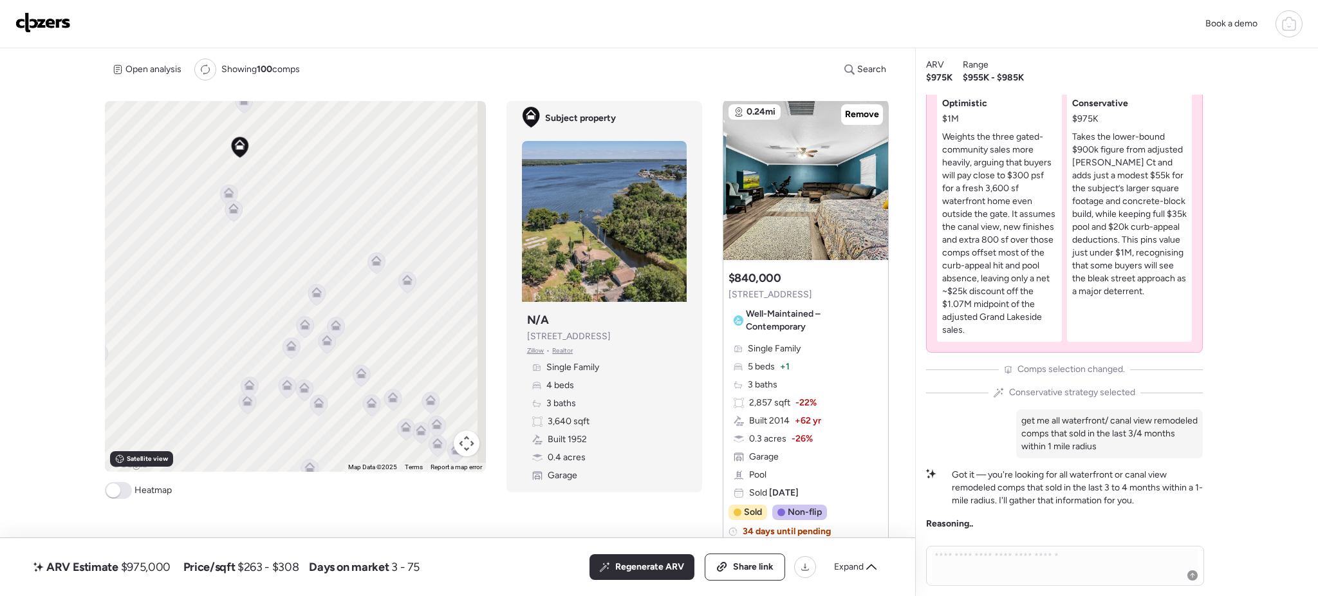
click at [831, 311] on span "Well-Maintained – Contemporary" at bounding box center [812, 321] width 132 height 26
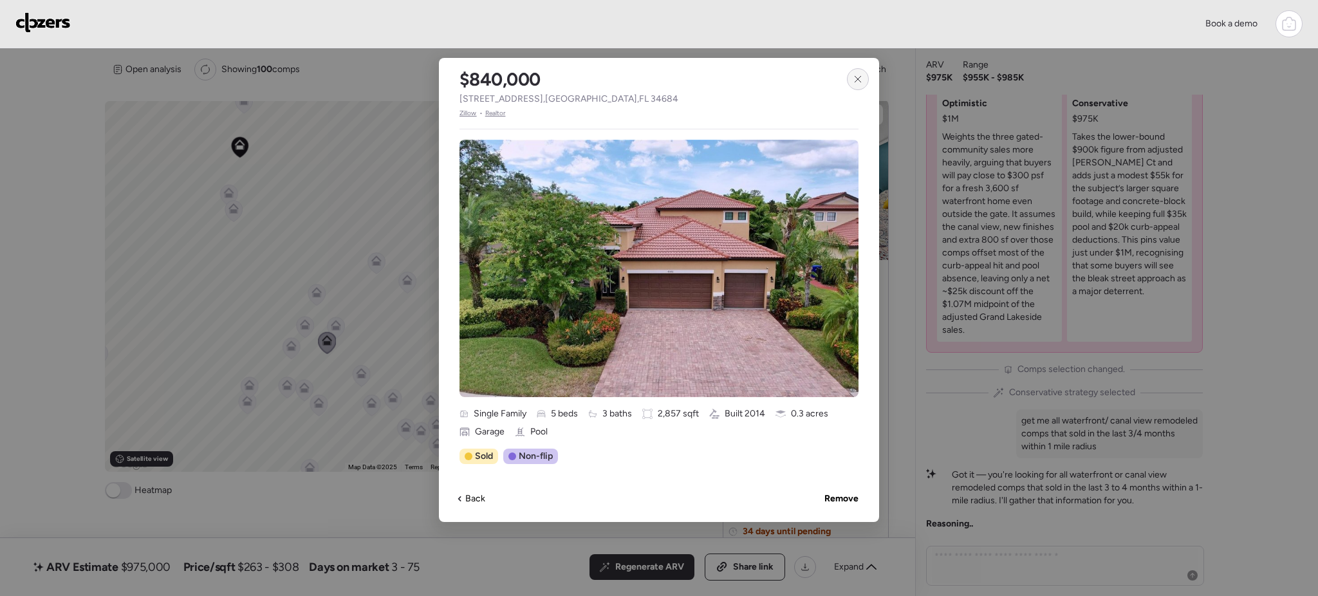
click at [860, 75] on icon at bounding box center [858, 79] width 10 height 10
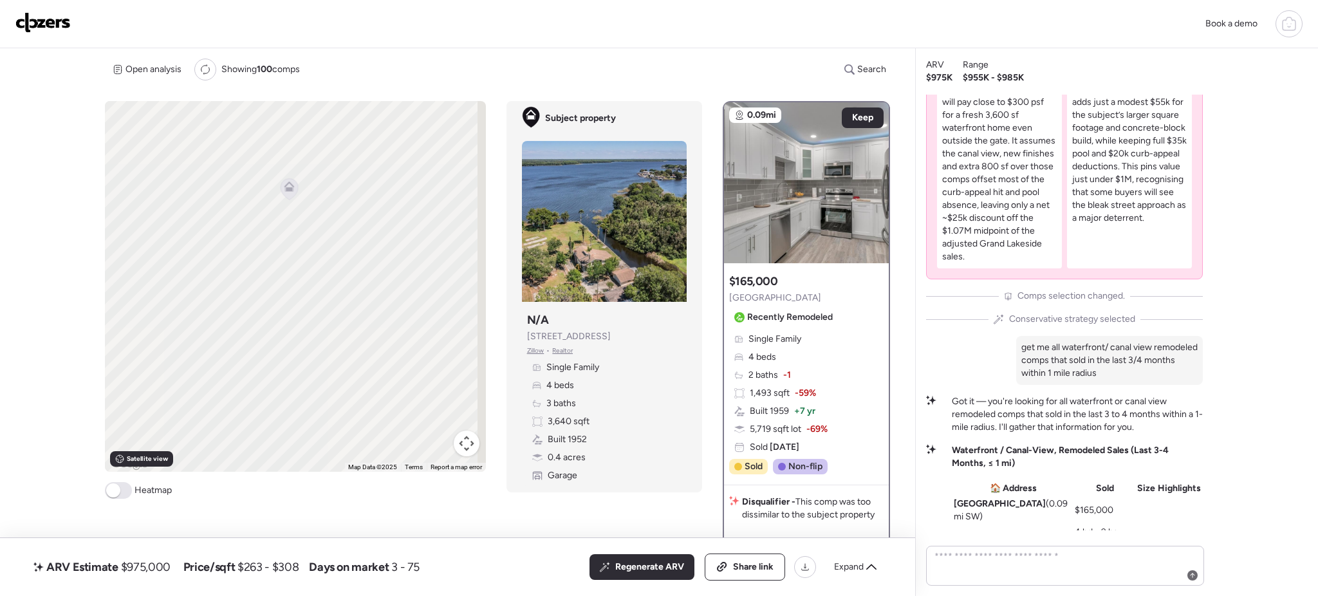
scroll to position [0, 0]
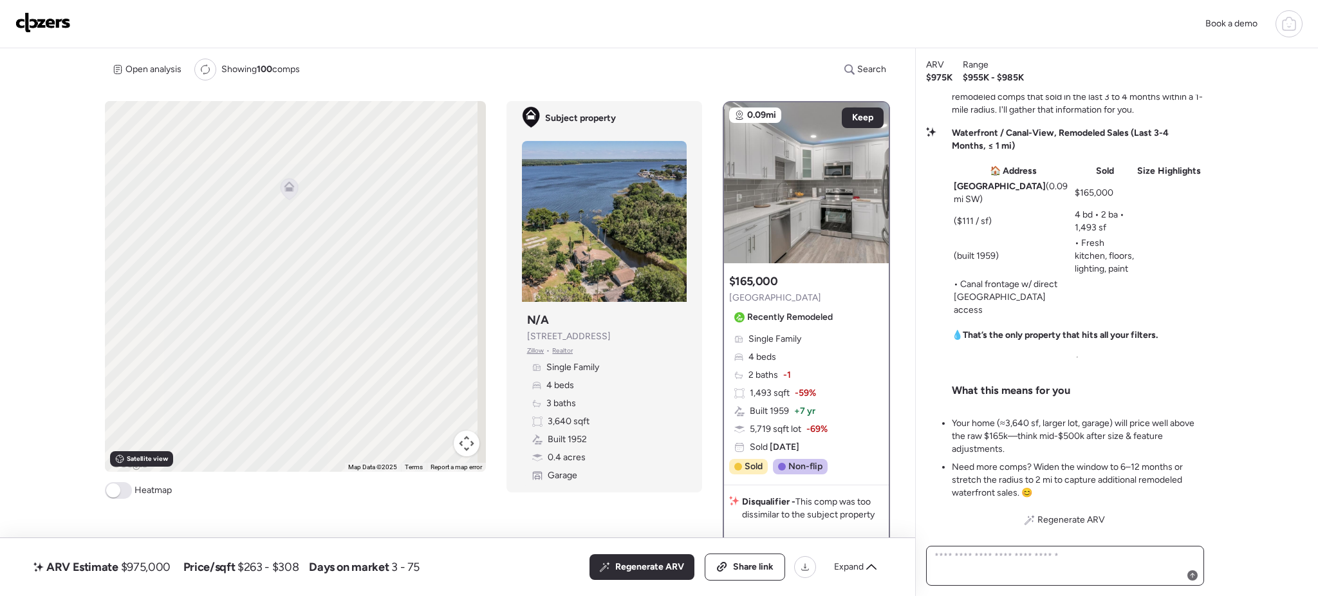
click at [1072, 565] on textarea at bounding box center [1065, 566] width 266 height 36
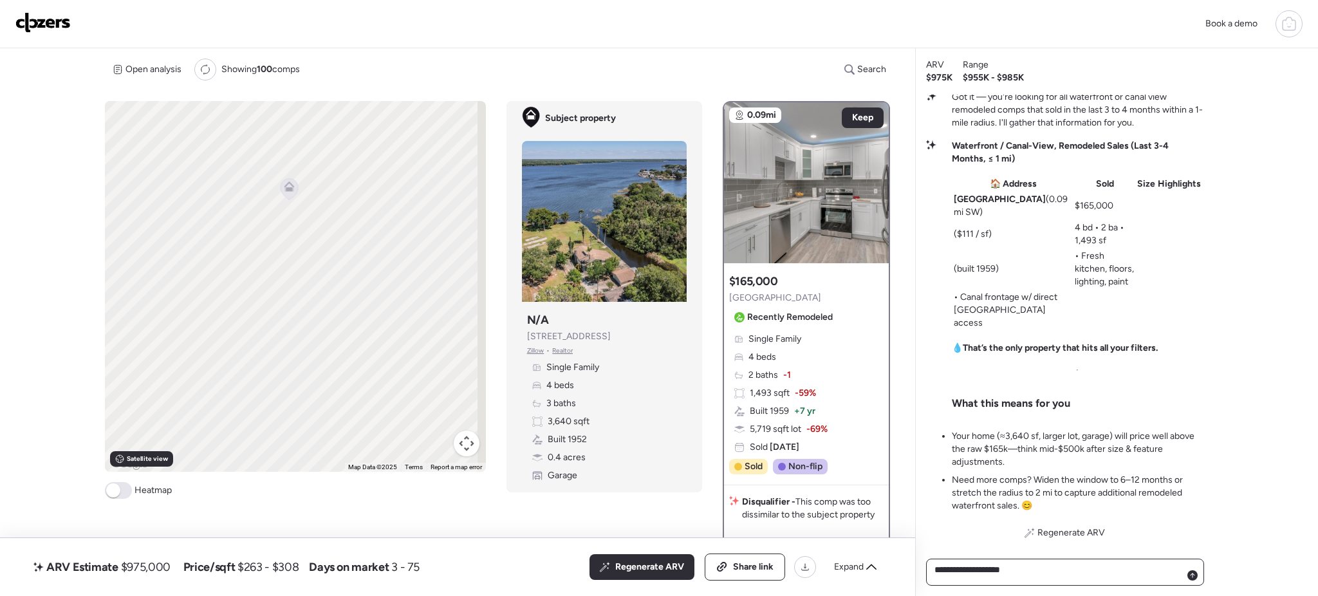
click at [1055, 571] on textarea "**********" at bounding box center [1065, 571] width 266 height 23
type textarea "**********"
click at [1193, 576] on icon at bounding box center [1192, 575] width 5 height 5
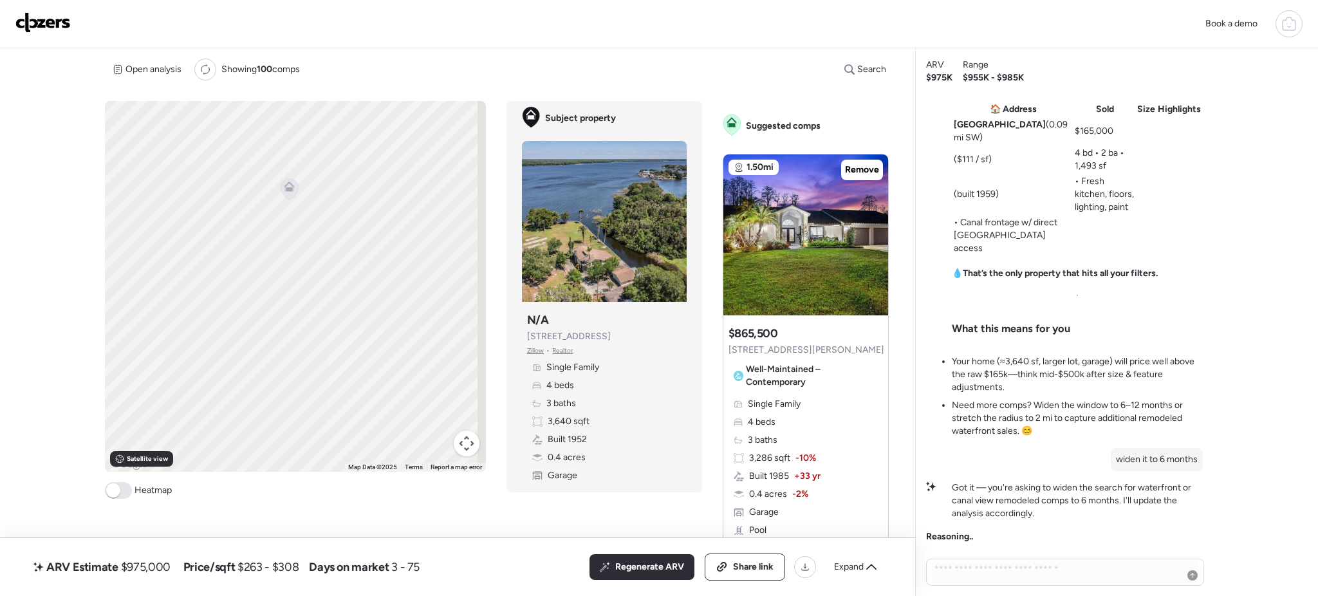
scroll to position [465, 0]
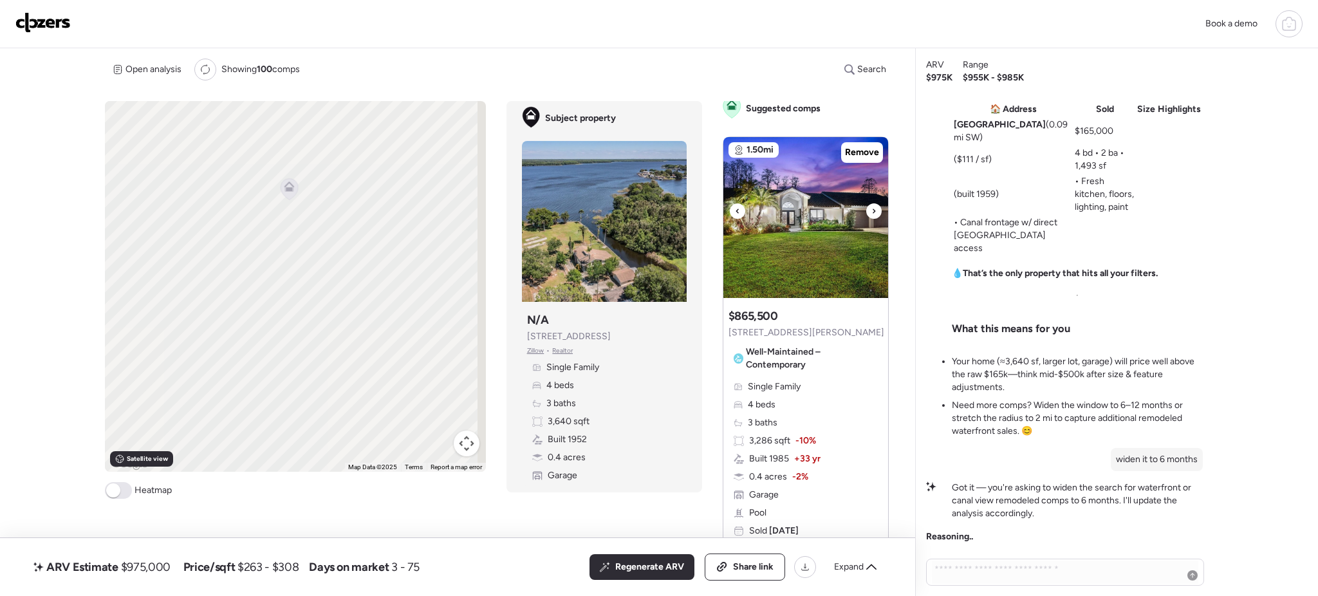
click at [870, 214] on div at bounding box center [873, 210] width 15 height 15
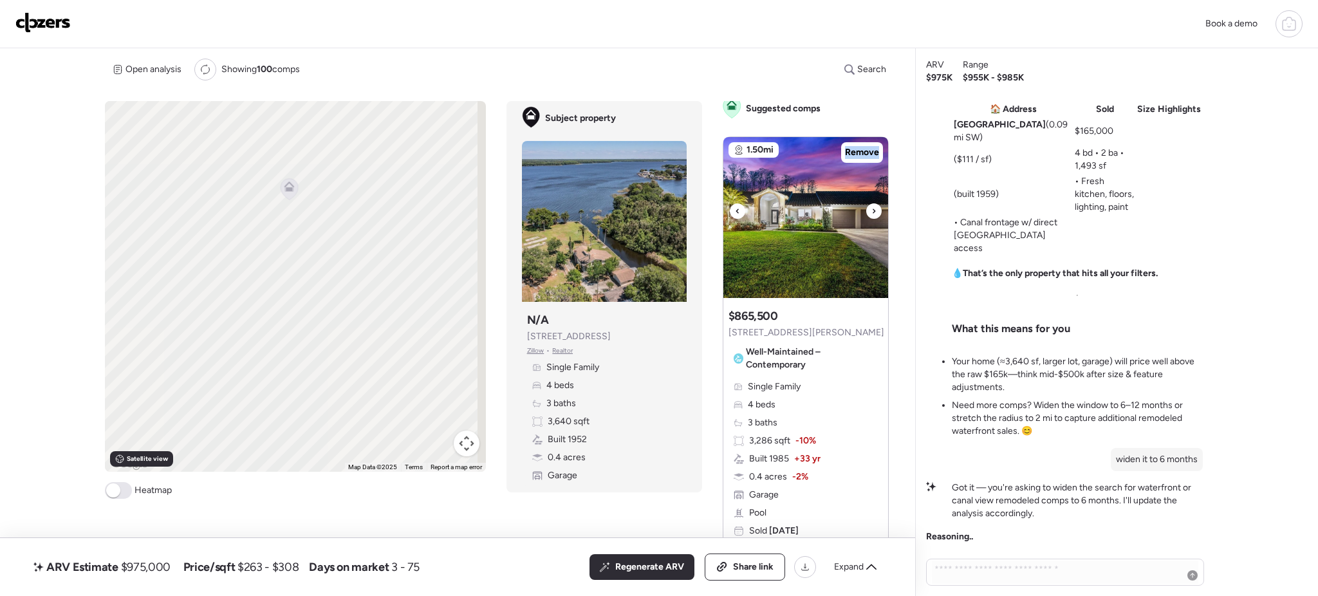
click at [870, 214] on div at bounding box center [873, 210] width 15 height 15
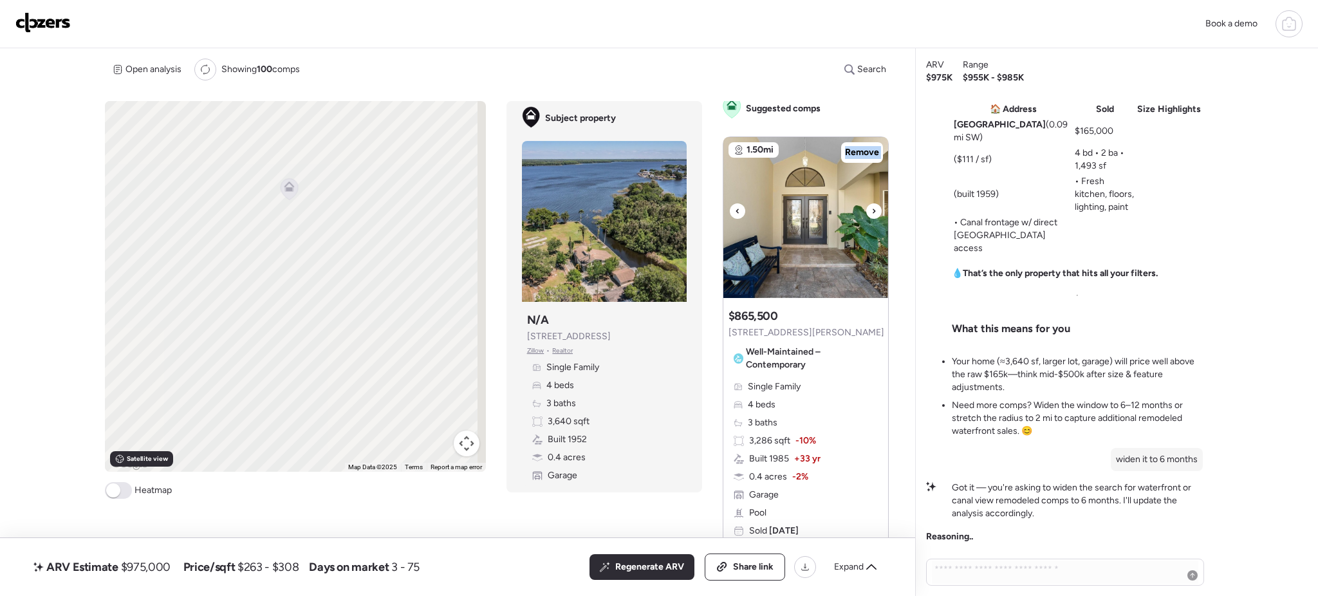
click at [870, 214] on div at bounding box center [873, 210] width 15 height 15
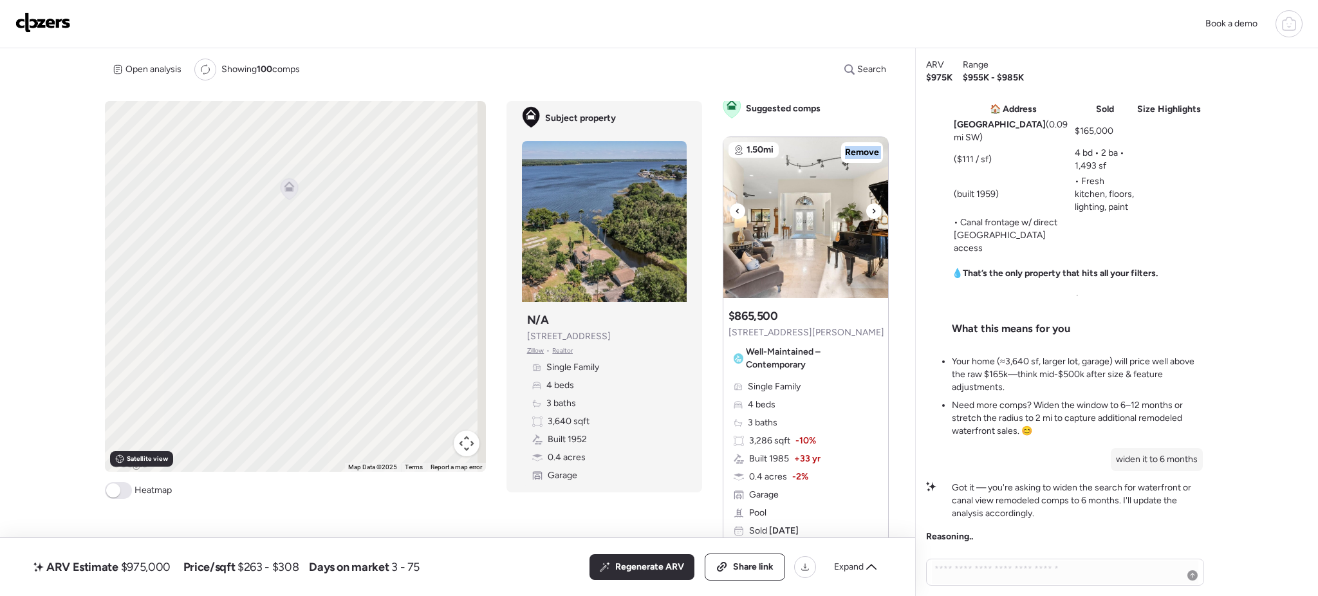
click at [870, 214] on div at bounding box center [873, 210] width 15 height 15
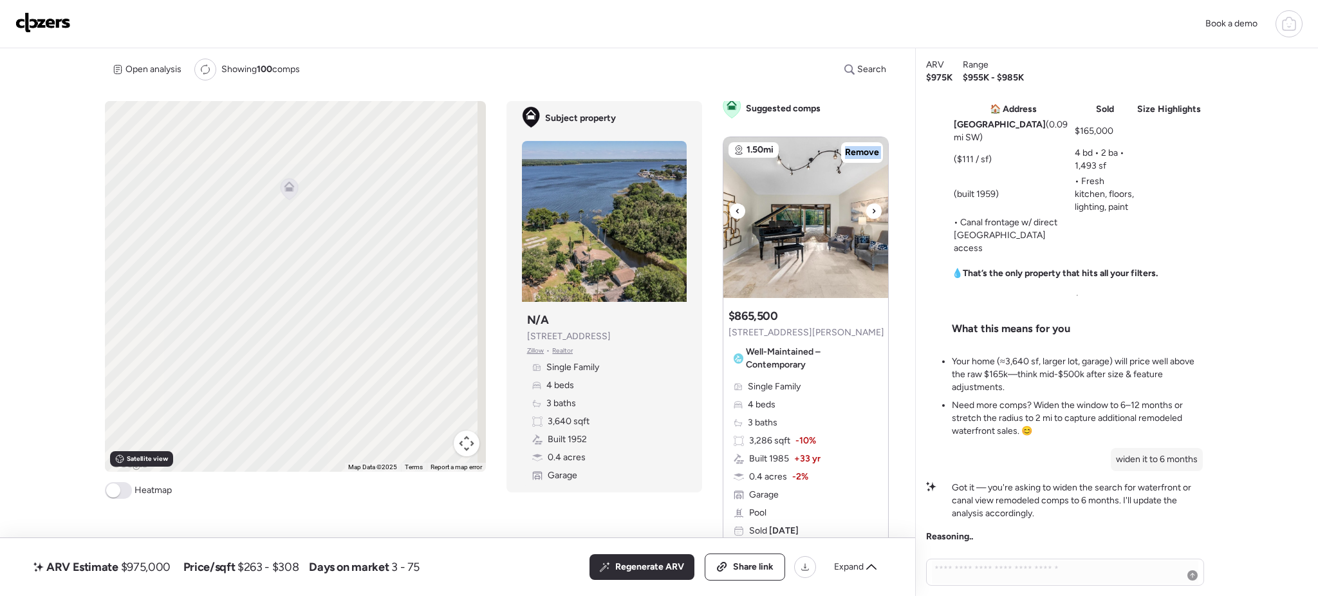
click at [870, 214] on div at bounding box center [873, 210] width 15 height 15
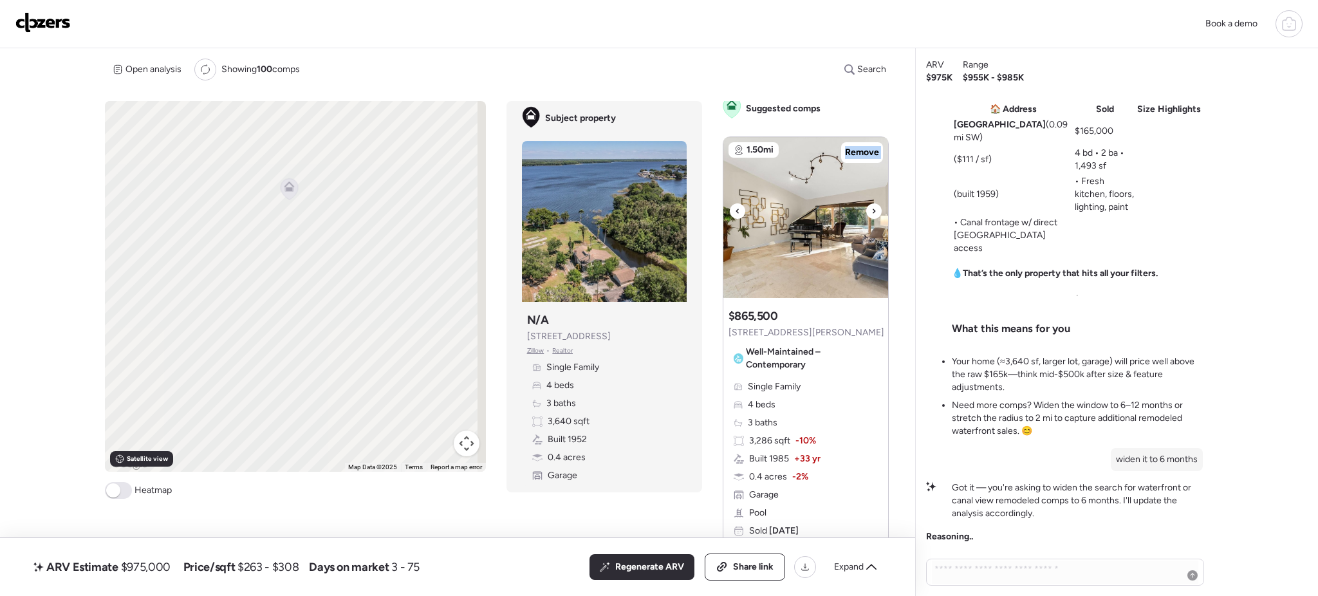
click at [870, 214] on div at bounding box center [873, 210] width 15 height 15
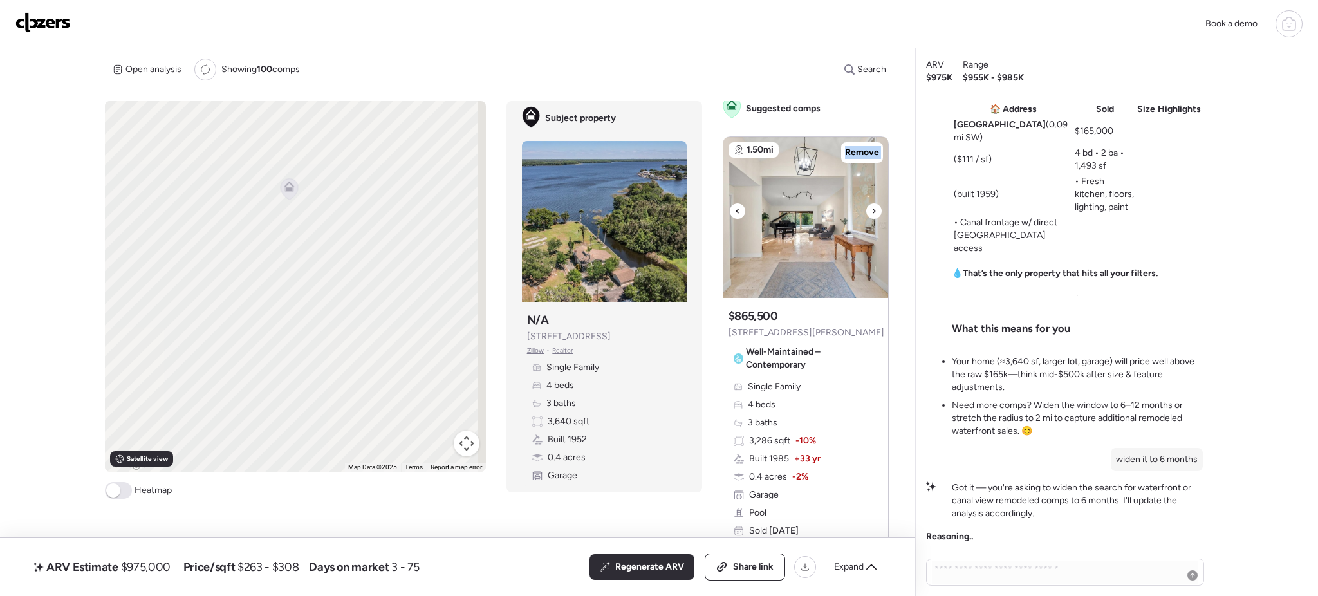
click at [870, 214] on div at bounding box center [873, 210] width 15 height 15
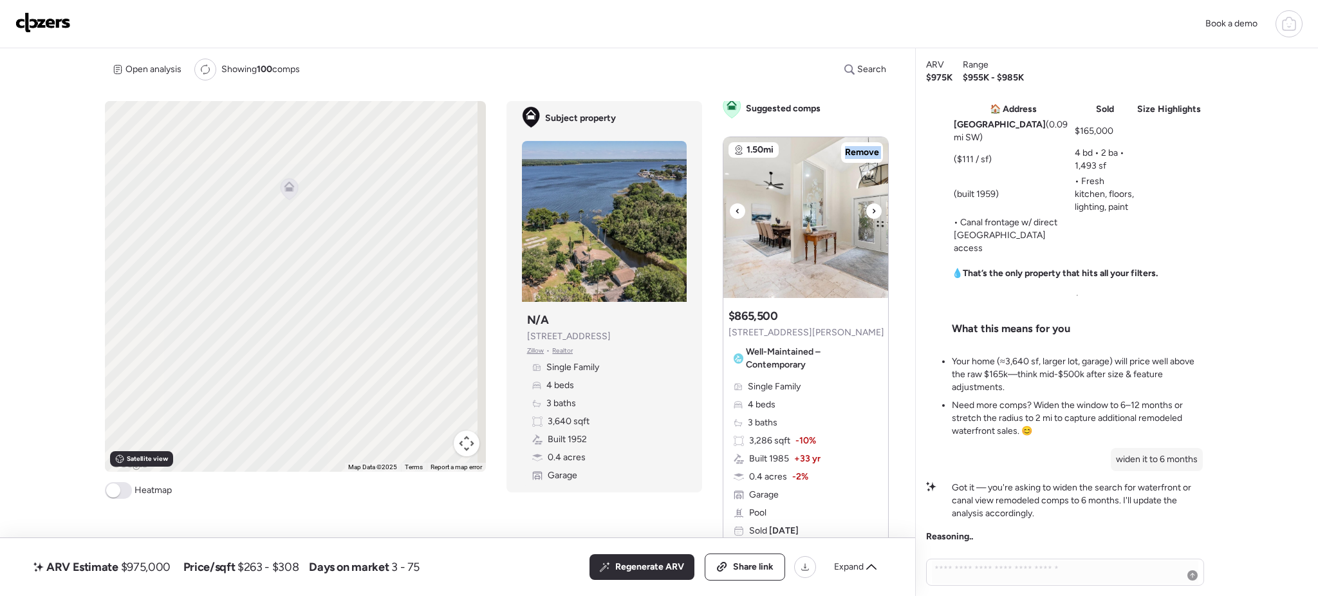
click at [870, 214] on div at bounding box center [873, 210] width 15 height 15
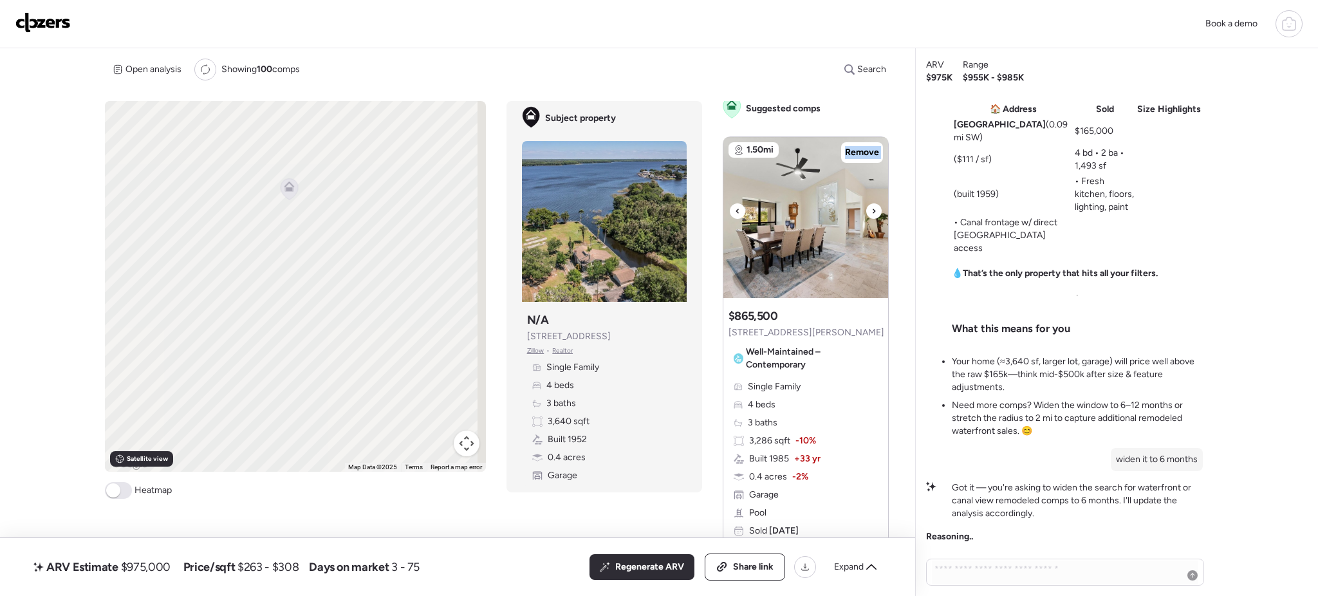
click at [870, 214] on div at bounding box center [873, 210] width 15 height 15
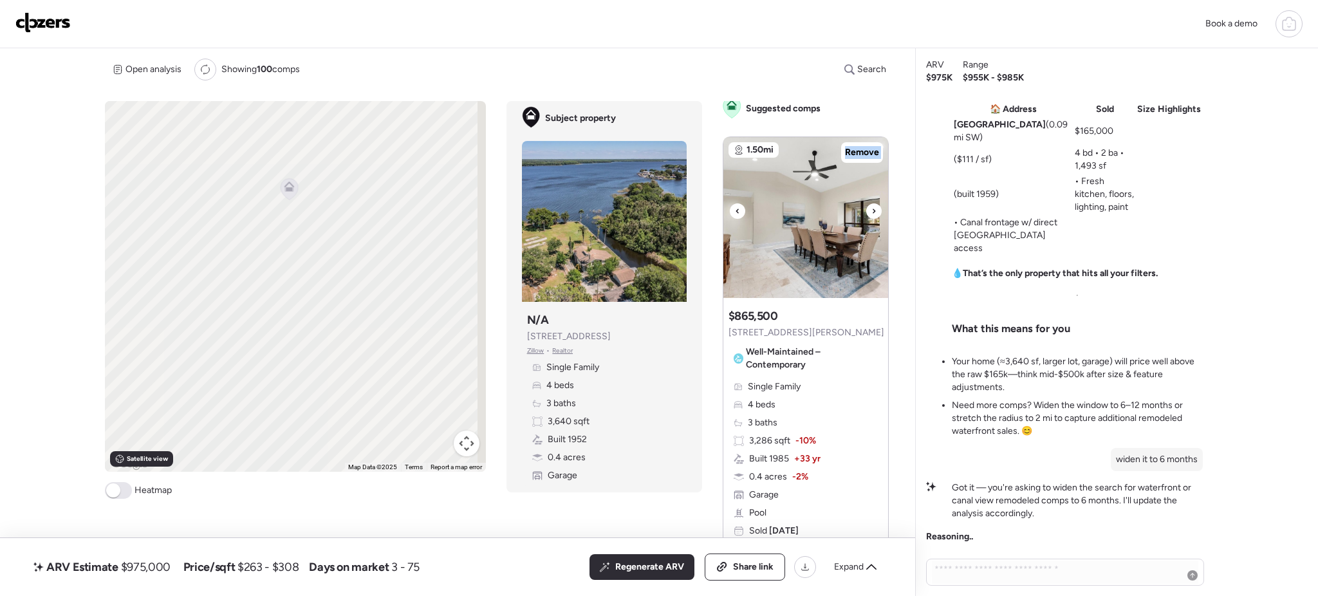
click at [870, 214] on div at bounding box center [873, 210] width 15 height 15
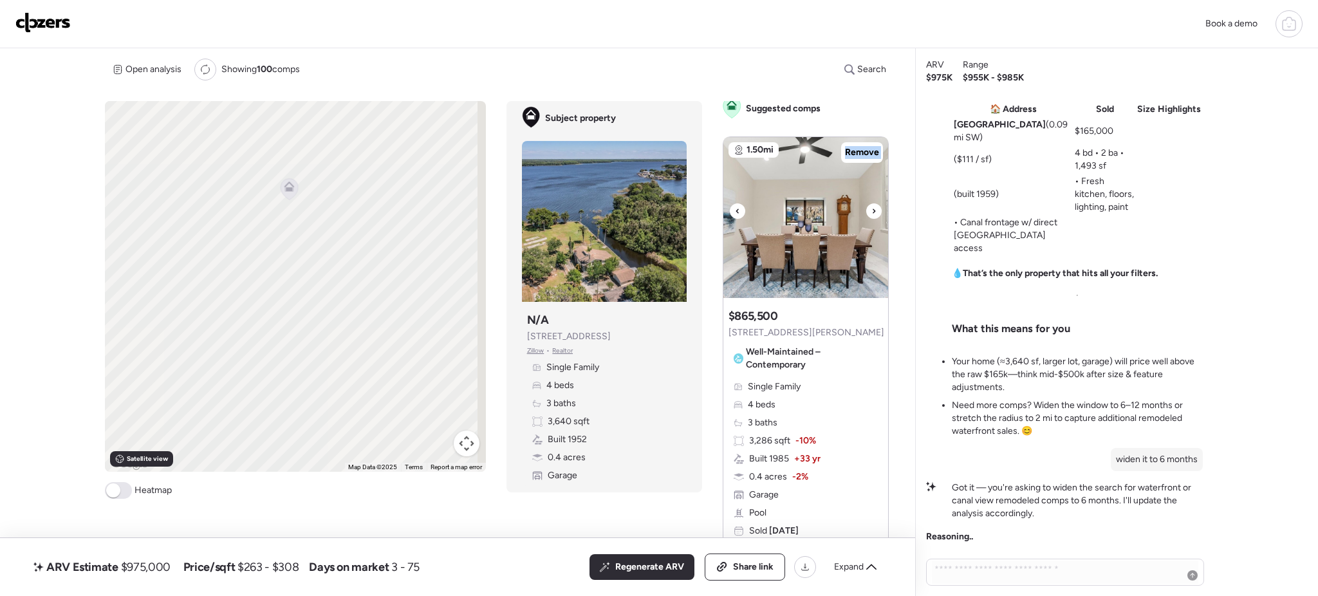
click at [870, 214] on div at bounding box center [873, 210] width 15 height 15
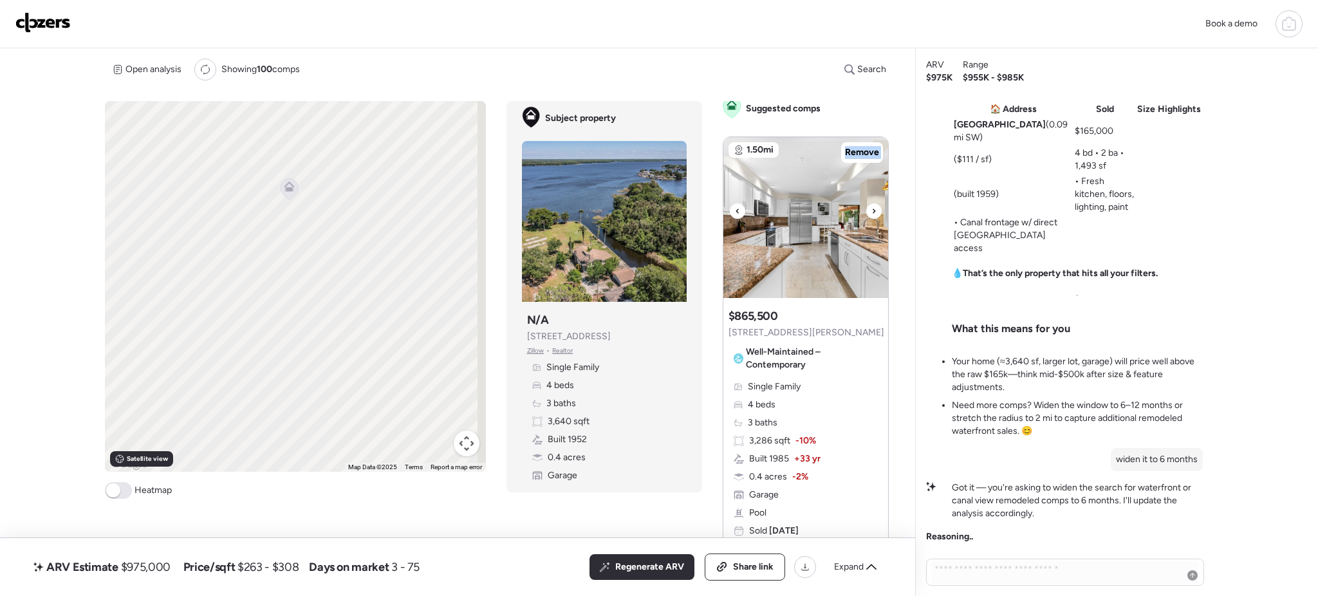
click at [870, 214] on div at bounding box center [873, 210] width 15 height 15
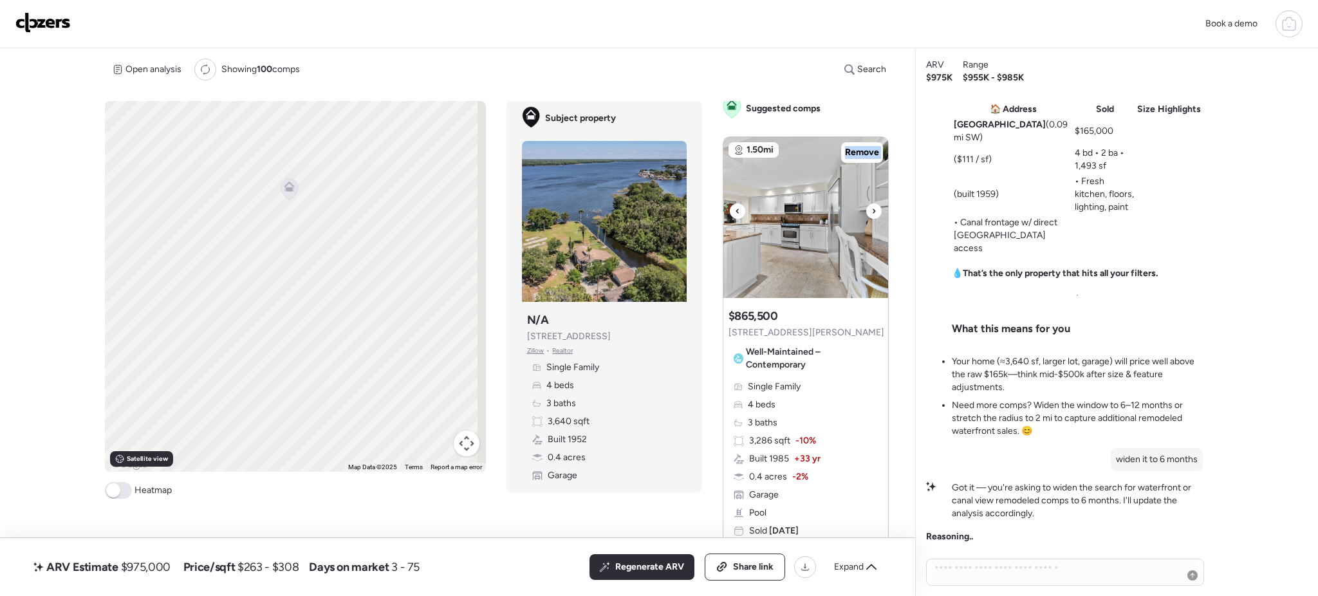
click at [870, 214] on div at bounding box center [873, 210] width 15 height 15
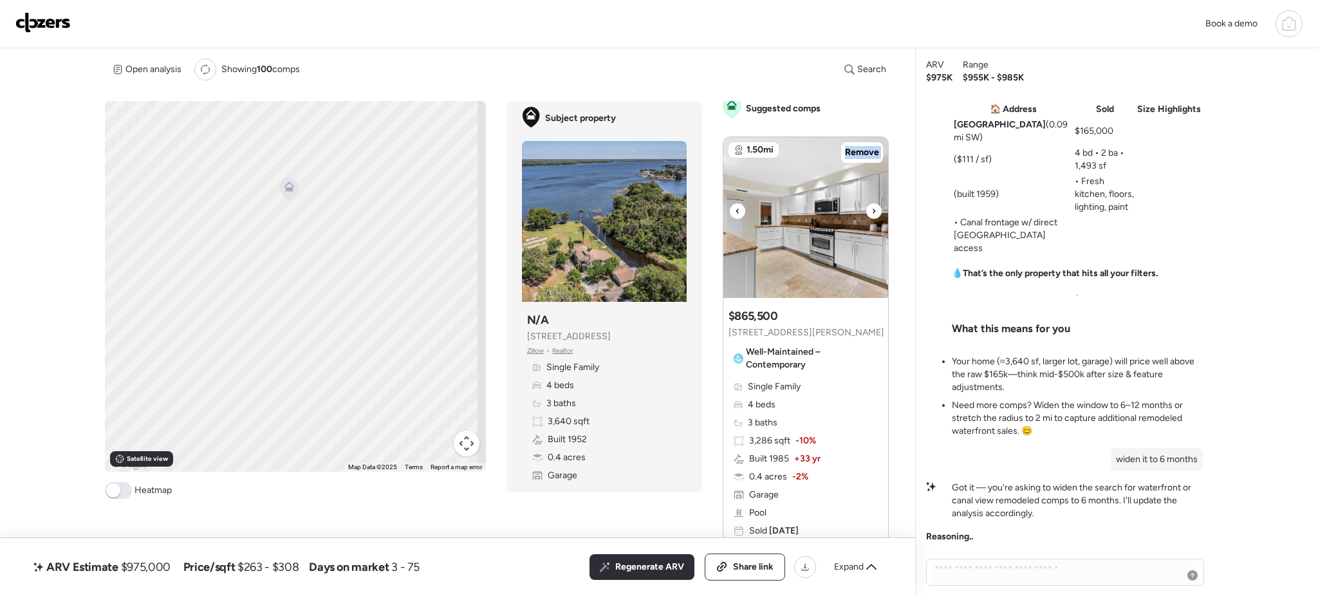
click at [870, 214] on div at bounding box center [873, 210] width 15 height 15
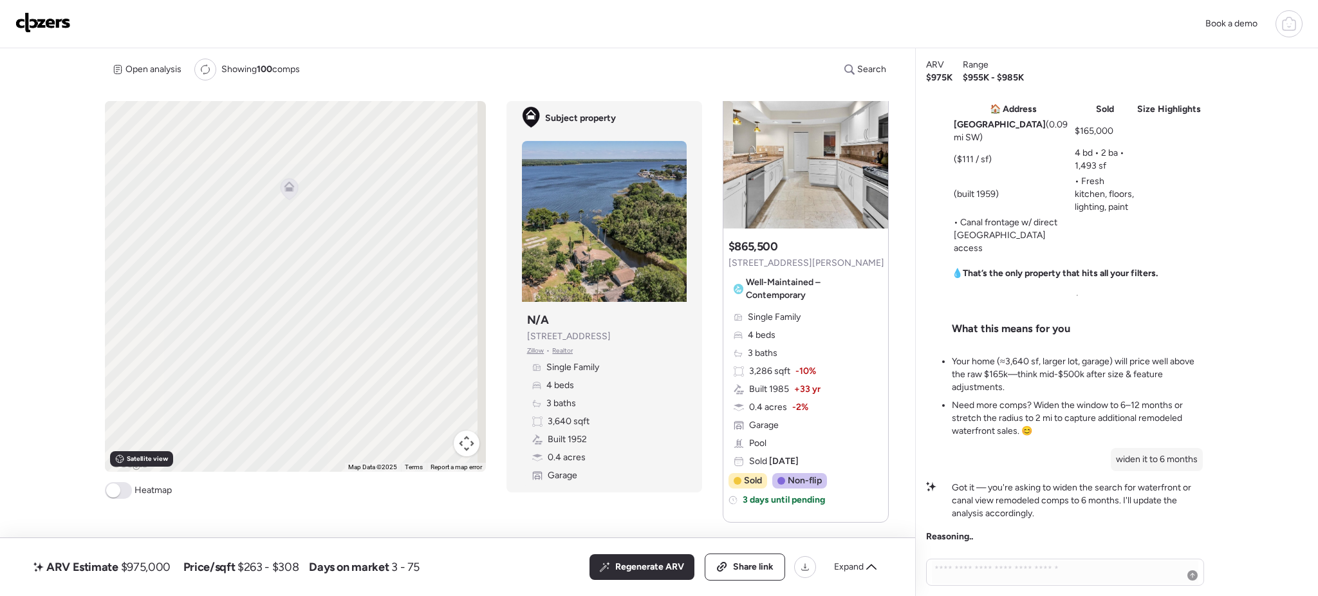
scroll to position [543, 0]
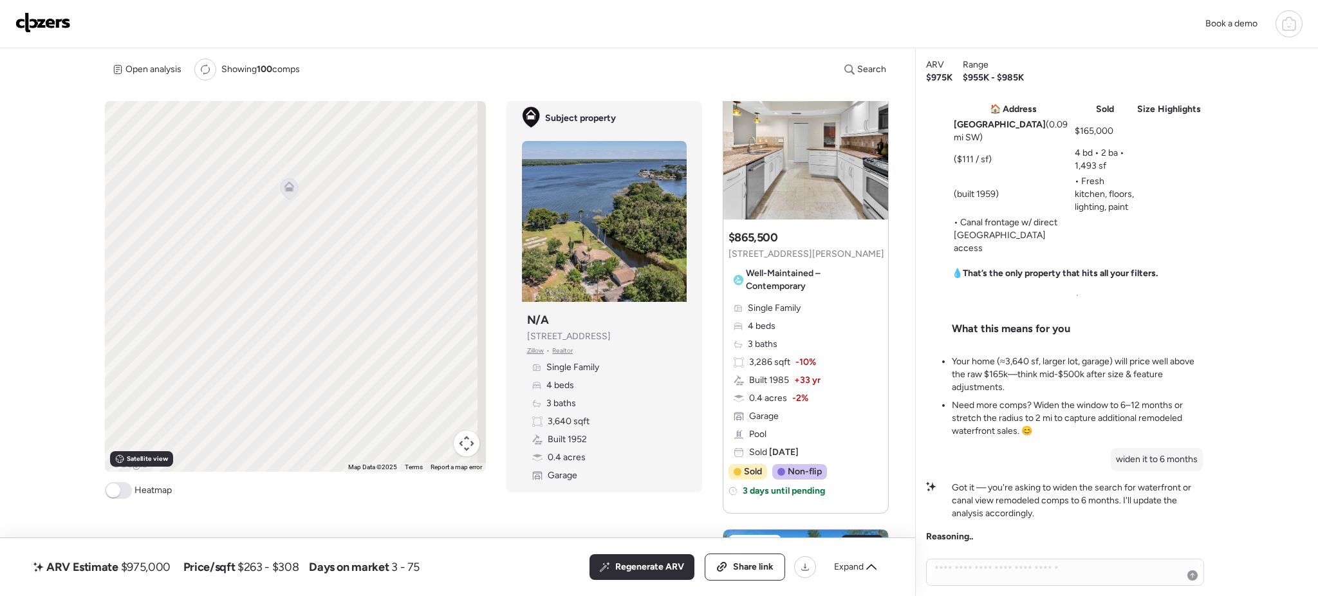
click at [775, 267] on span "Well-Maintained – Contemporary" at bounding box center [812, 280] width 133 height 26
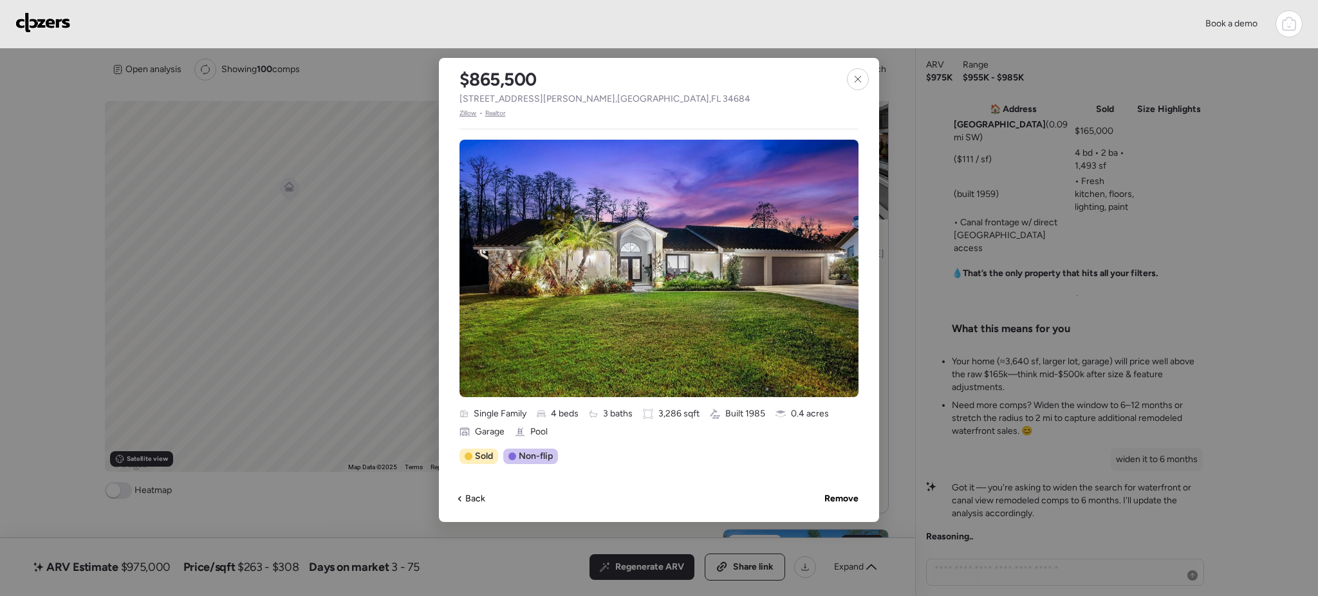
click at [467, 112] on span "Zillow" at bounding box center [467, 113] width 17 height 10
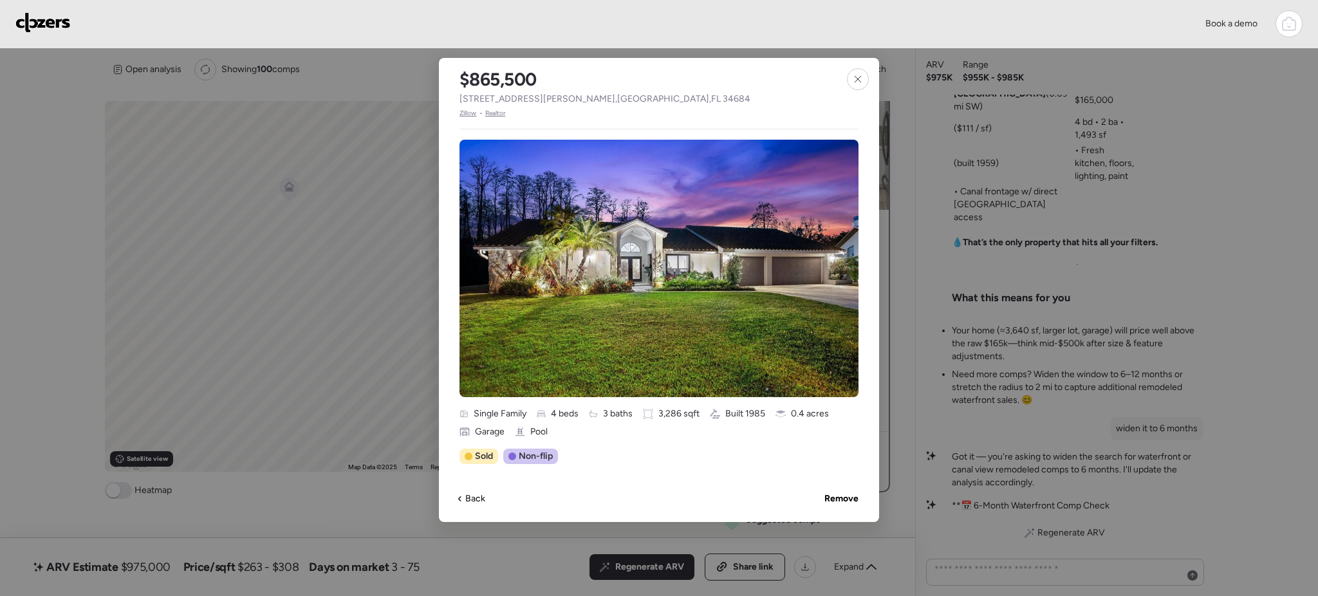
scroll to position [0, 0]
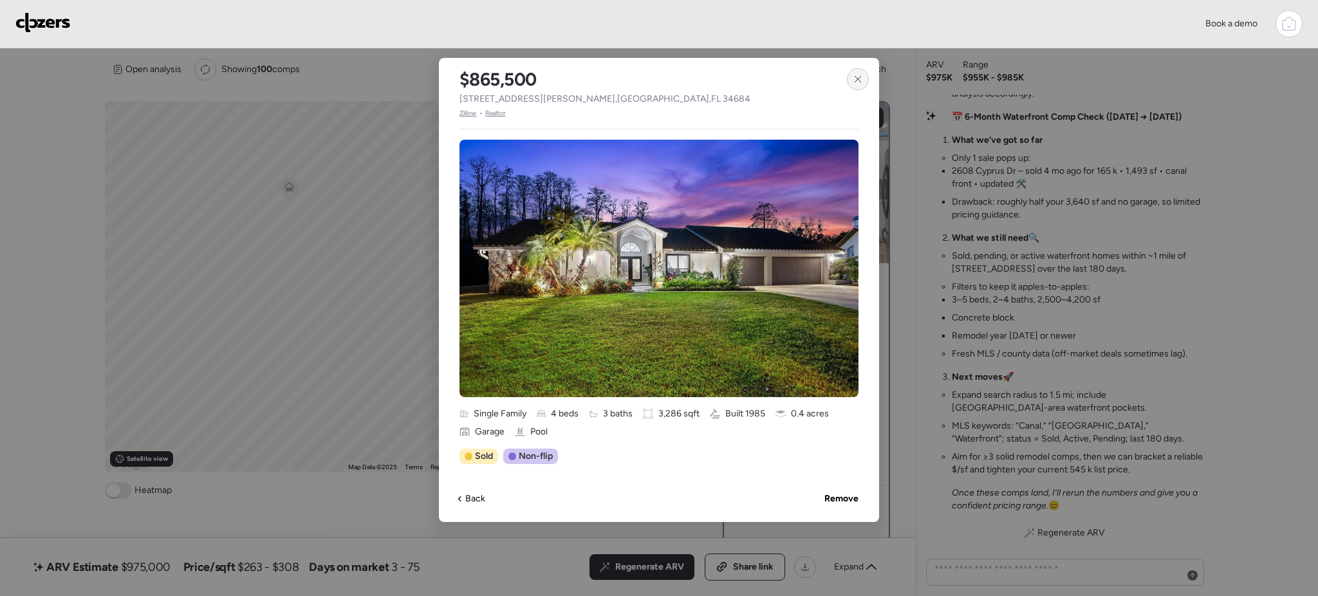
click at [856, 78] on icon at bounding box center [858, 79] width 10 height 10
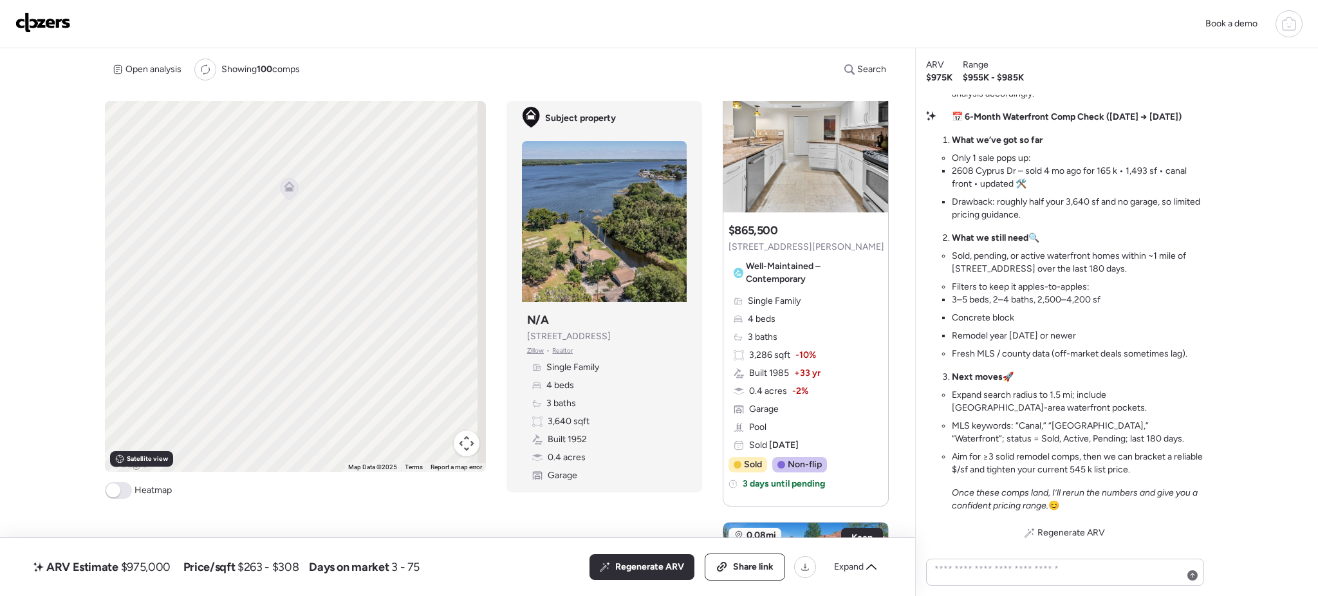
scroll to position [554, 0]
